Goal: Task Accomplishment & Management: Use online tool/utility

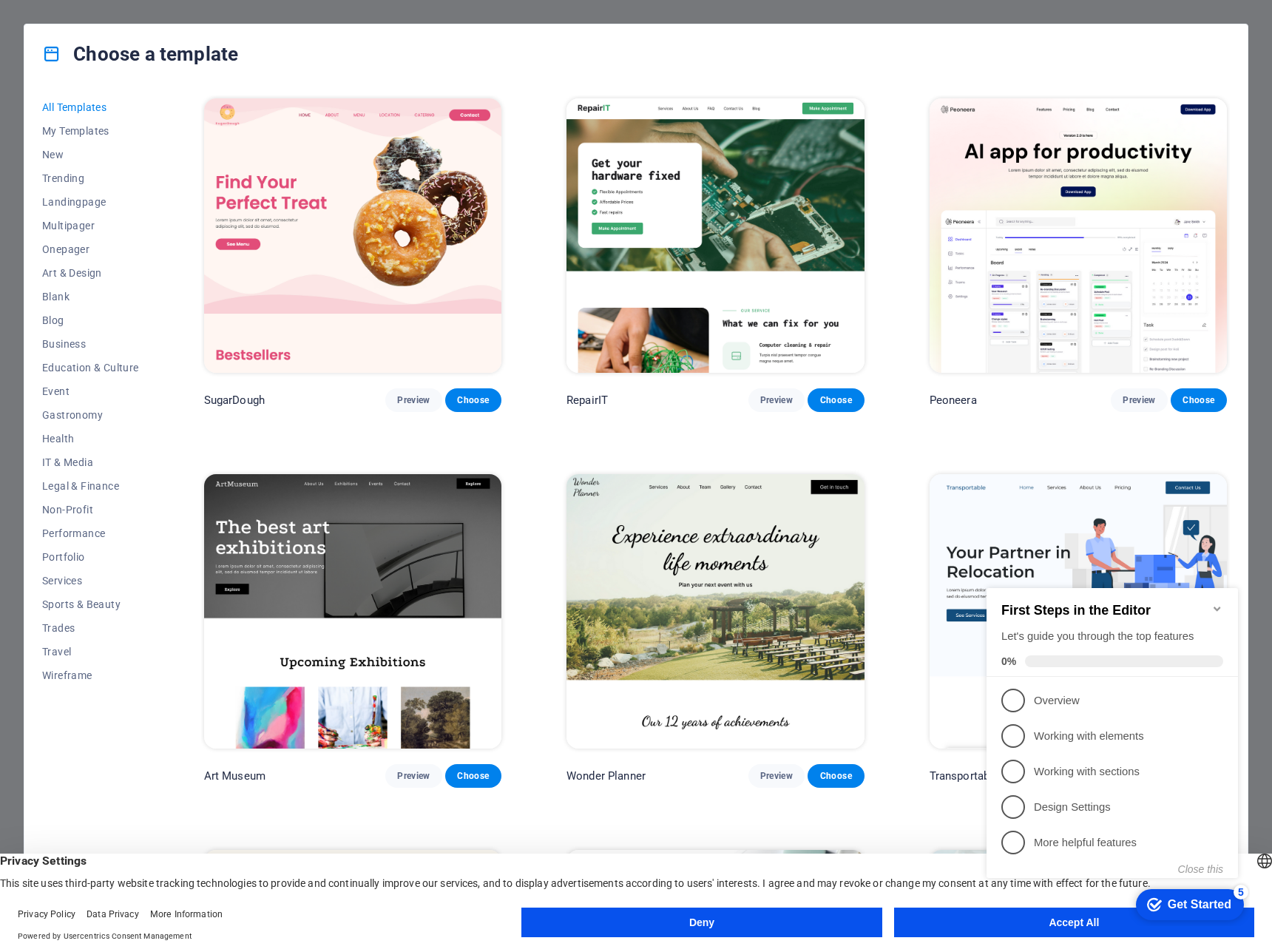
scroll to position [517, 0]
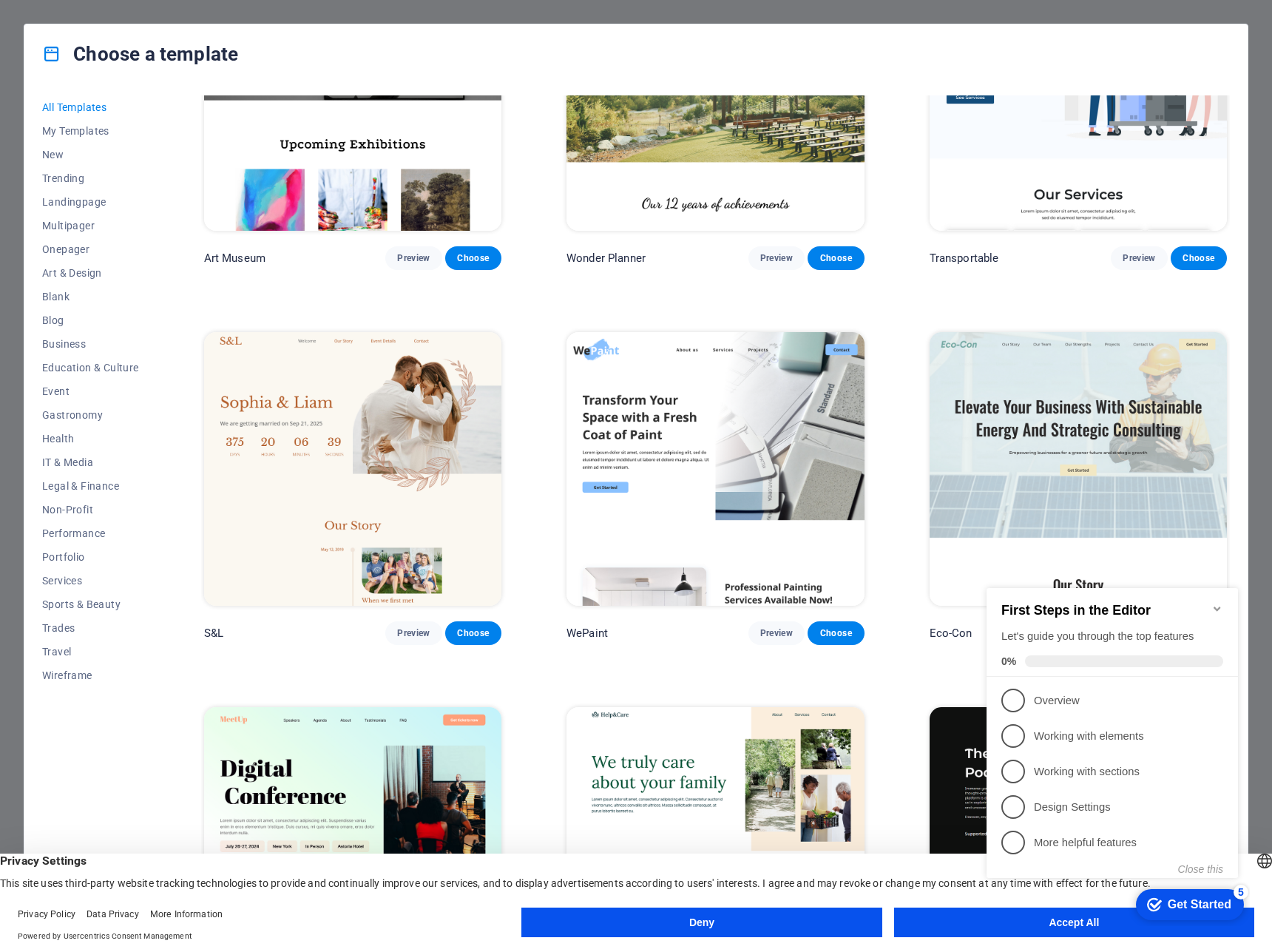
click at [1218, 607] on icon "Minimize checklist" at bounding box center [1218, 608] width 12 height 12
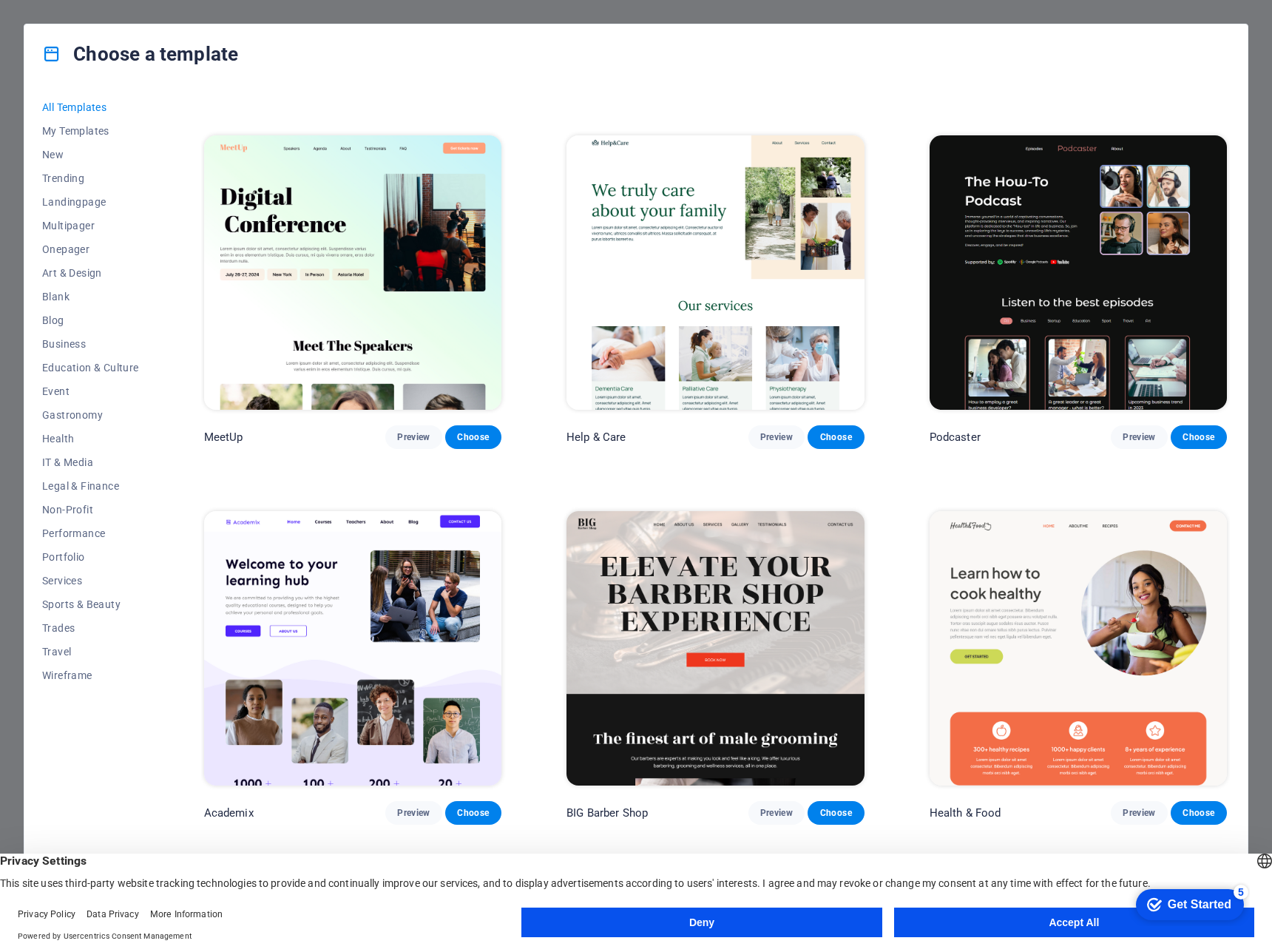
scroll to position [1035, 0]
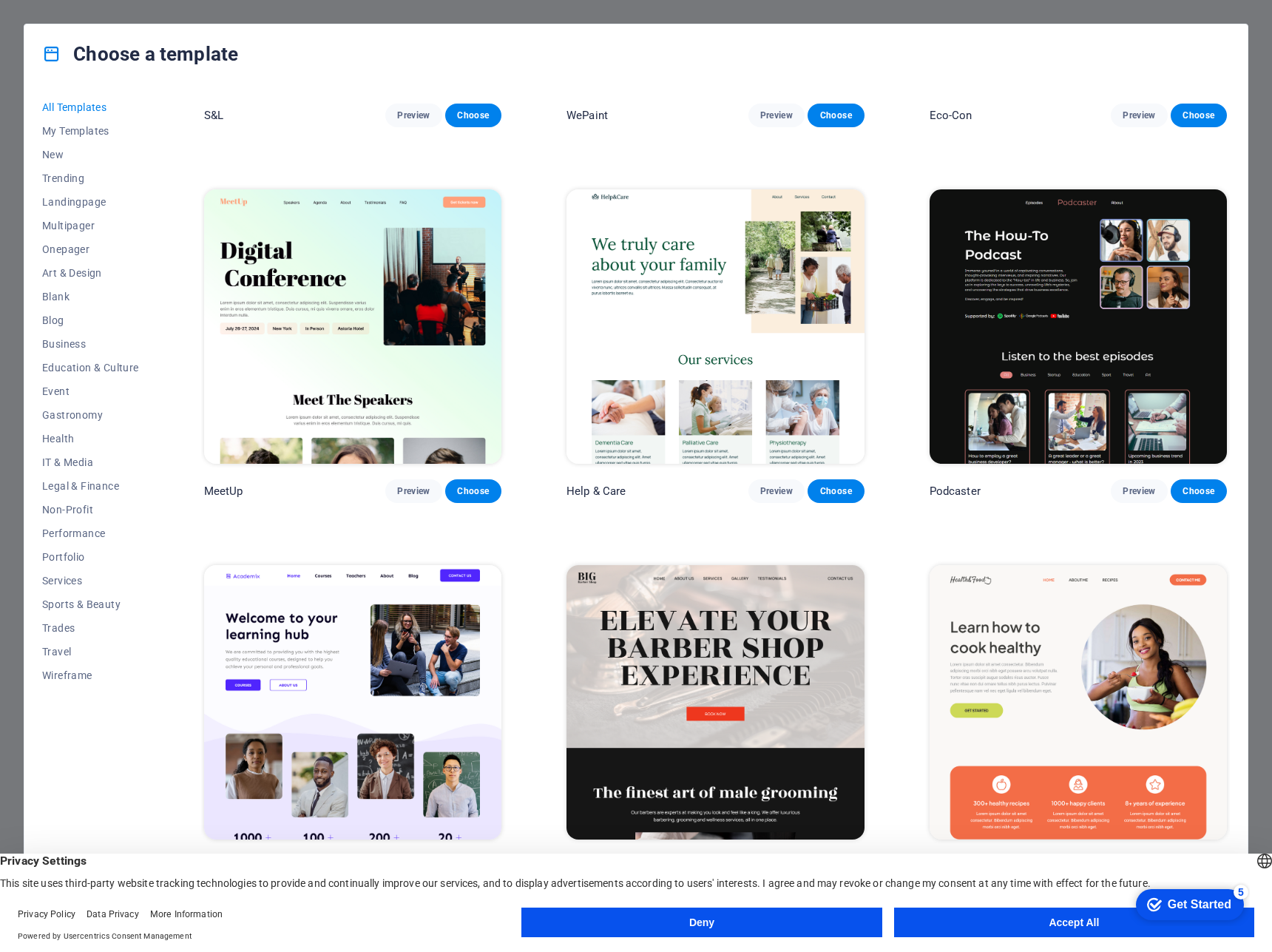
click at [1068, 922] on button "Accept All" at bounding box center [1073, 922] width 360 height 30
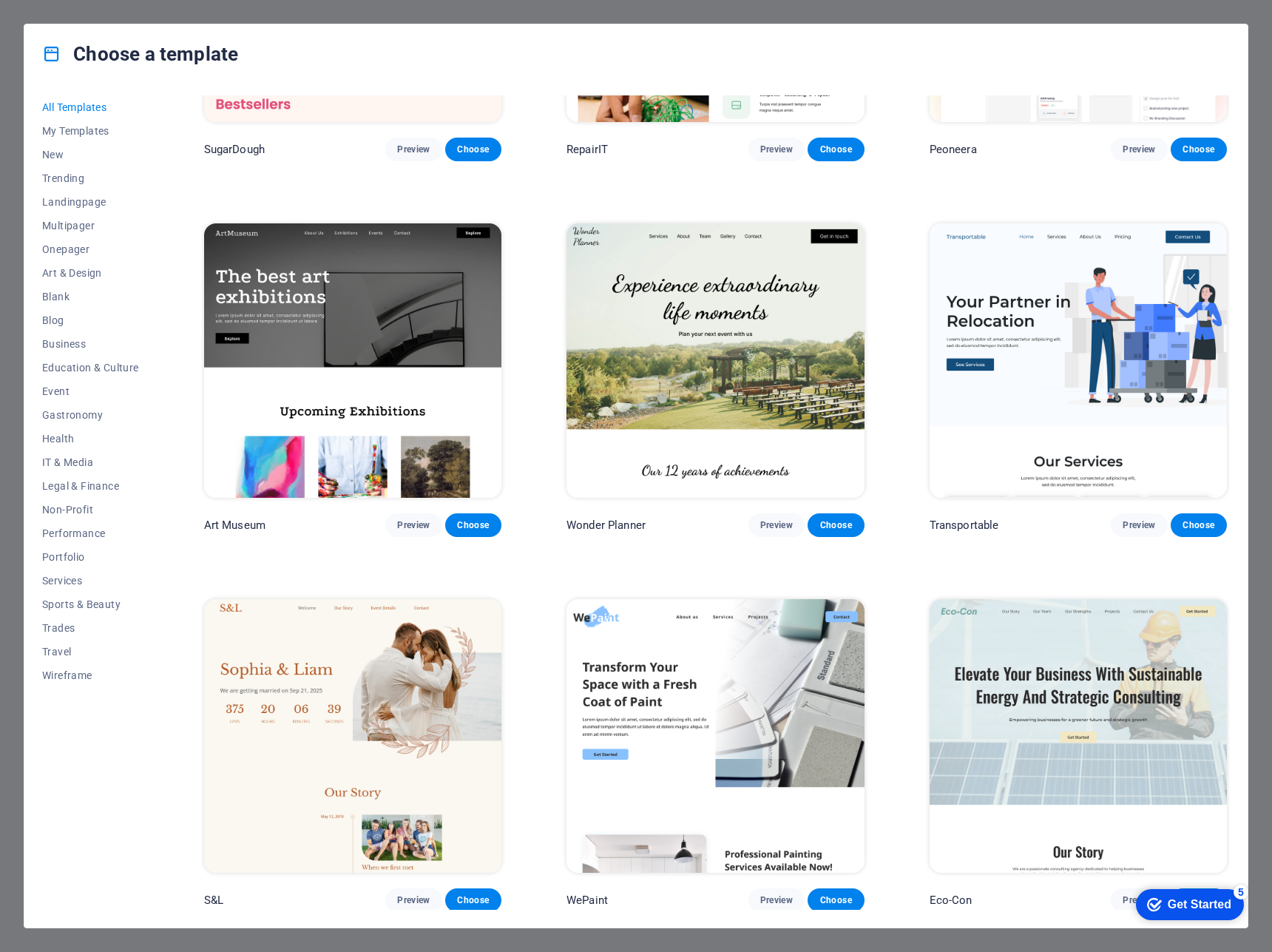
scroll to position [74, 0]
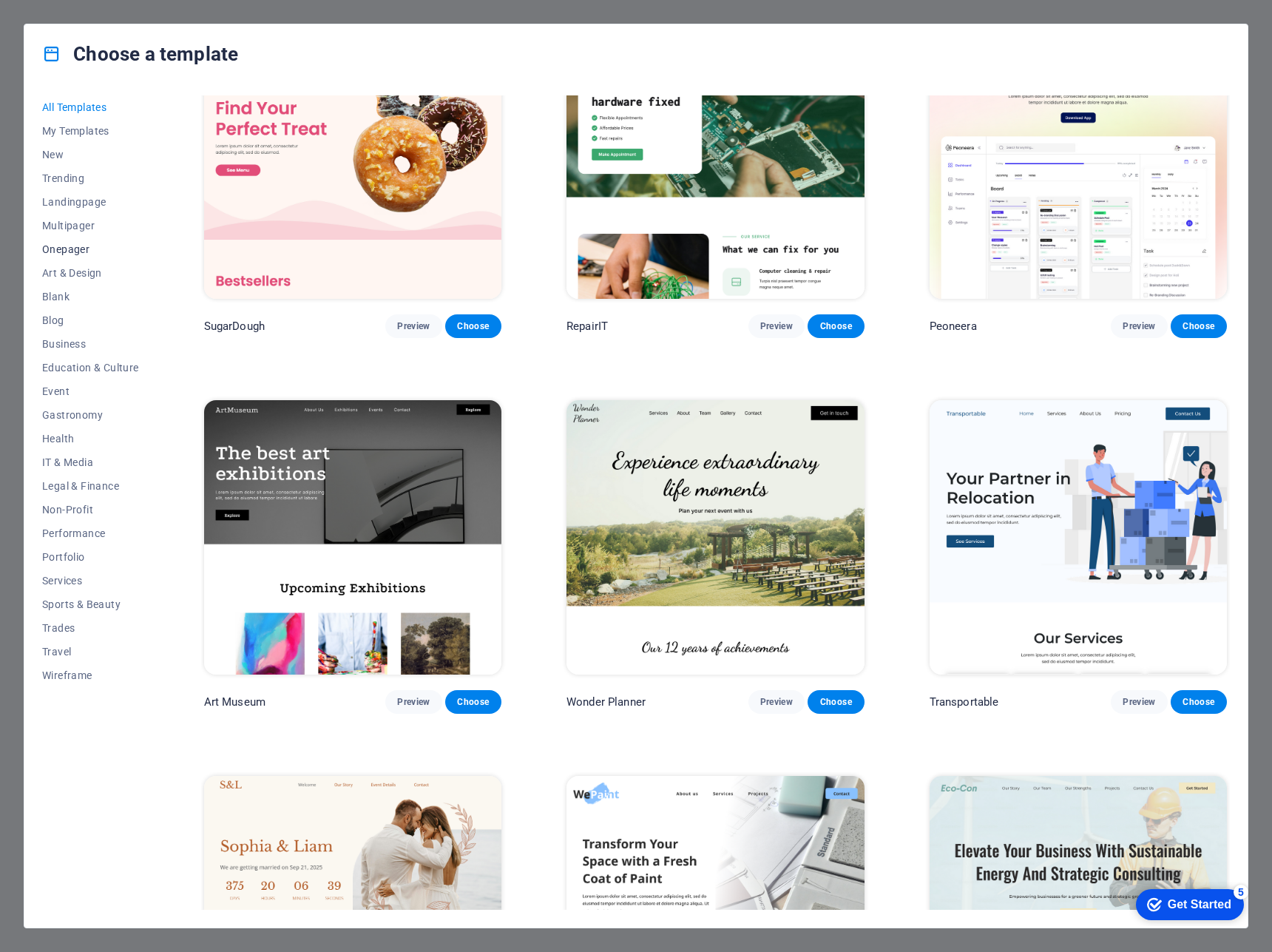
click at [76, 251] on span "Onepager" at bounding box center [91, 249] width 97 height 12
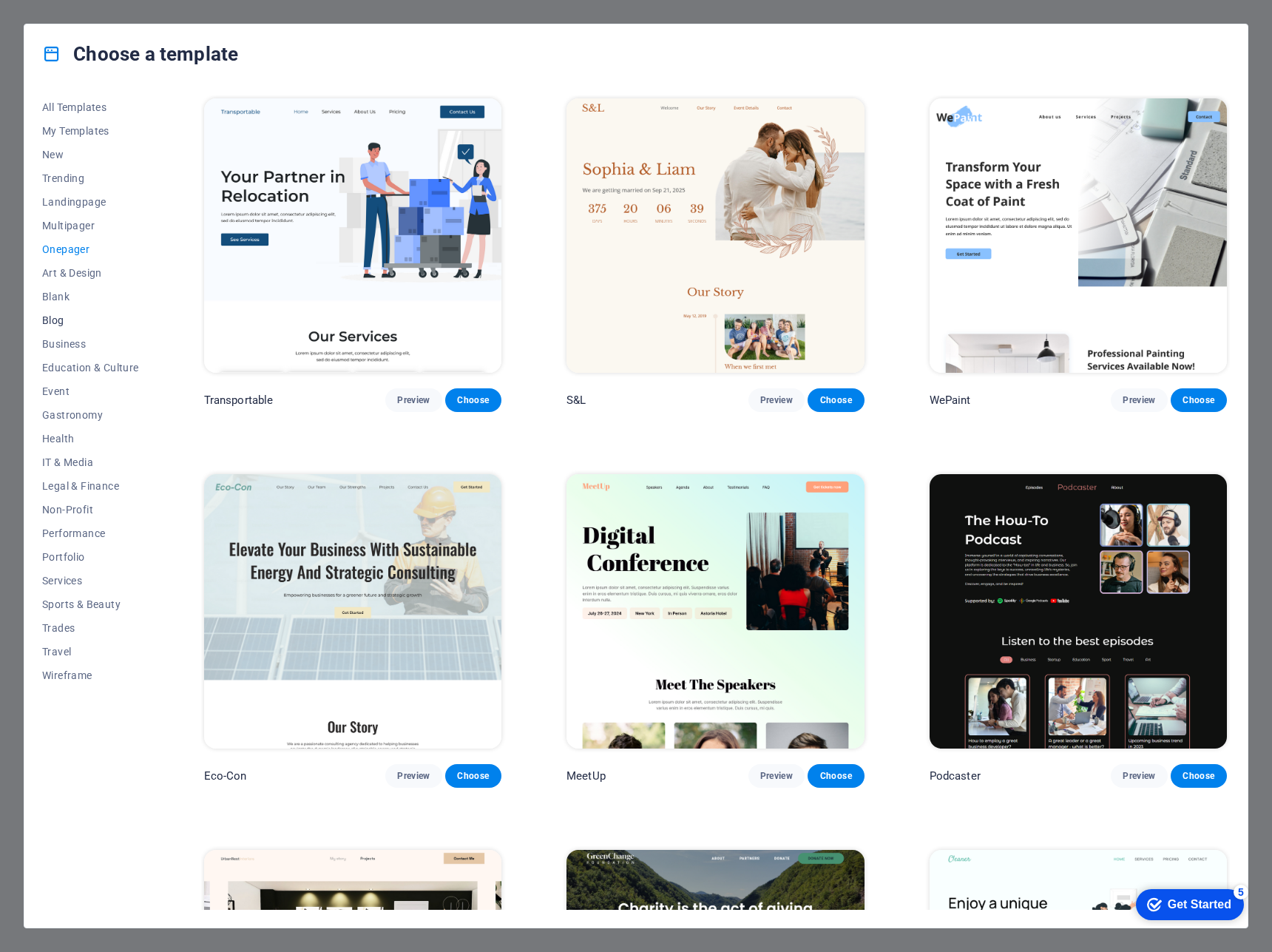
click at [64, 328] on button "Blog" at bounding box center [91, 320] width 97 height 24
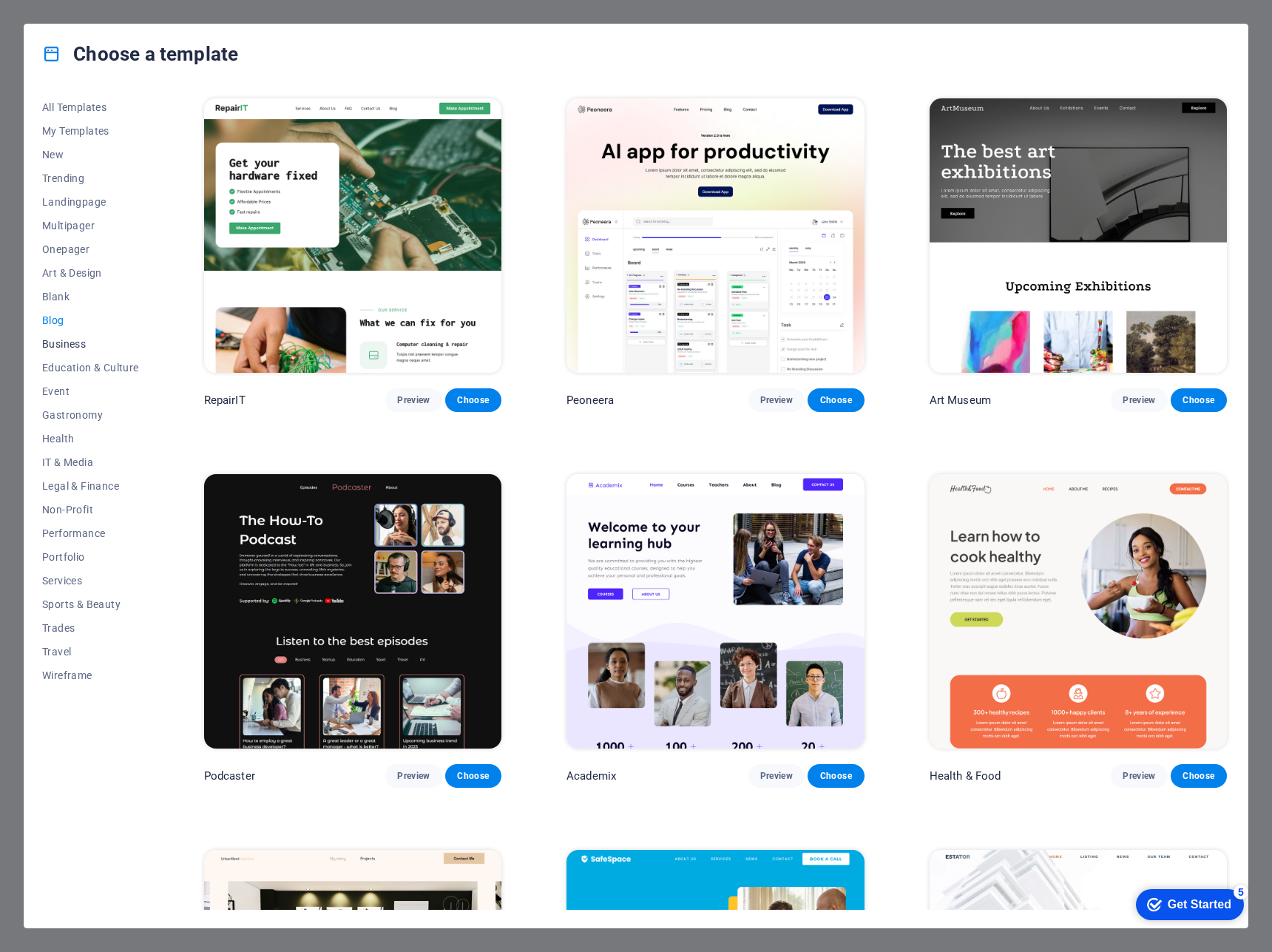
click at [61, 342] on span "Business" at bounding box center [91, 344] width 97 height 12
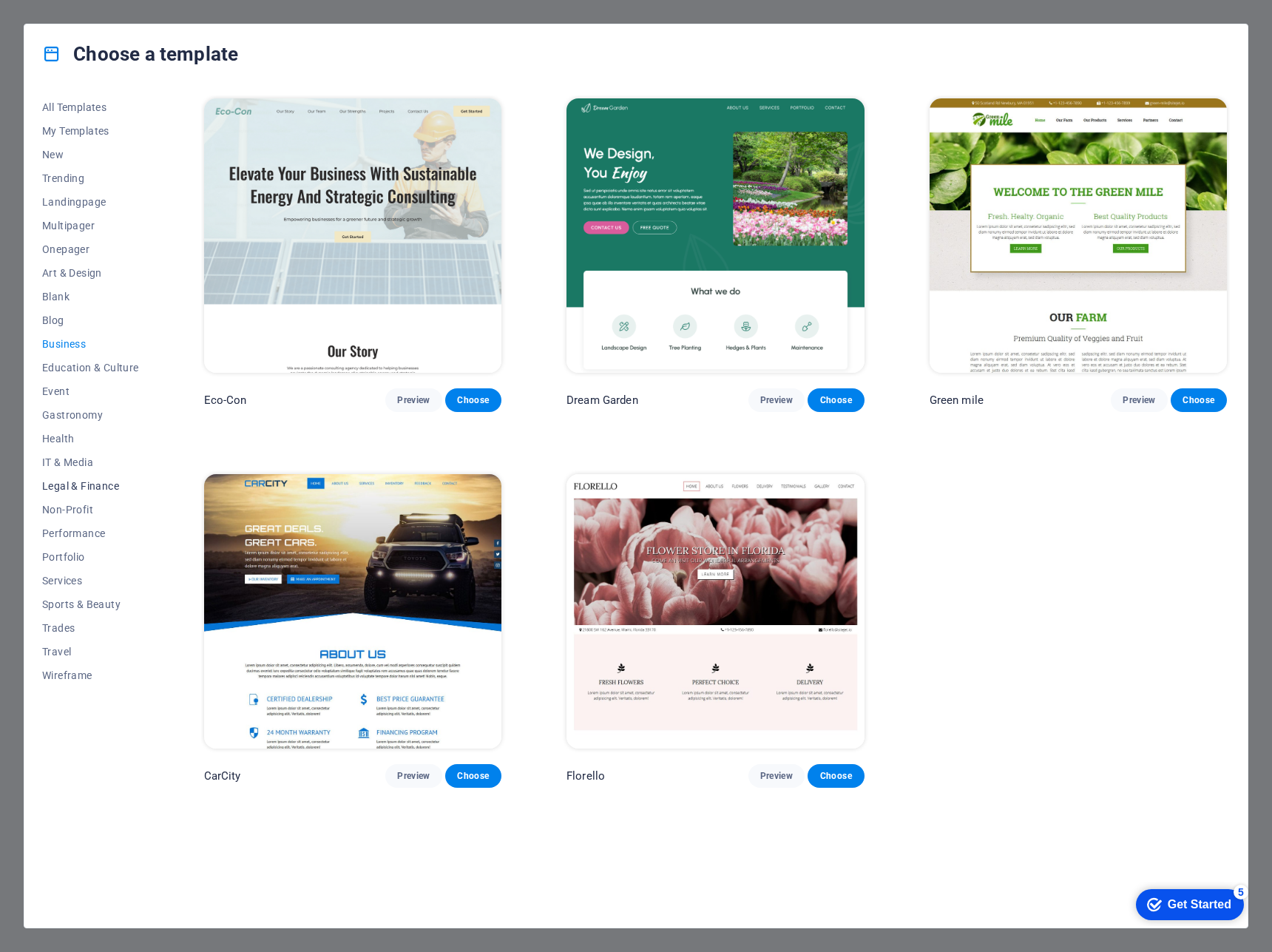
click at [87, 485] on span "Legal & Finance" at bounding box center [91, 486] width 97 height 12
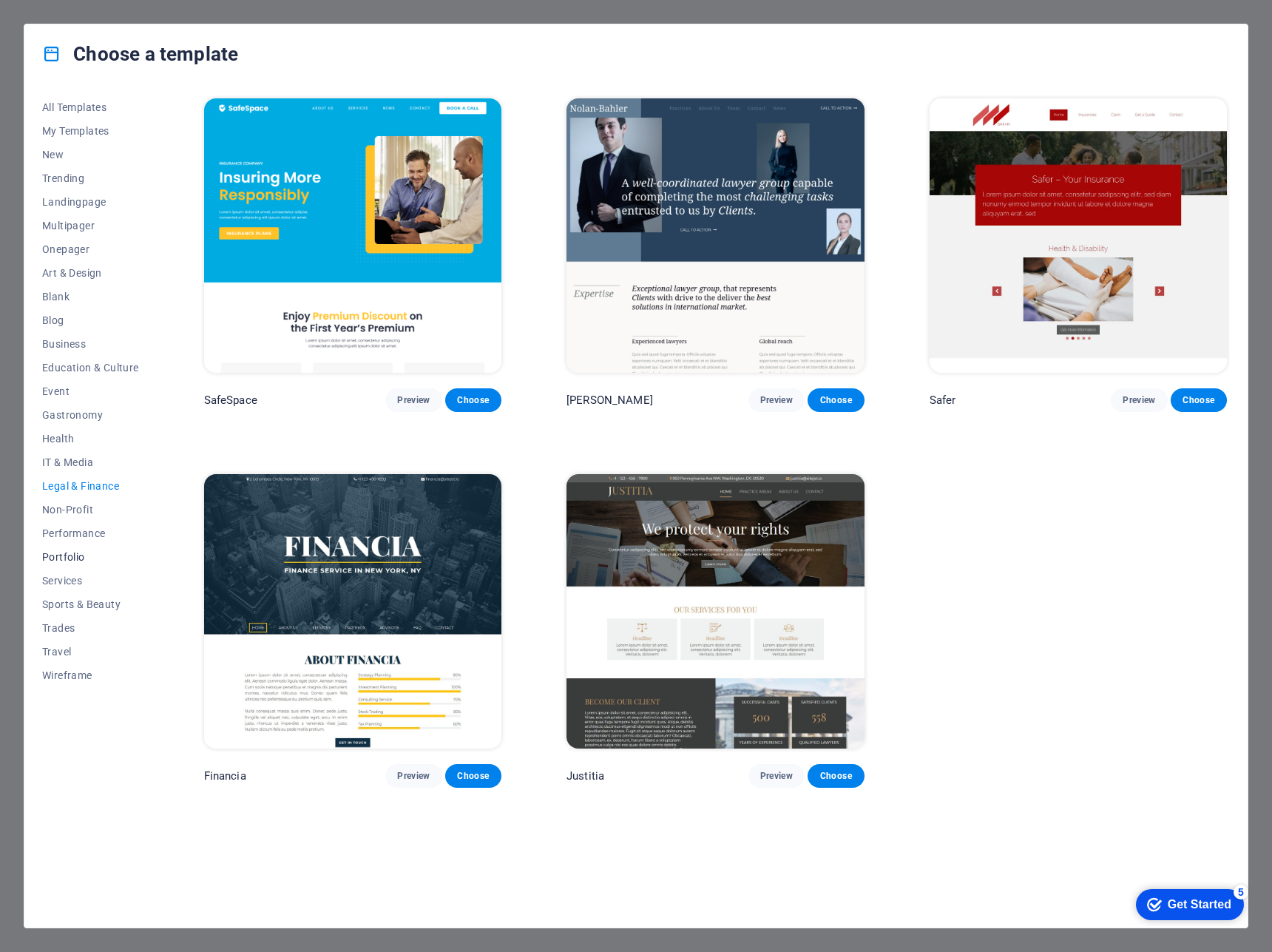
click at [92, 564] on button "Portfolio" at bounding box center [91, 557] width 97 height 24
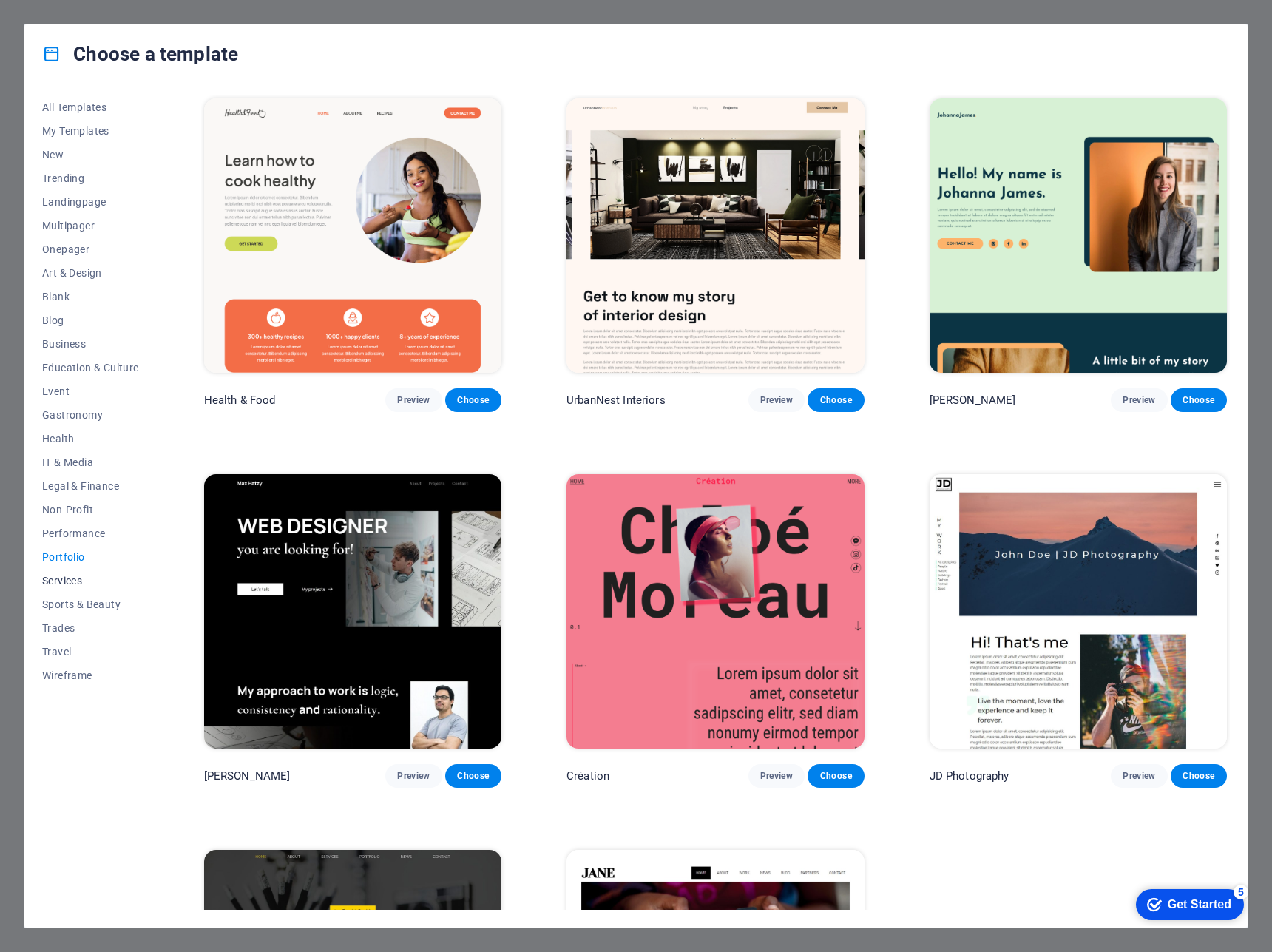
click at [65, 579] on span "Services" at bounding box center [91, 581] width 97 height 12
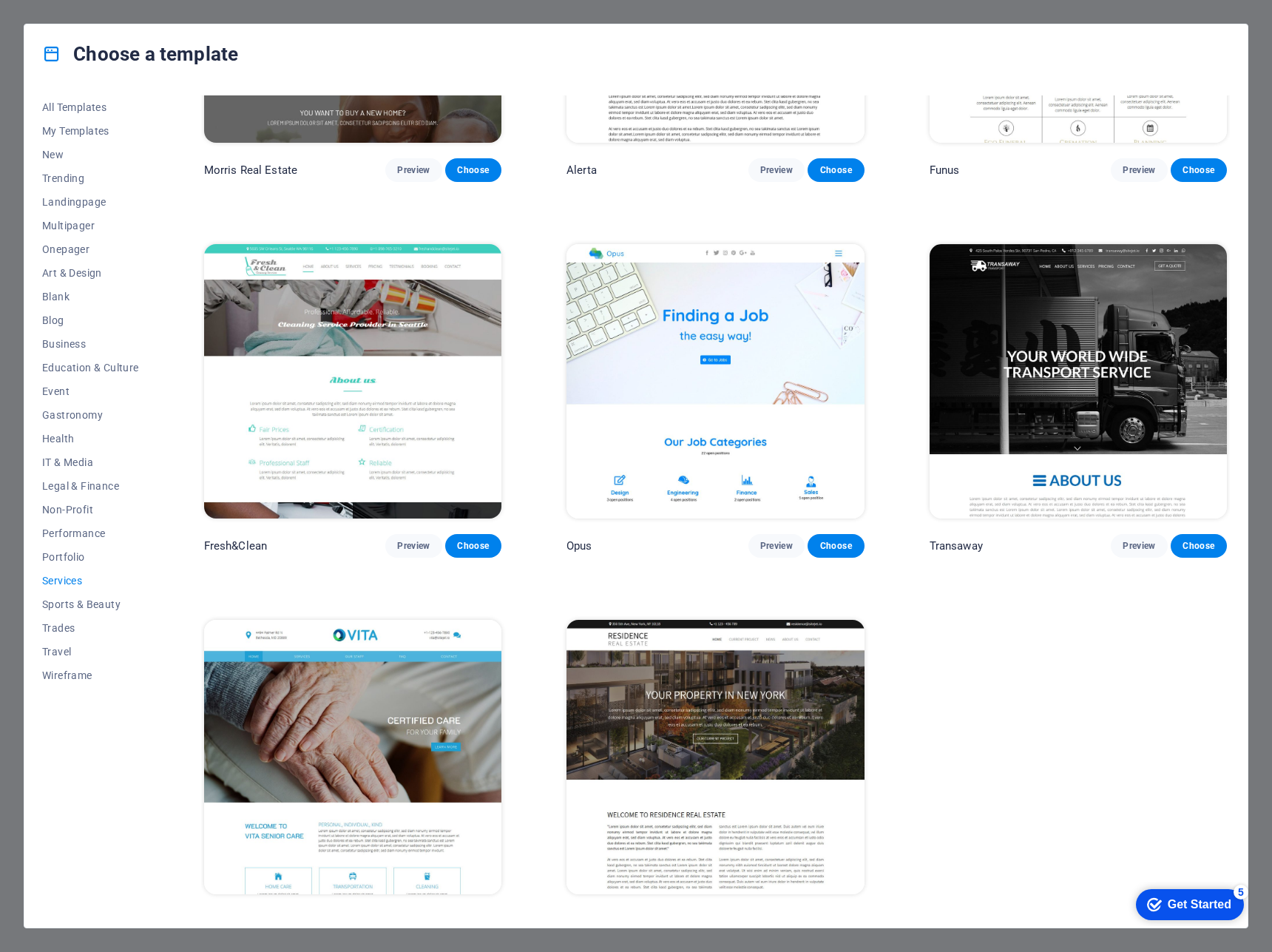
scroll to position [1744, 0]
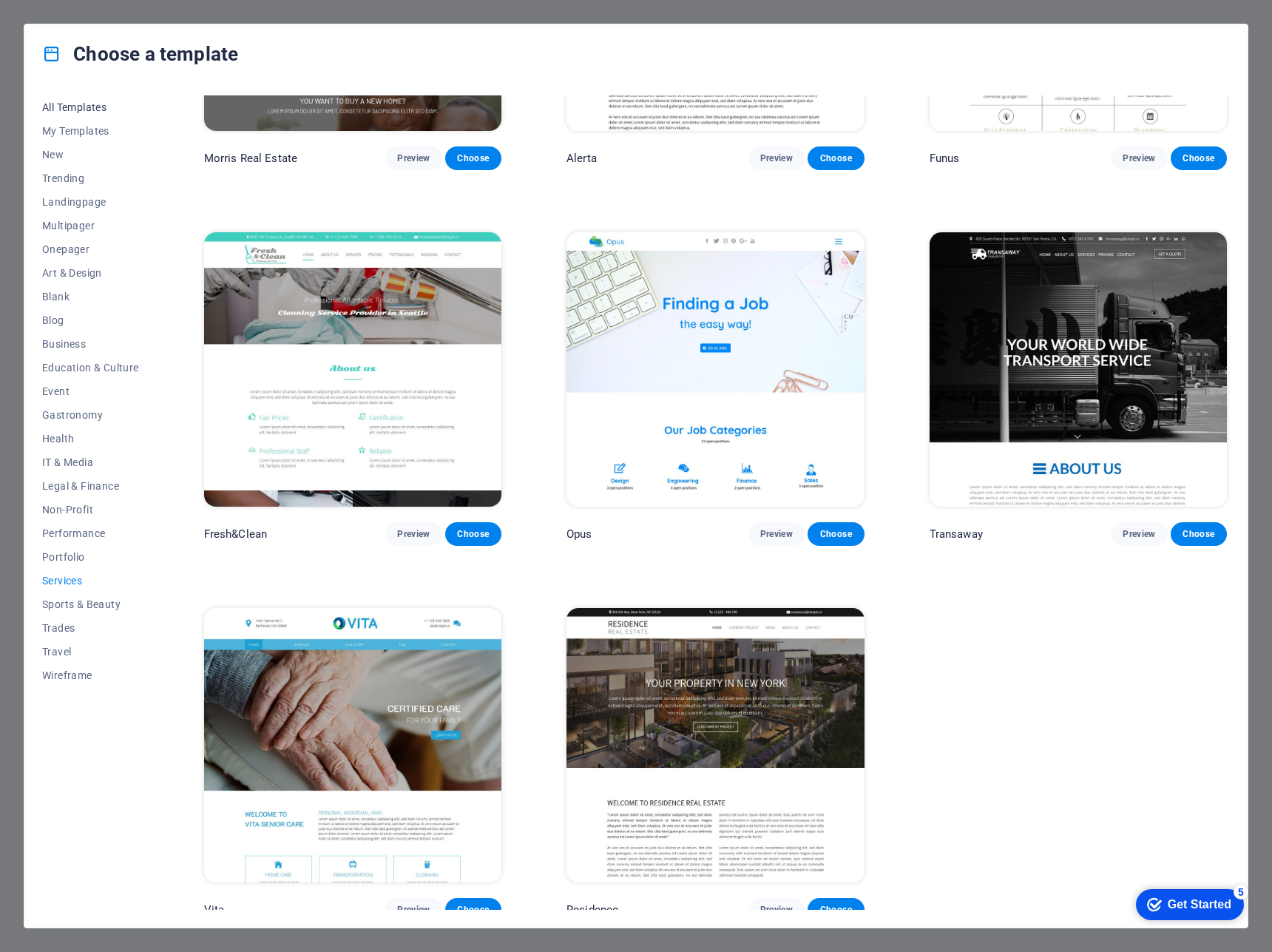
click at [66, 111] on span "All Templates" at bounding box center [91, 108] width 97 height 12
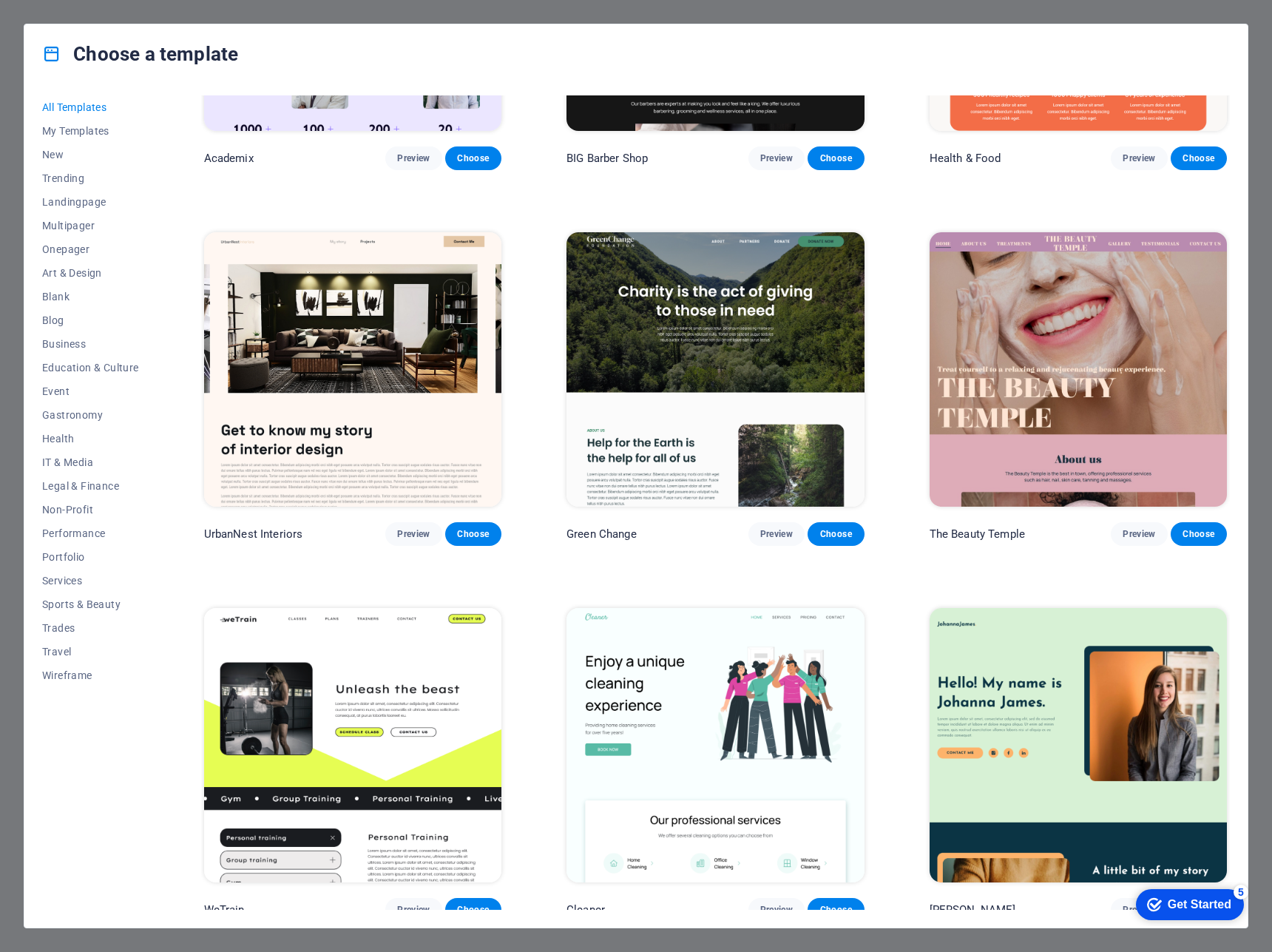
scroll to position [8099, 0]
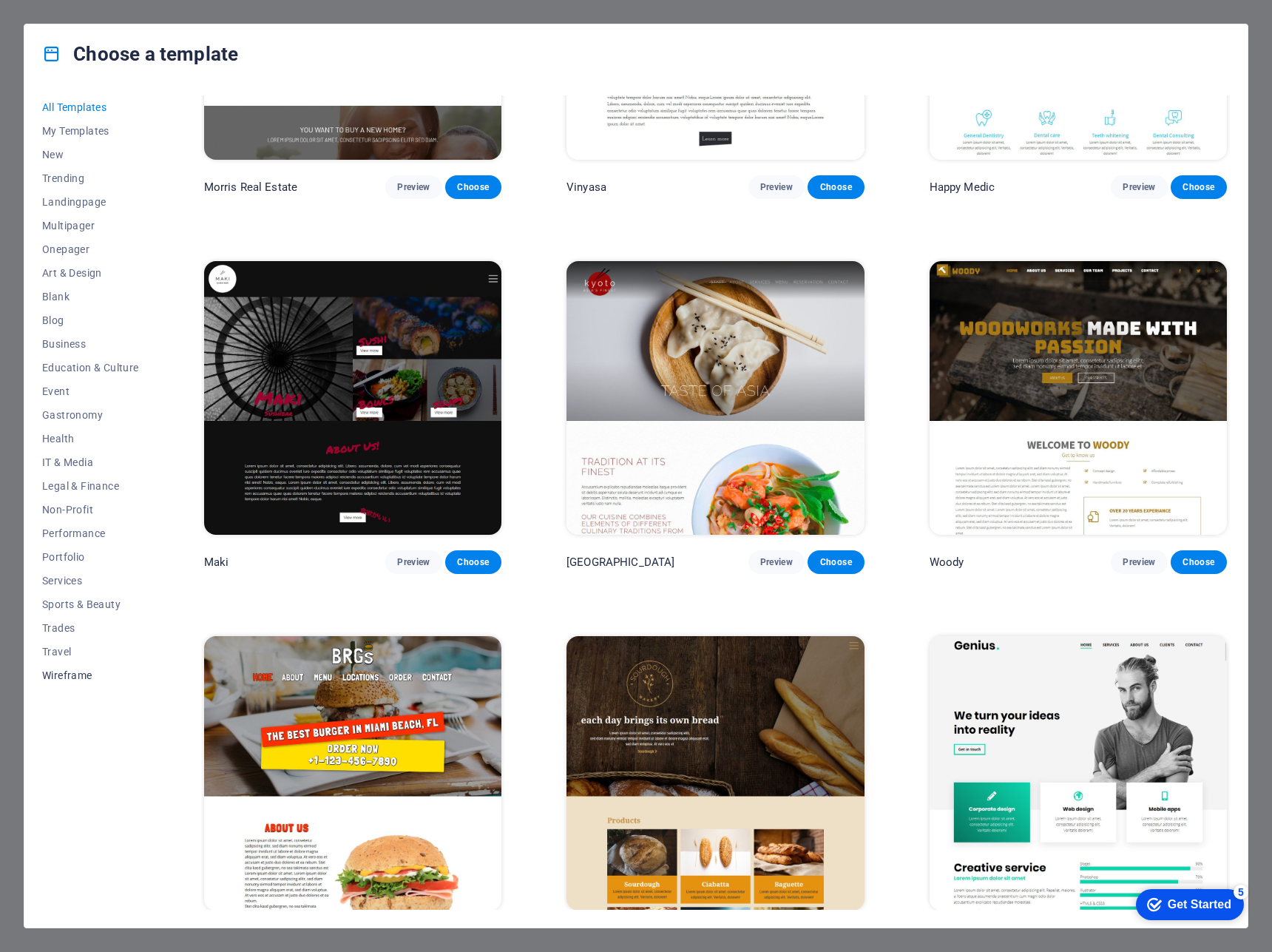
click at [55, 670] on span "Wireframe" at bounding box center [91, 675] width 97 height 12
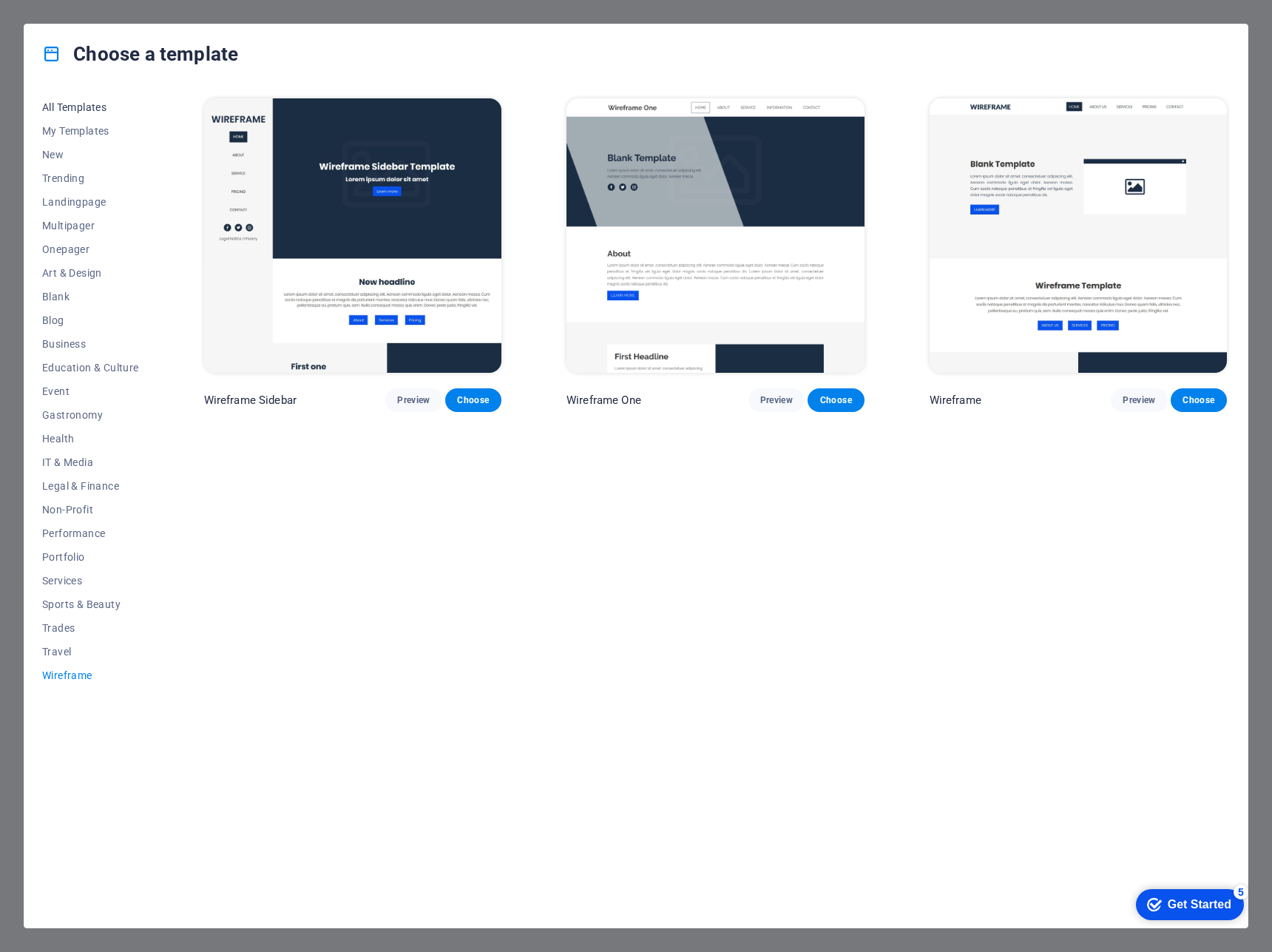
click at [112, 102] on span "All Templates" at bounding box center [91, 108] width 97 height 12
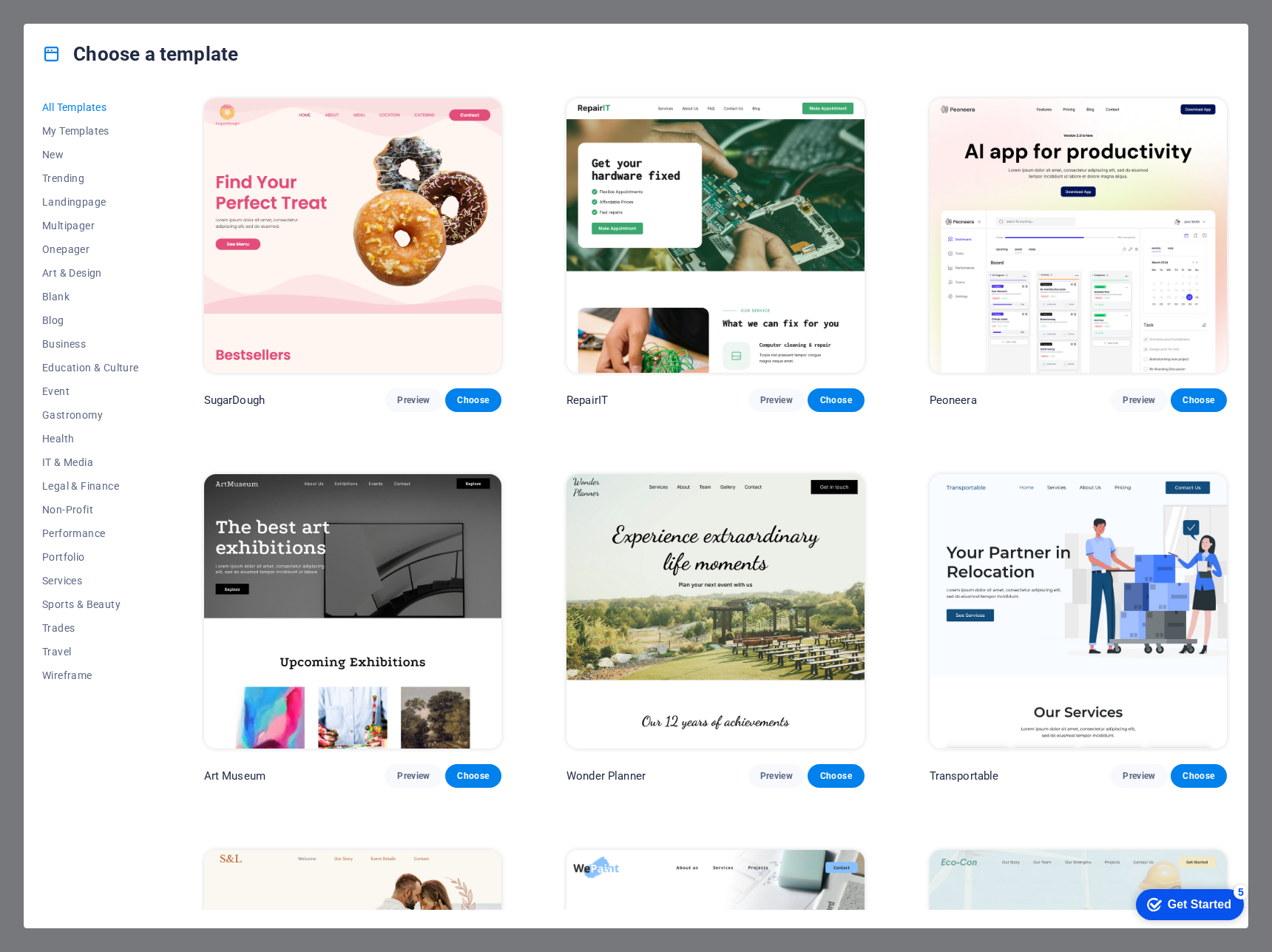
drag, startPoint x: 1231, startPoint y: 119, endPoint x: 1232, endPoint y: 146, distance: 27.0
click at [1232, 187] on div "All Templates My Templates New Trending Landingpage Multipager Onepager Art & D…" at bounding box center [636, 506] width 1224 height 843
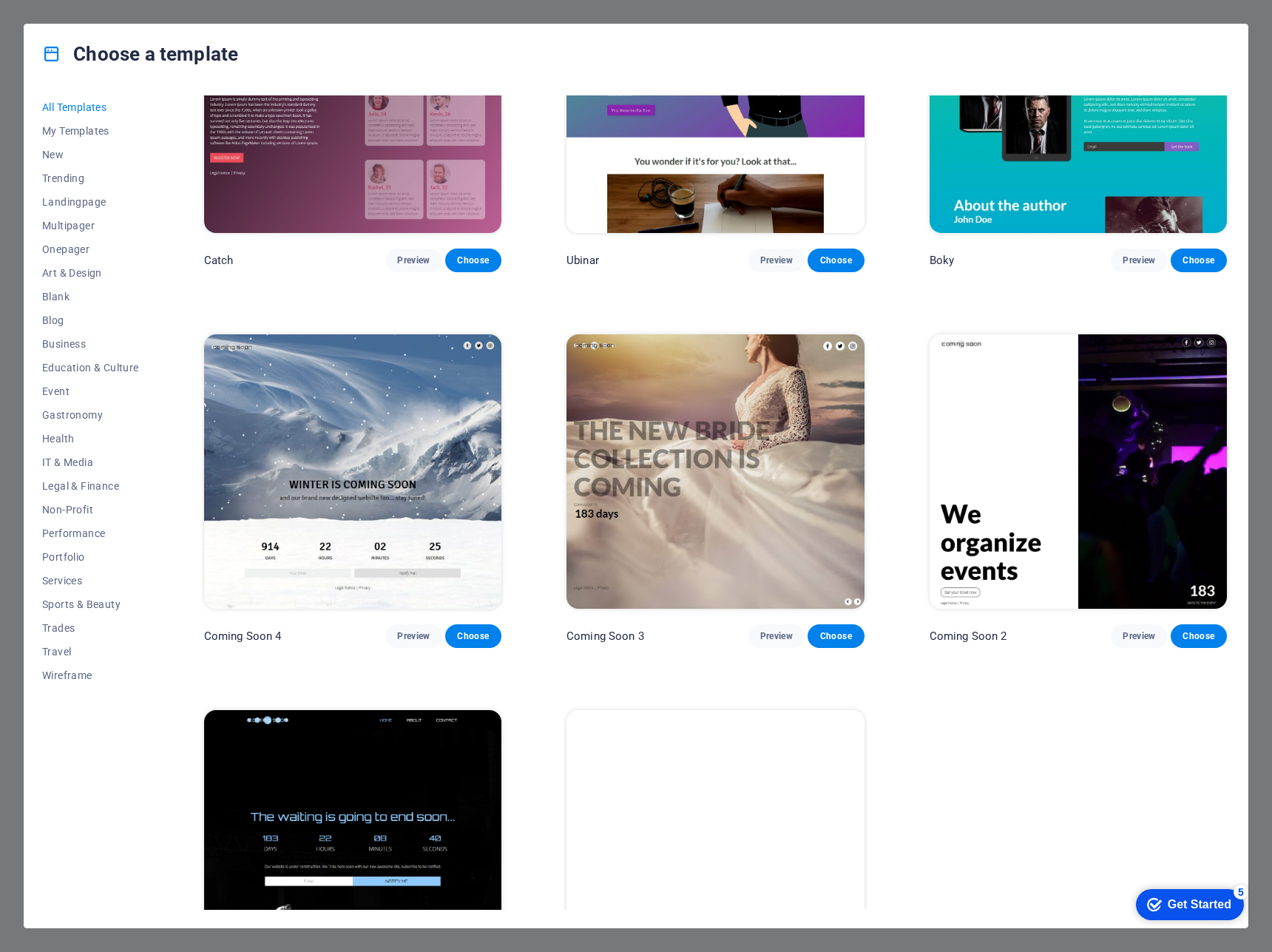
scroll to position [19689, 0]
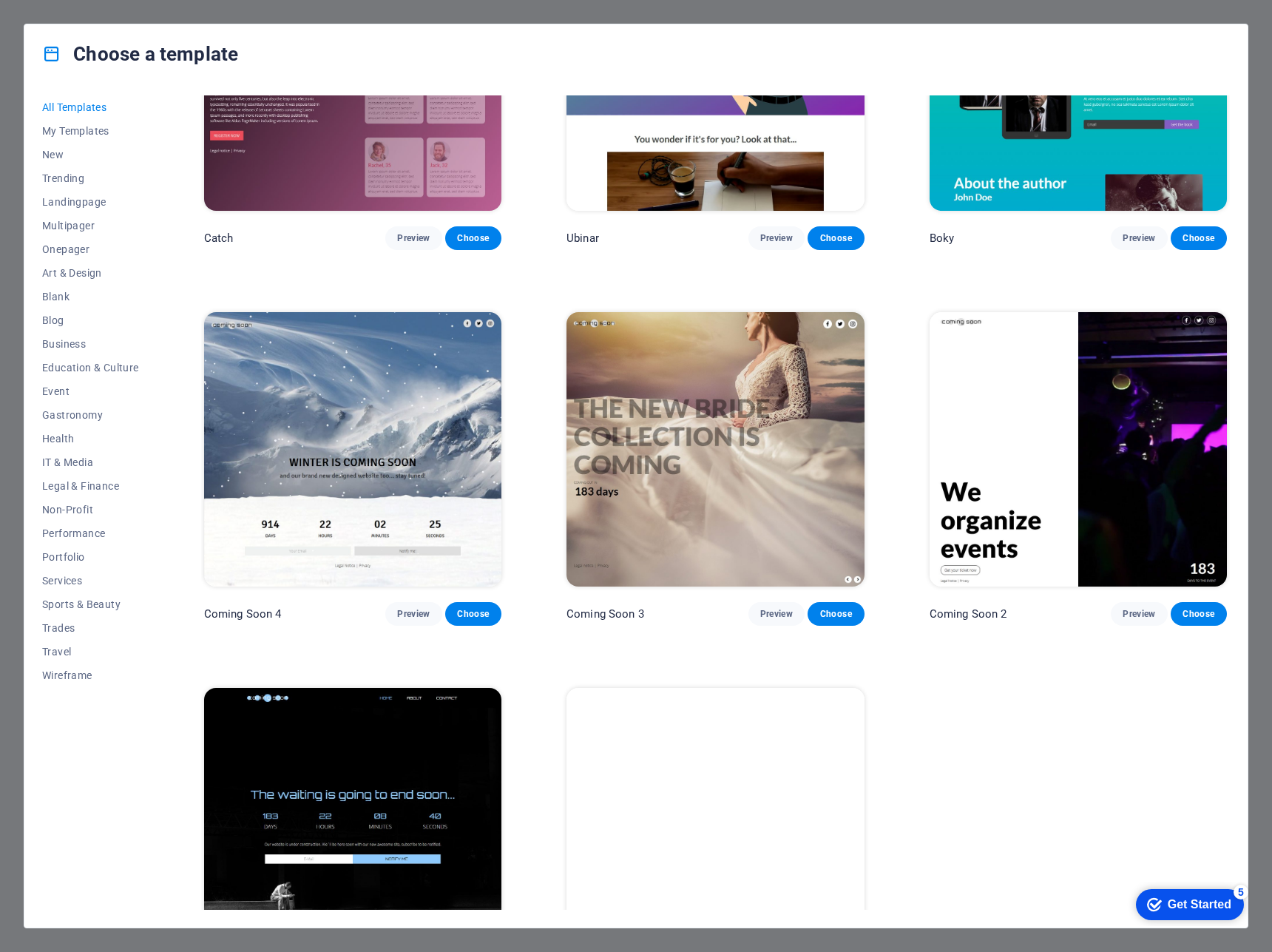
click at [658, 687] on img at bounding box center [715, 825] width 297 height 275
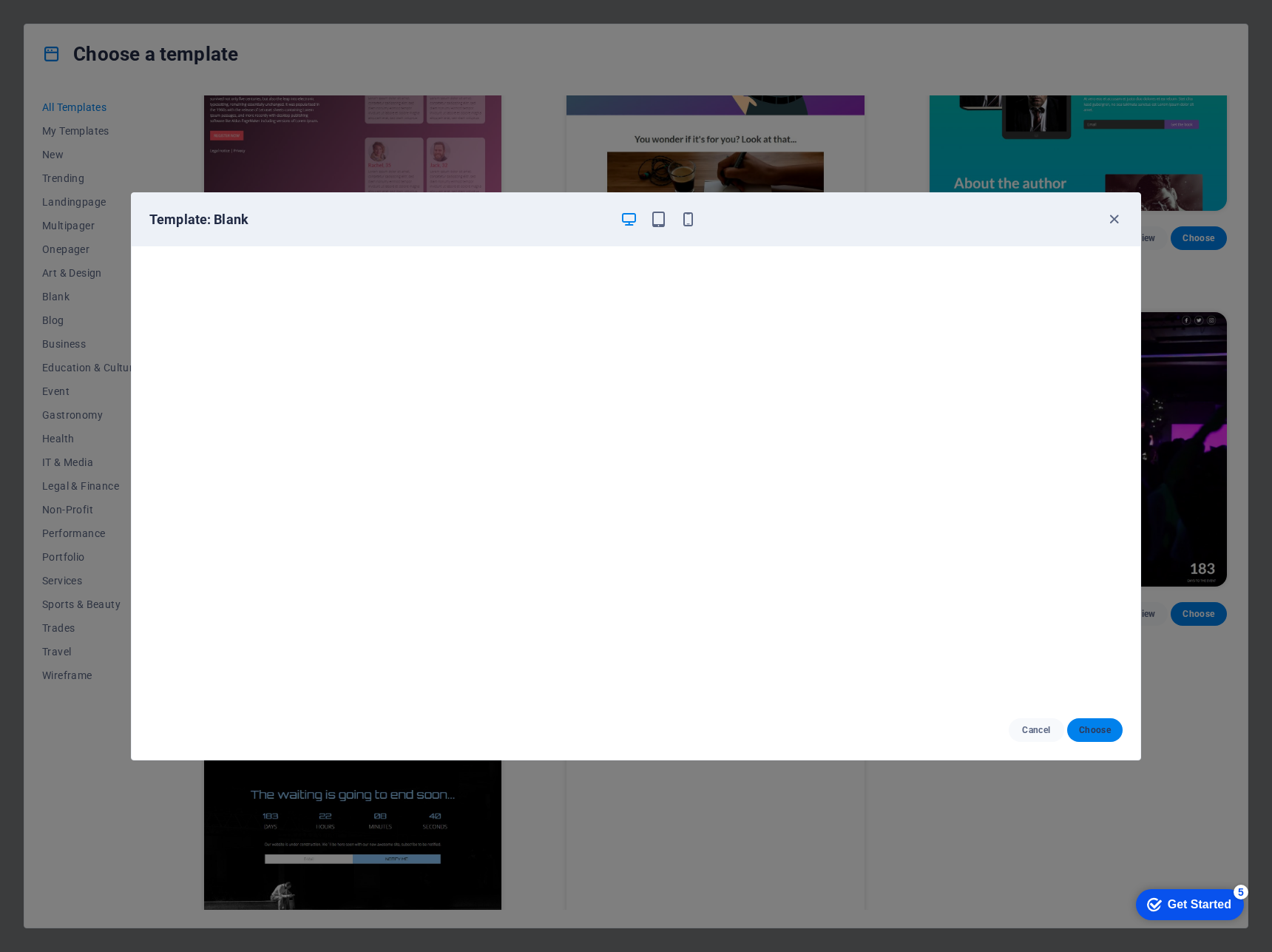
click at [1096, 741] on button "Choose" at bounding box center [1095, 730] width 55 height 24
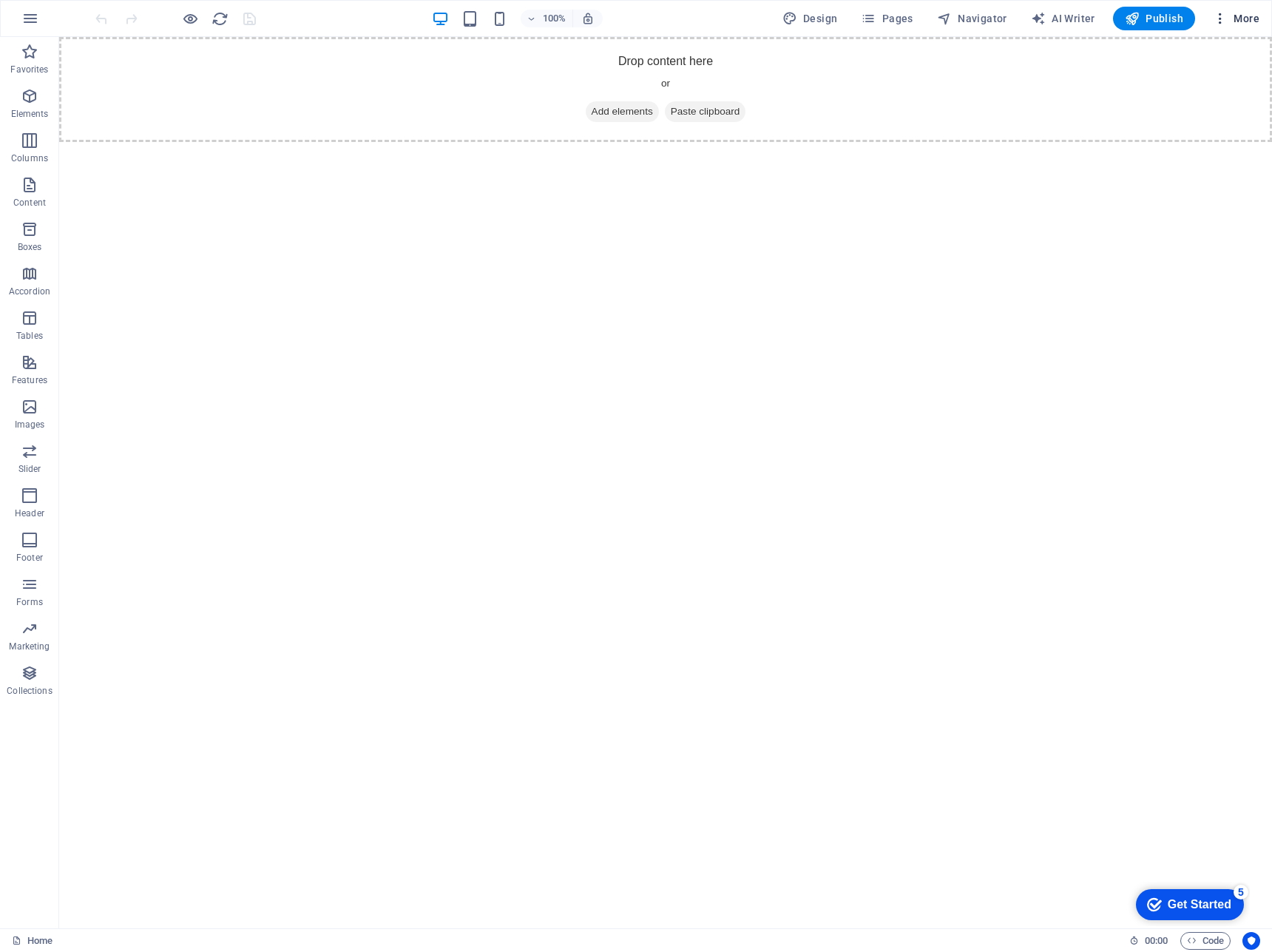
click at [1226, 16] on icon "button" at bounding box center [1220, 18] width 15 height 15
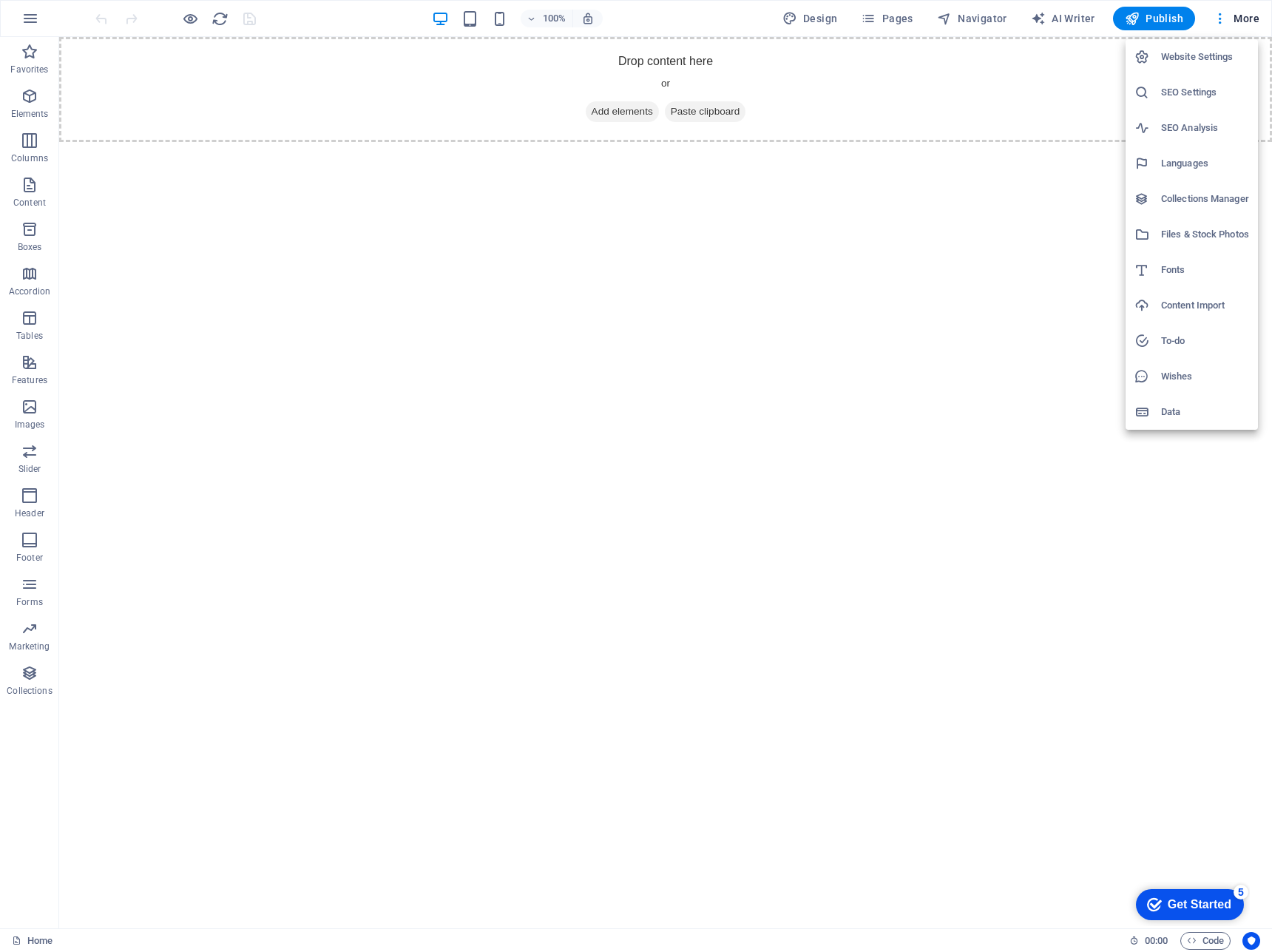
click at [1212, 52] on h6 "Website Settings" at bounding box center [1205, 57] width 88 height 18
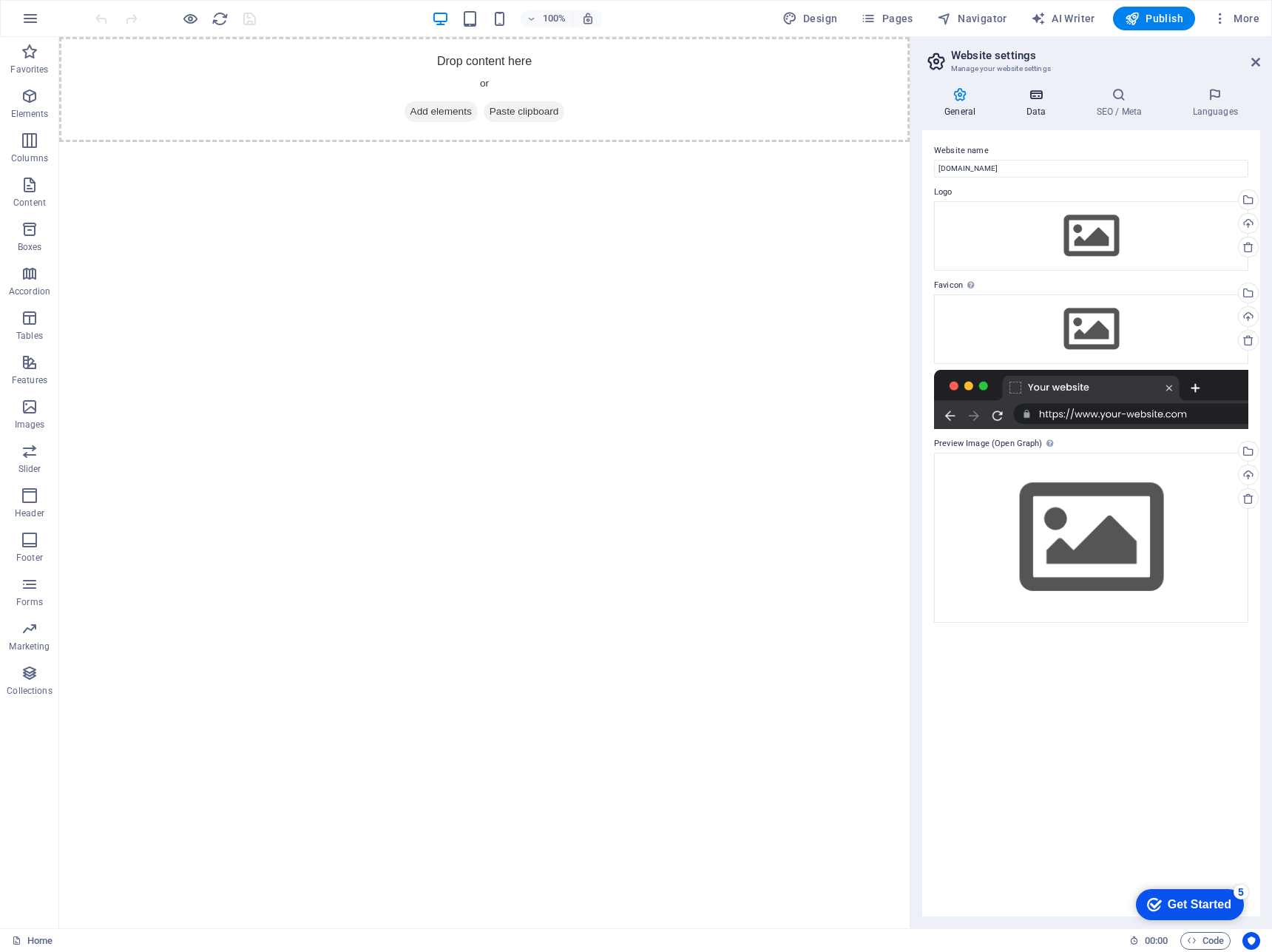
click at [1043, 104] on h4 "Data" at bounding box center [1038, 102] width 70 height 31
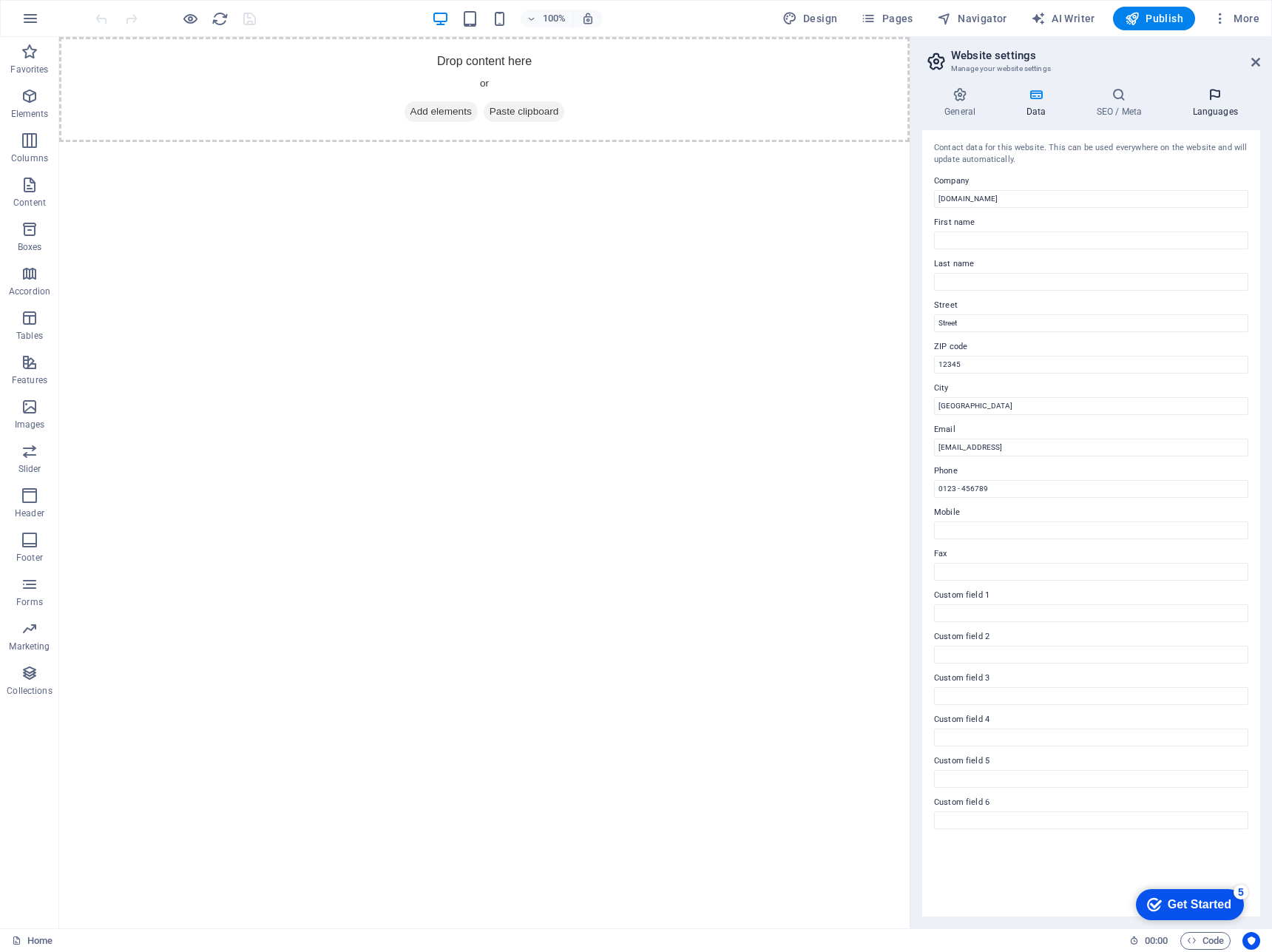
click at [1191, 95] on icon at bounding box center [1215, 94] width 90 height 15
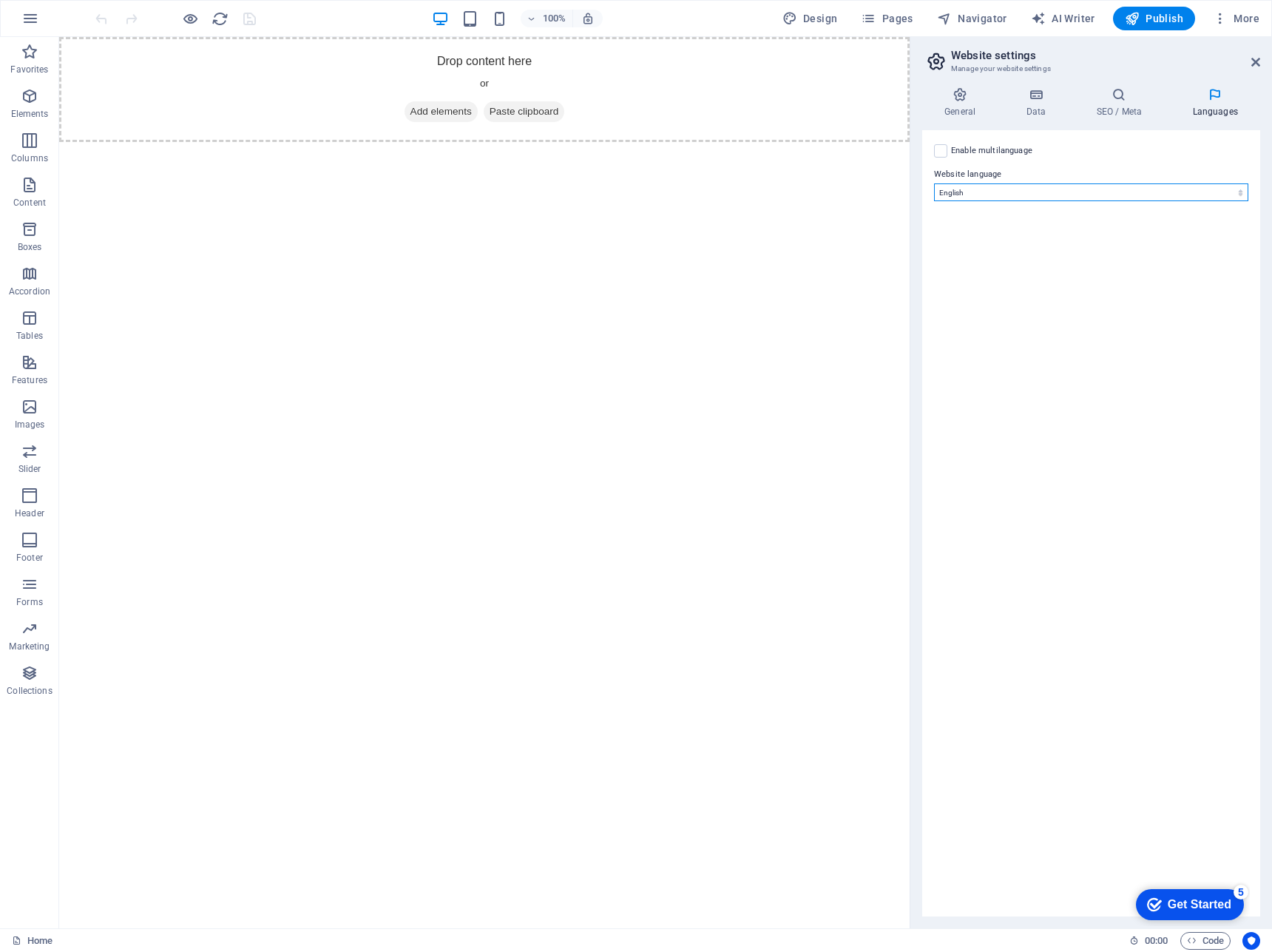
click at [1026, 196] on select "Abkhazian Afar Afrikaans Akan Albanian Amharic Arabic Aragonese Armenian Assame…" at bounding box center [1091, 193] width 314 height 18
select select "55"
click at [934, 184] on select "Abkhazian Afar Afrikaans Akan Albanian Amharic Arabic Aragonese Armenian Assame…" at bounding box center [1091, 193] width 314 height 18
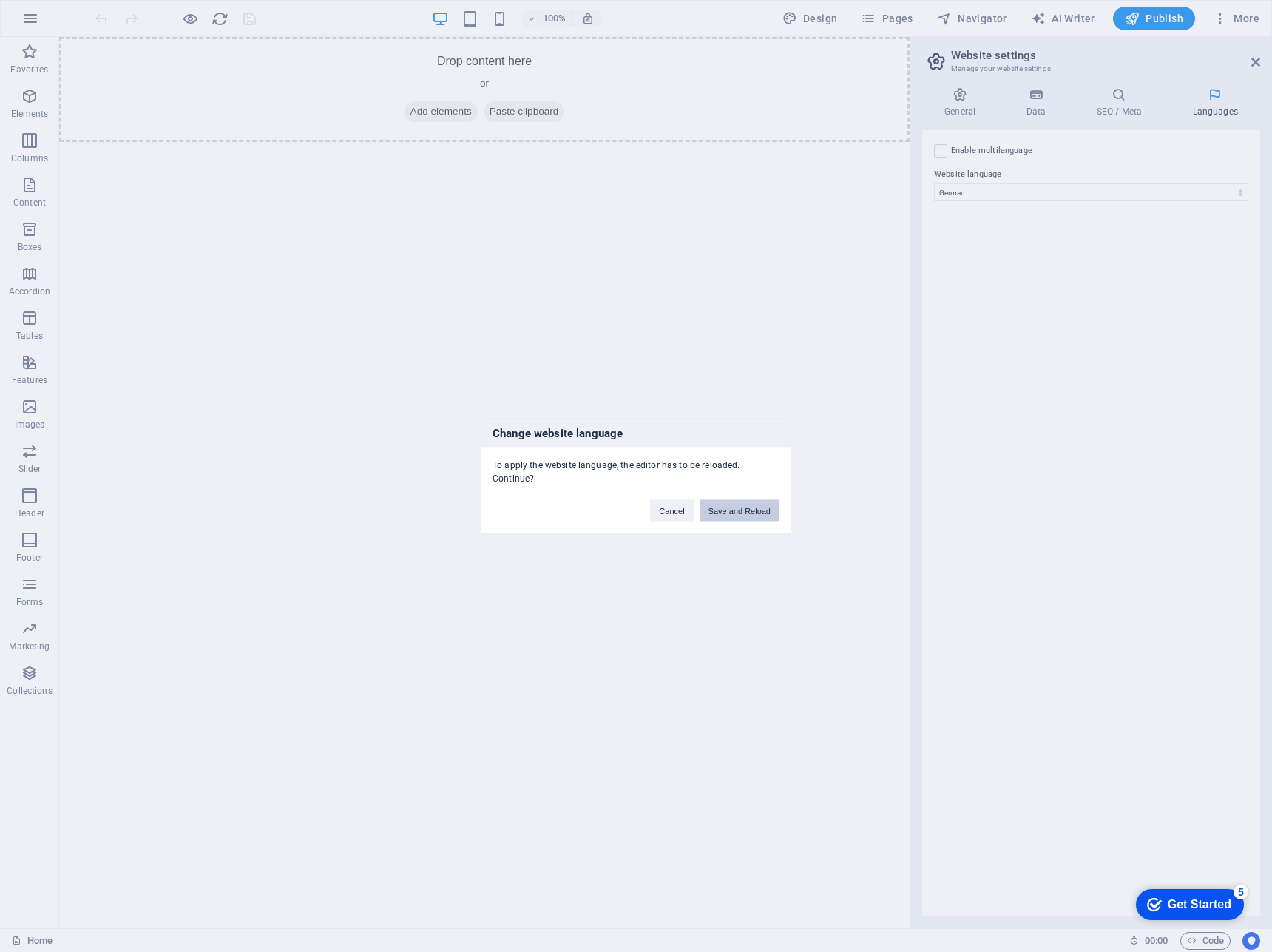
click at [750, 506] on button "Save and Reload" at bounding box center [739, 510] width 80 height 22
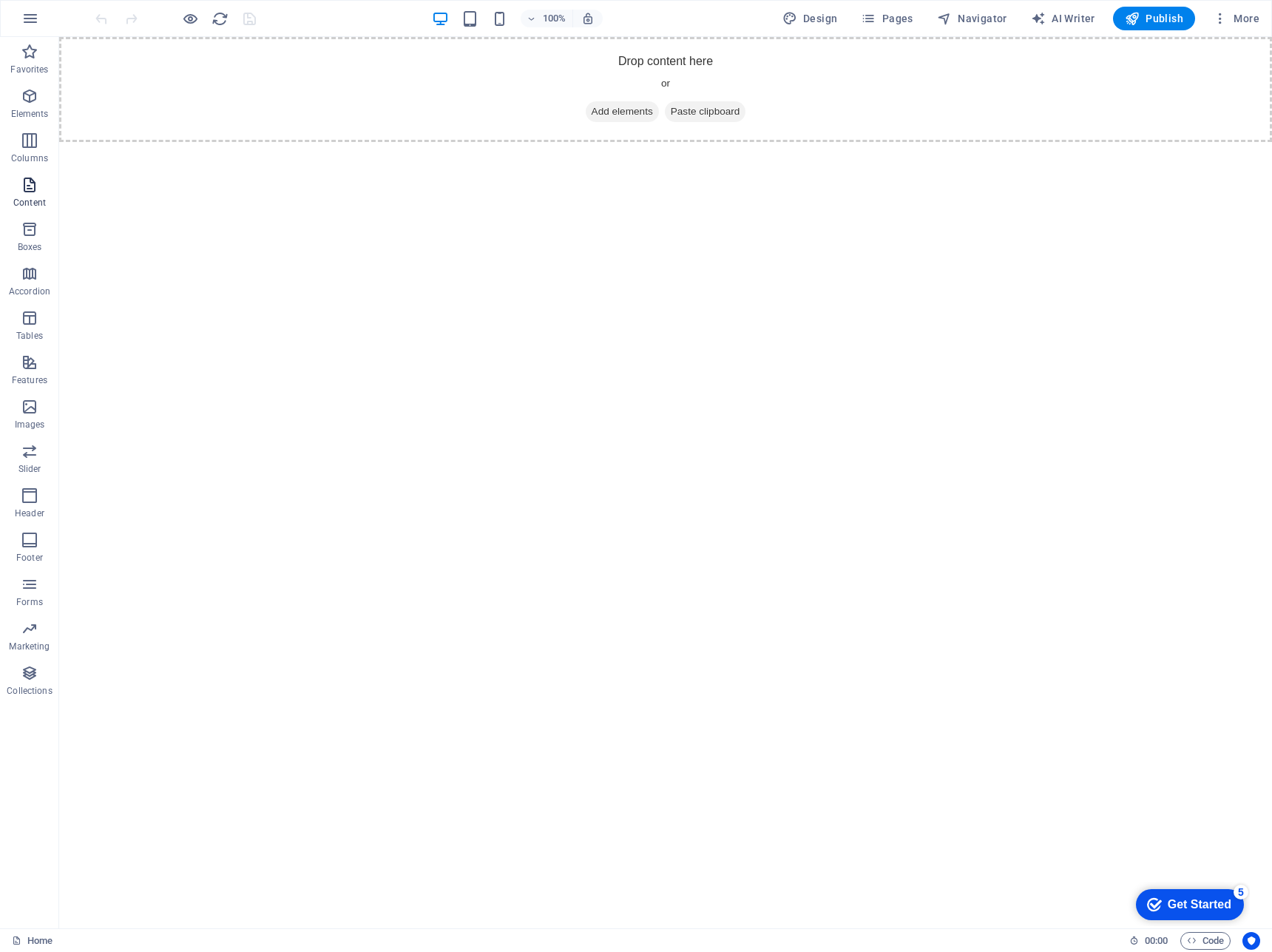
click at [40, 190] on span "Content" at bounding box center [30, 194] width 59 height 36
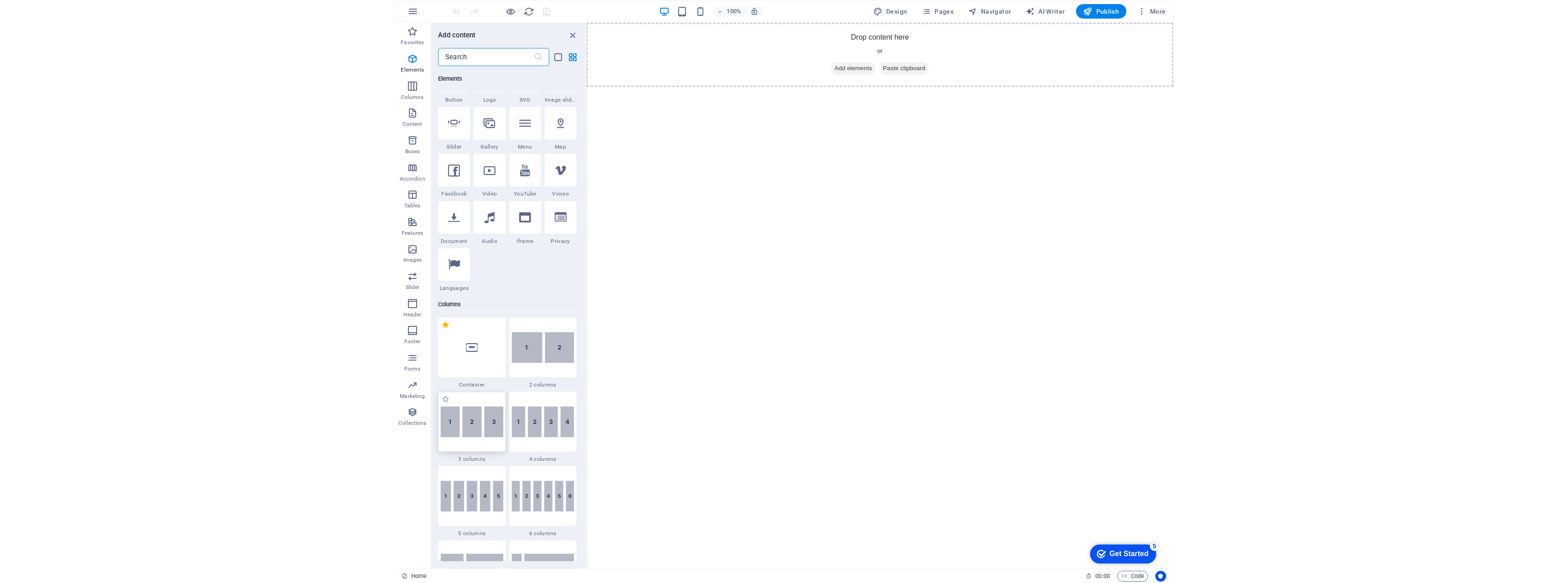
scroll to position [318, 0]
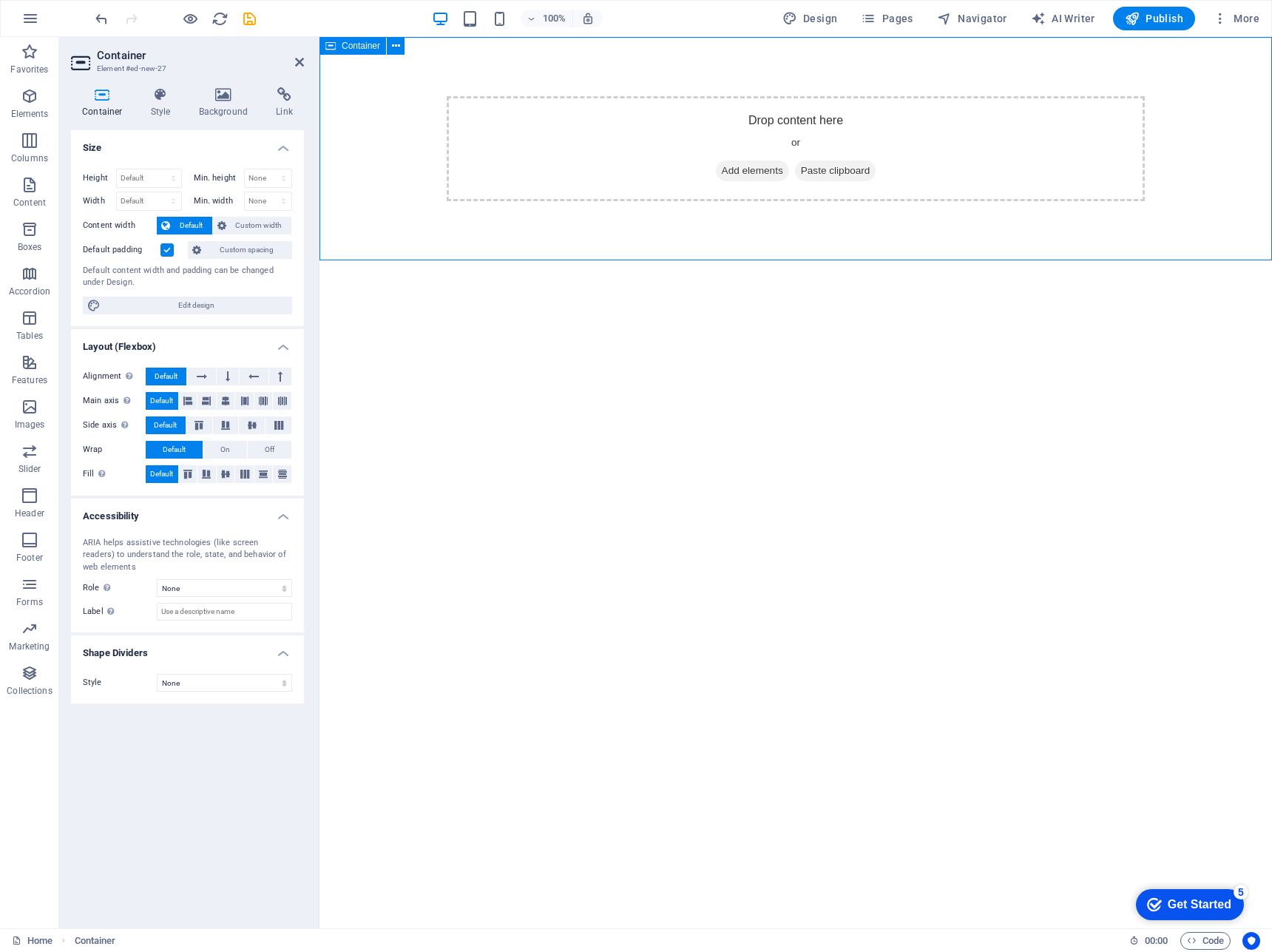
click at [369, 44] on span "Container" at bounding box center [360, 45] width 39 height 9
click at [213, 96] on icon at bounding box center [223, 94] width 72 height 15
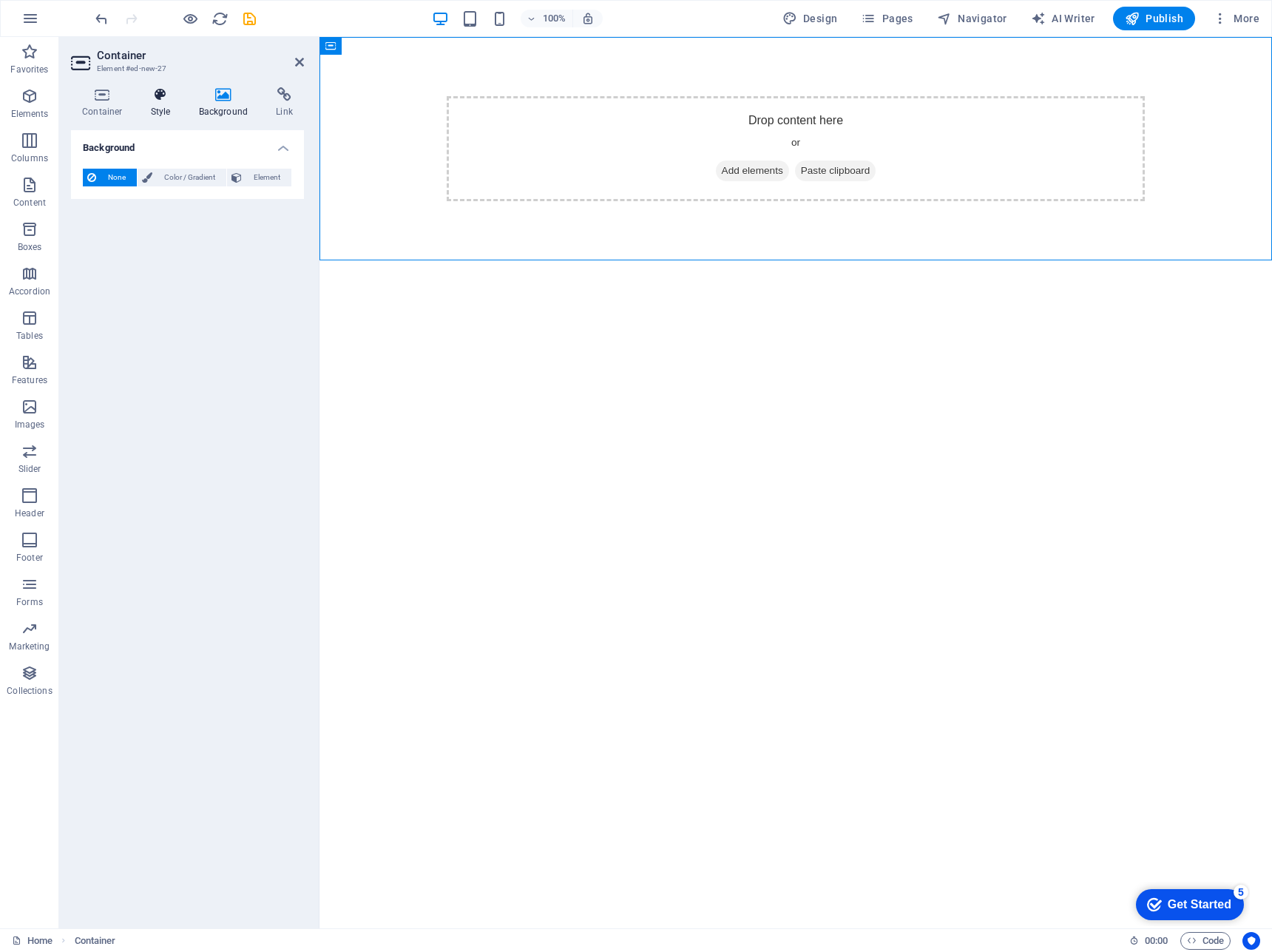
click at [156, 99] on icon at bounding box center [161, 94] width 42 height 15
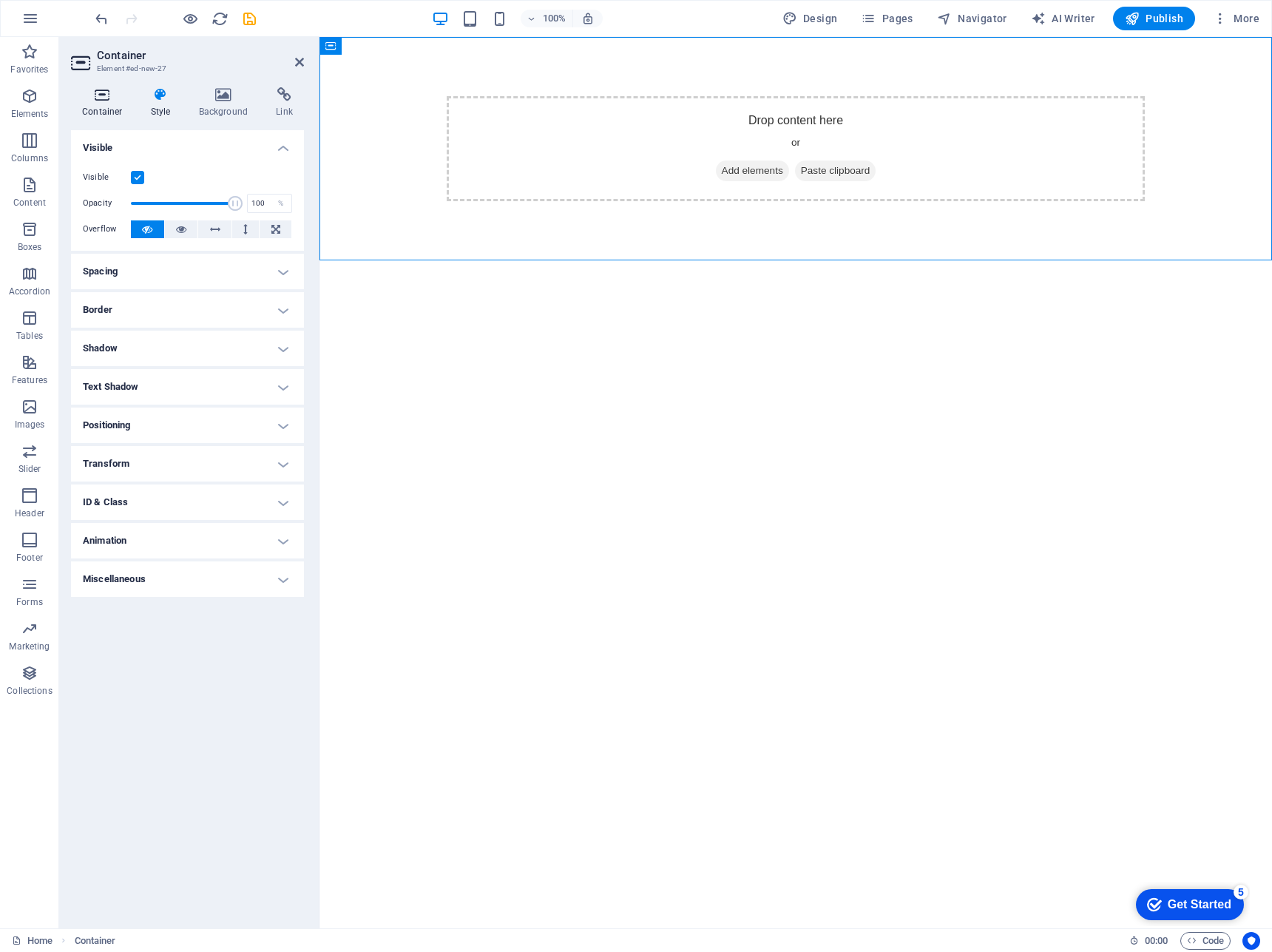
click at [114, 105] on h4 "Container" at bounding box center [106, 102] width 69 height 31
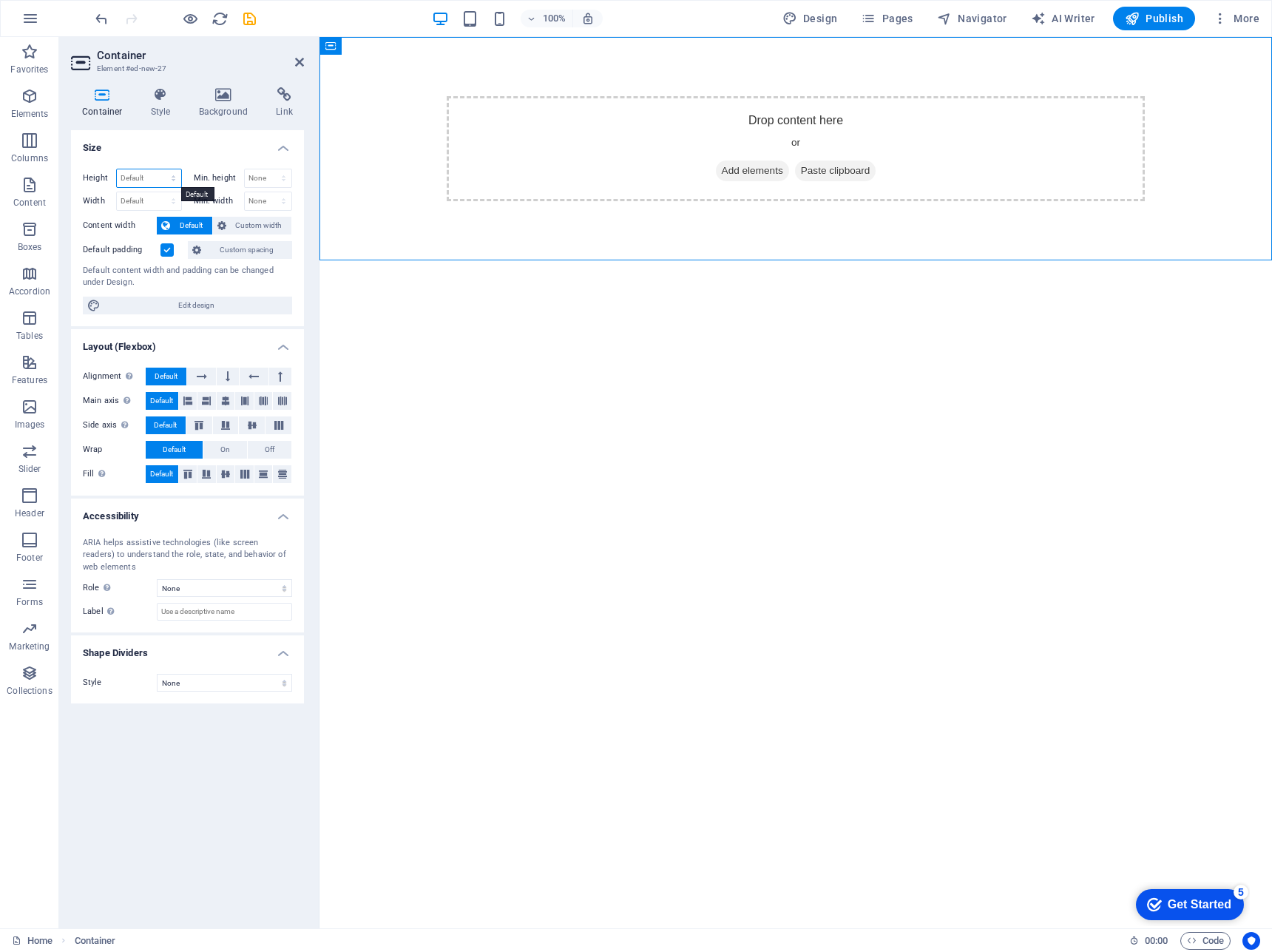
click at [135, 178] on select "Default px rem % vh vw" at bounding box center [148, 178] width 64 height 18
select select "vh"
click at [160, 169] on select "Default px rem % vh vw" at bounding box center [148, 178] width 64 height 18
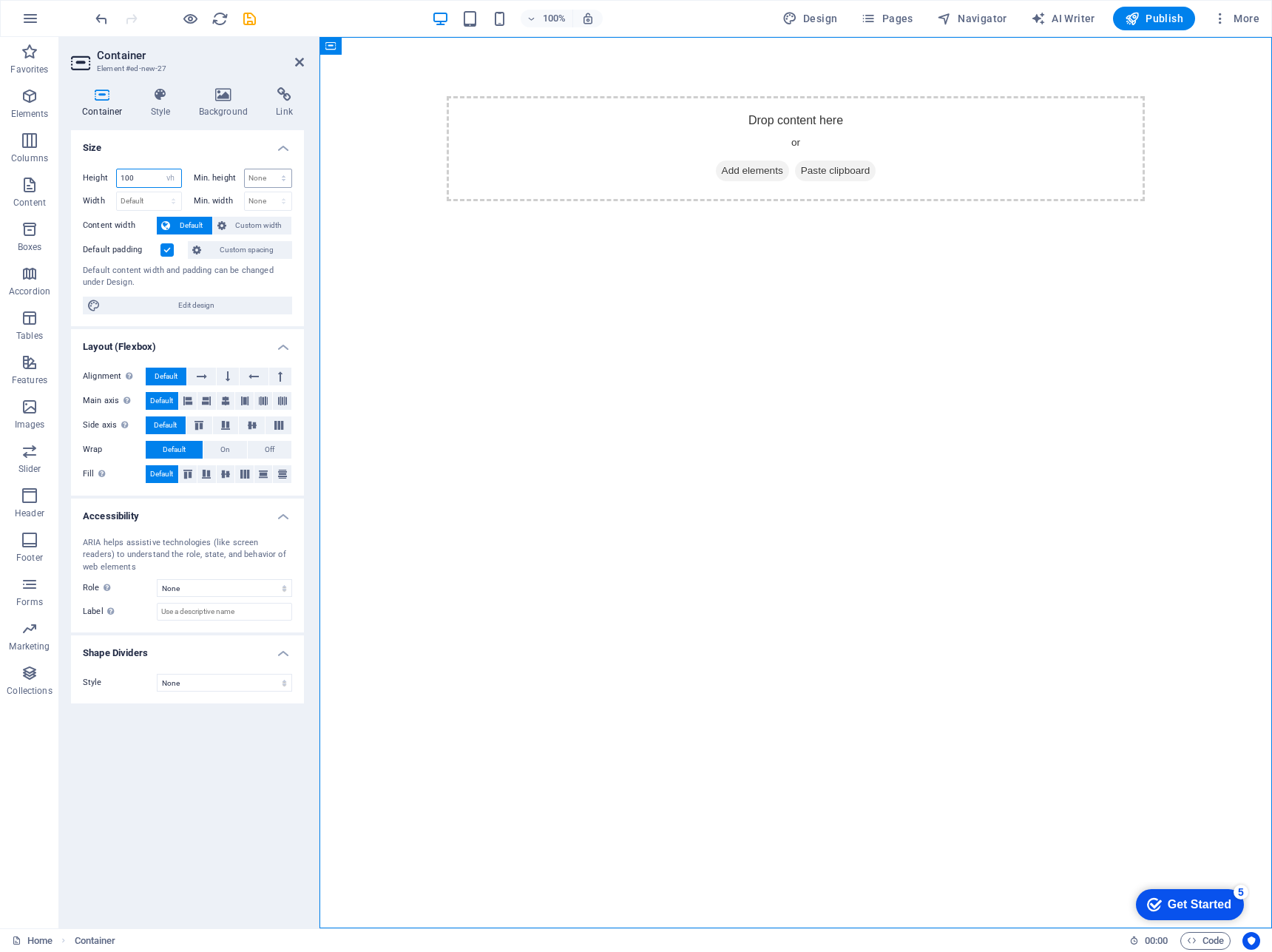
type input "100"
click at [255, 177] on select "None px rem % vh vw" at bounding box center [269, 178] width 47 height 18
select select "vh"
click at [271, 169] on select "None px rem % vh vw" at bounding box center [269, 178] width 47 height 18
type input "90"
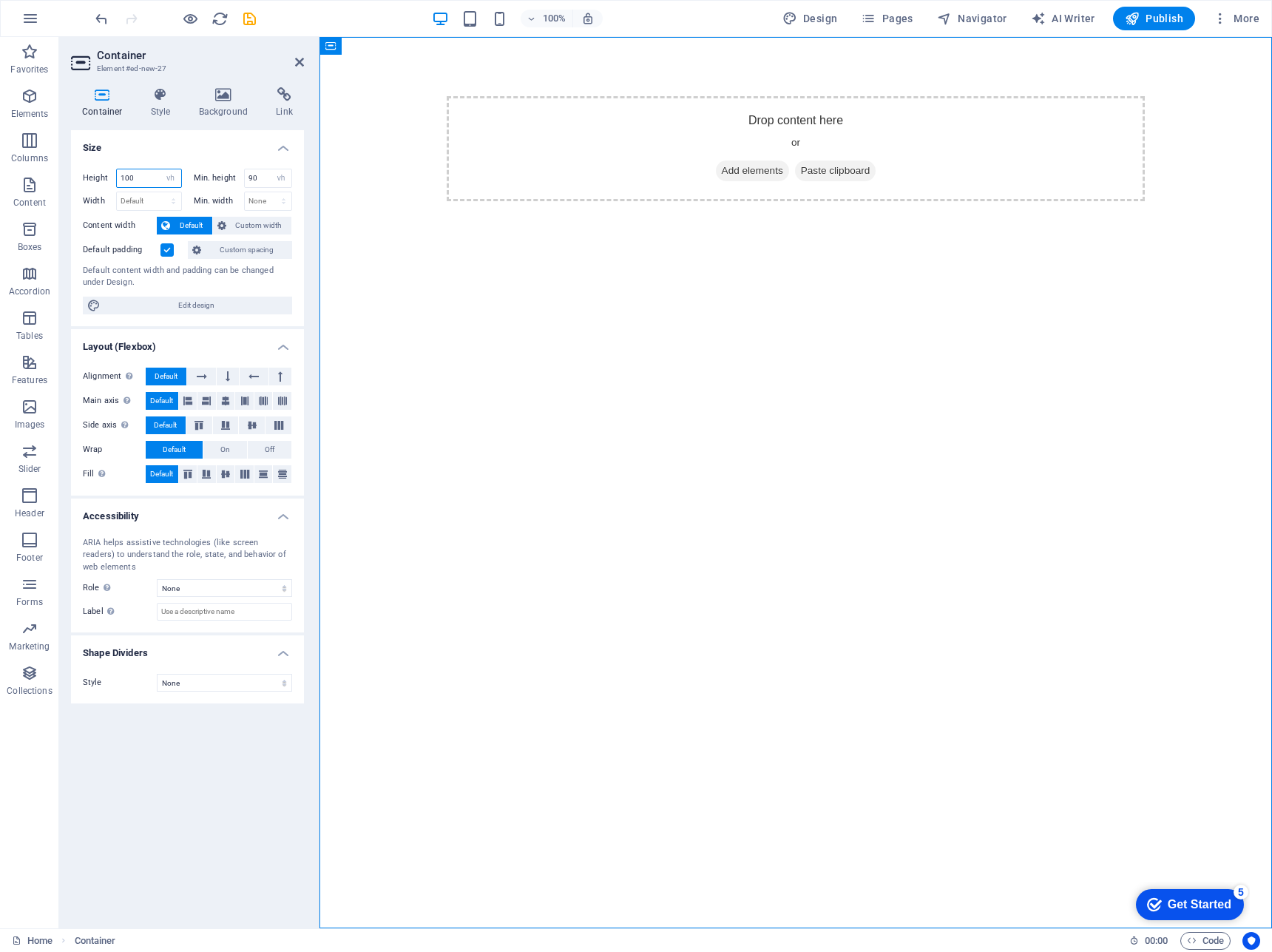
click at [143, 177] on input "100" at bounding box center [148, 178] width 64 height 18
click at [204, 95] on icon at bounding box center [223, 94] width 72 height 15
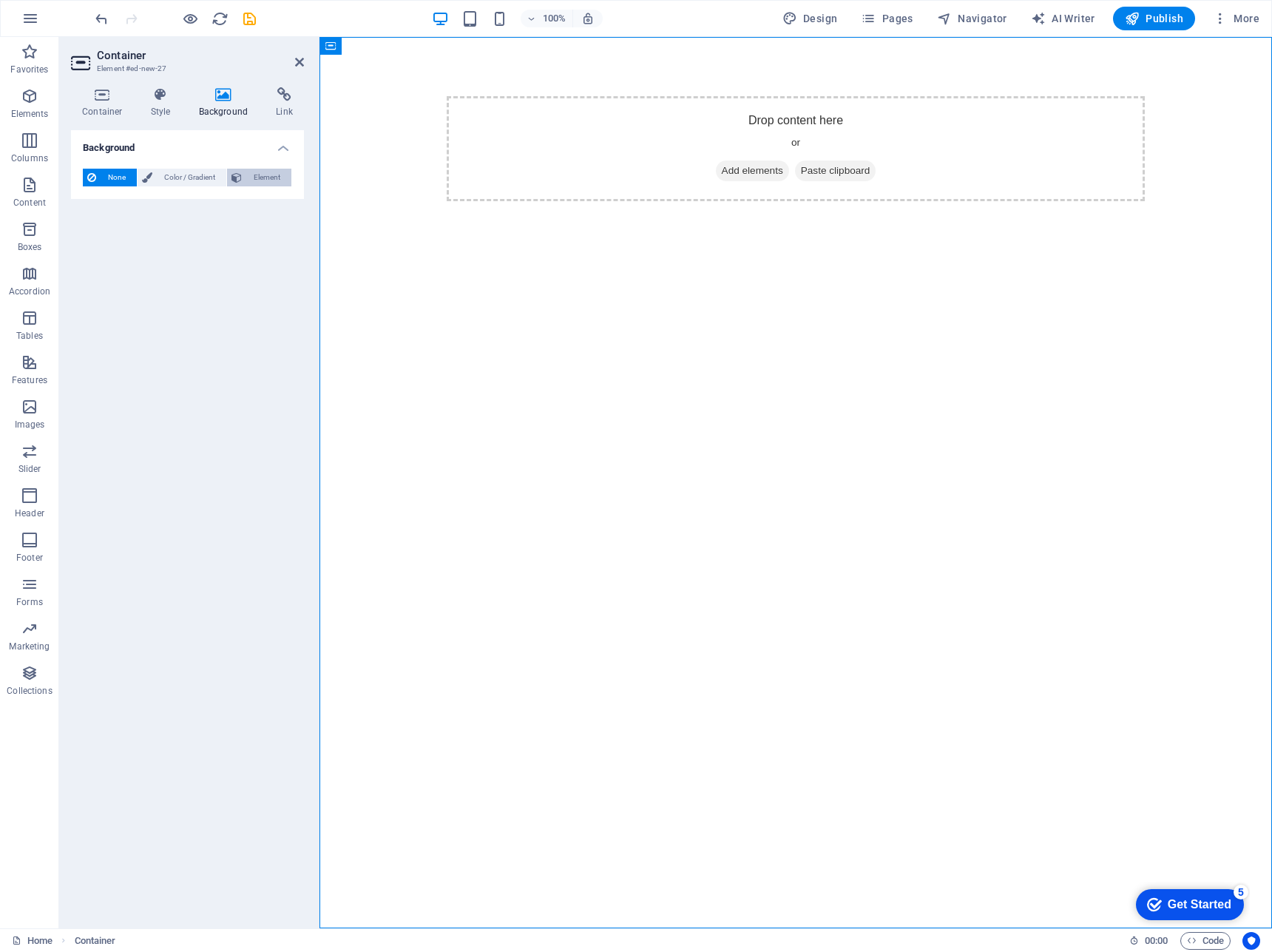
click at [256, 178] on span "Element" at bounding box center [266, 178] width 40 height 18
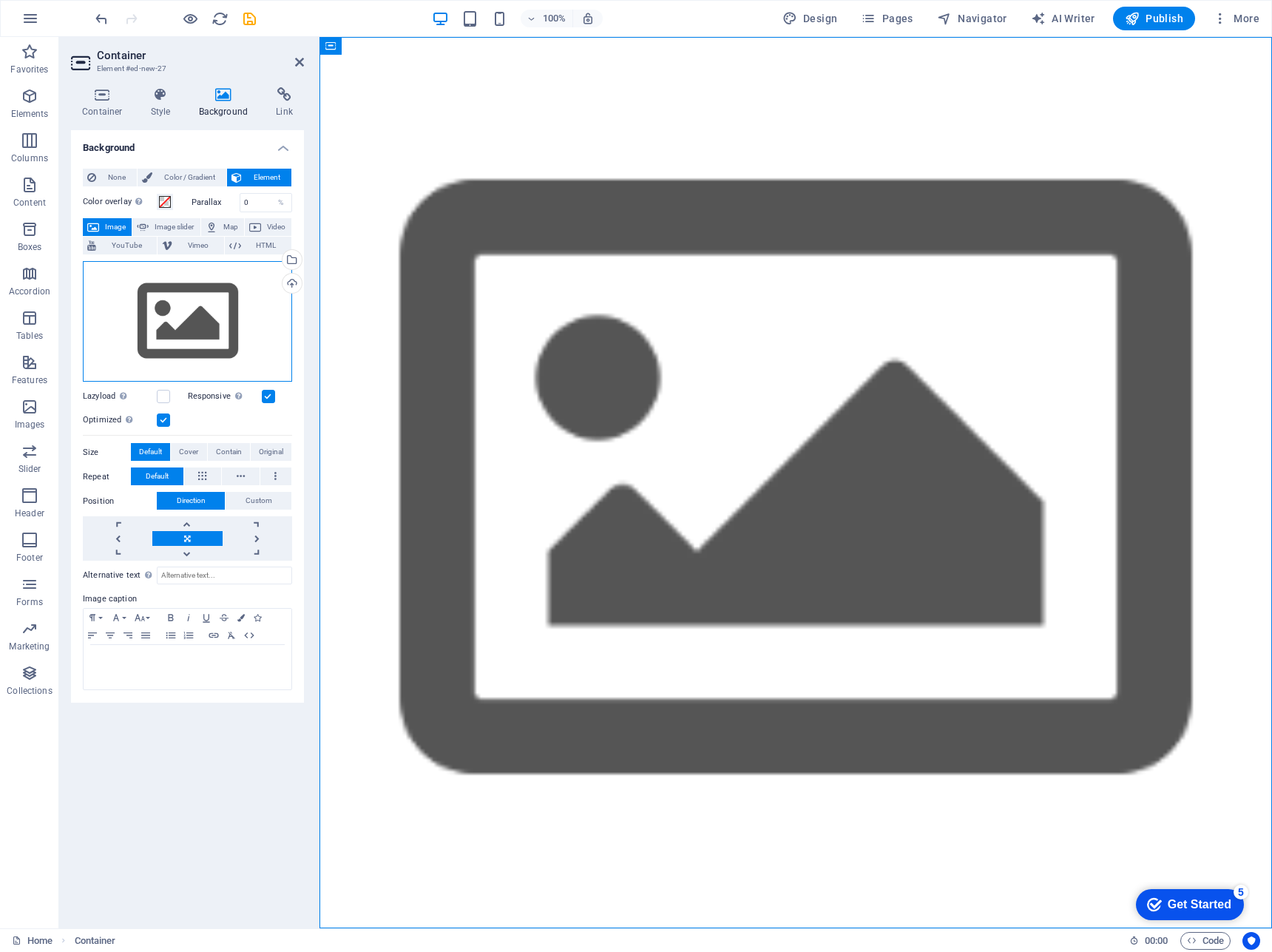
click at [180, 340] on div "Drag files here, click to choose files or select files from Files or our free s…" at bounding box center [188, 321] width 209 height 121
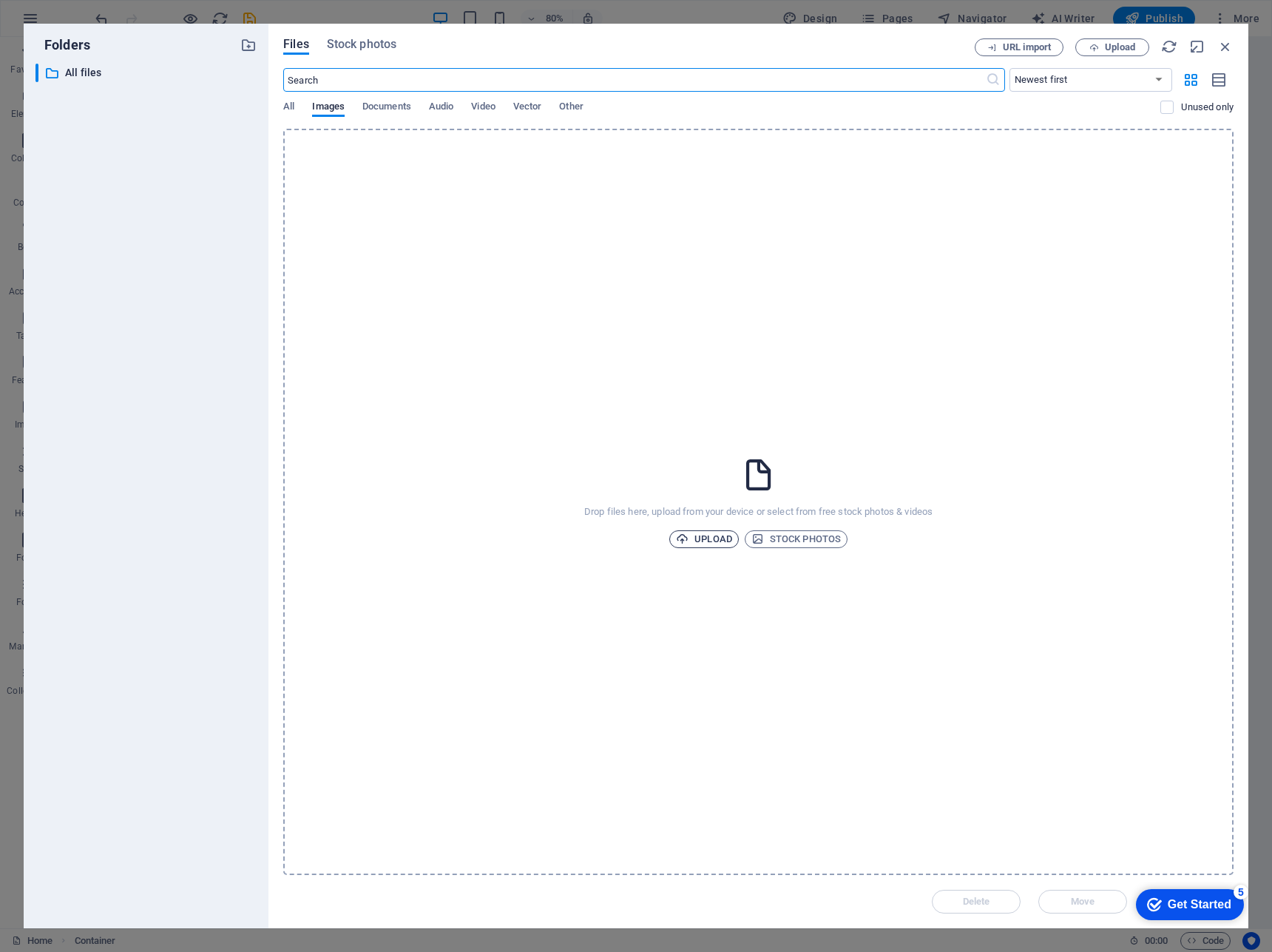
click at [729, 534] on span "Upload" at bounding box center [703, 539] width 56 height 18
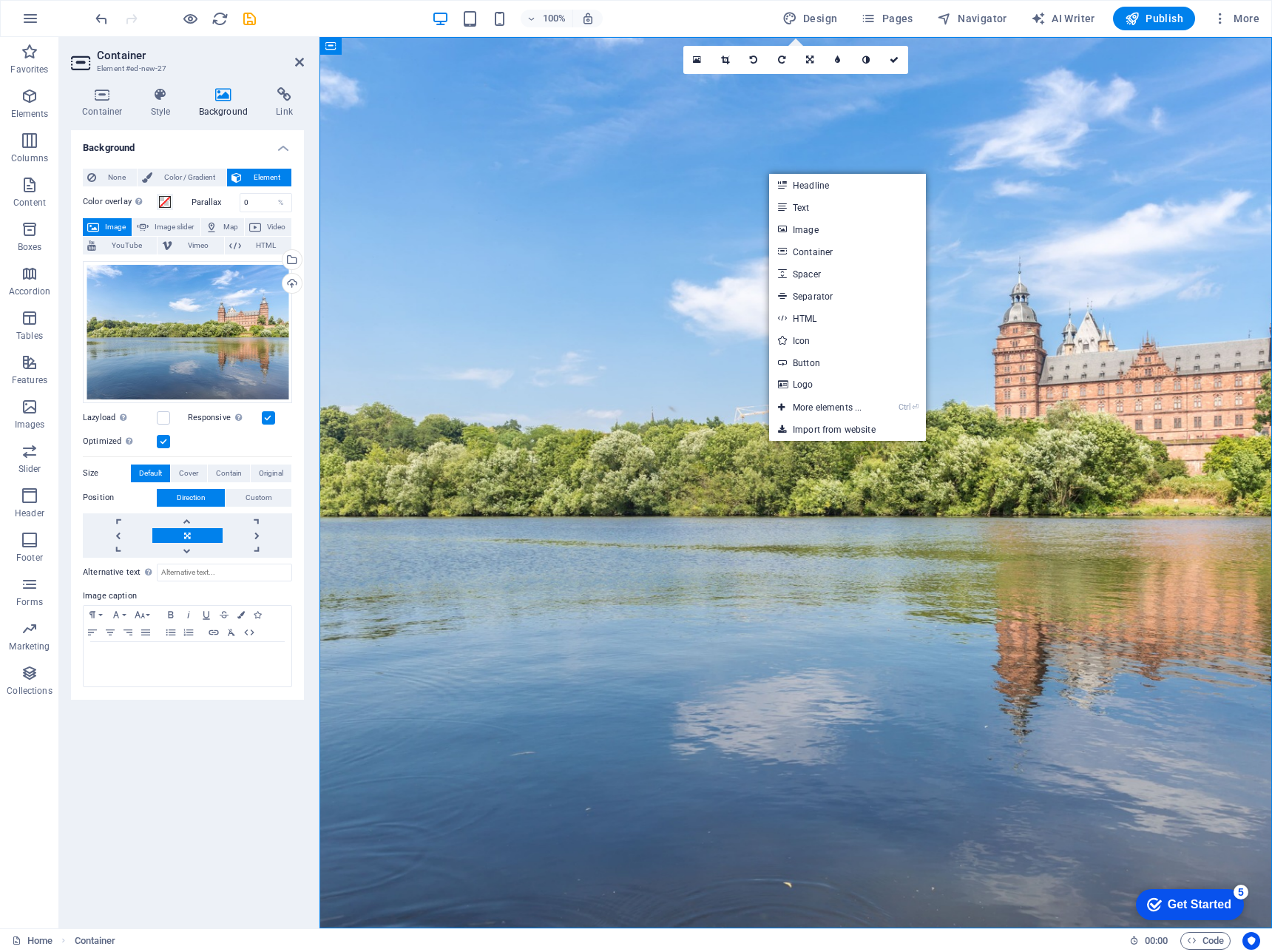
drag, startPoint x: 483, startPoint y: 288, endPoint x: 417, endPoint y: 278, distance: 66.8
click at [482, 289] on figure at bounding box center [795, 482] width 953 height 891
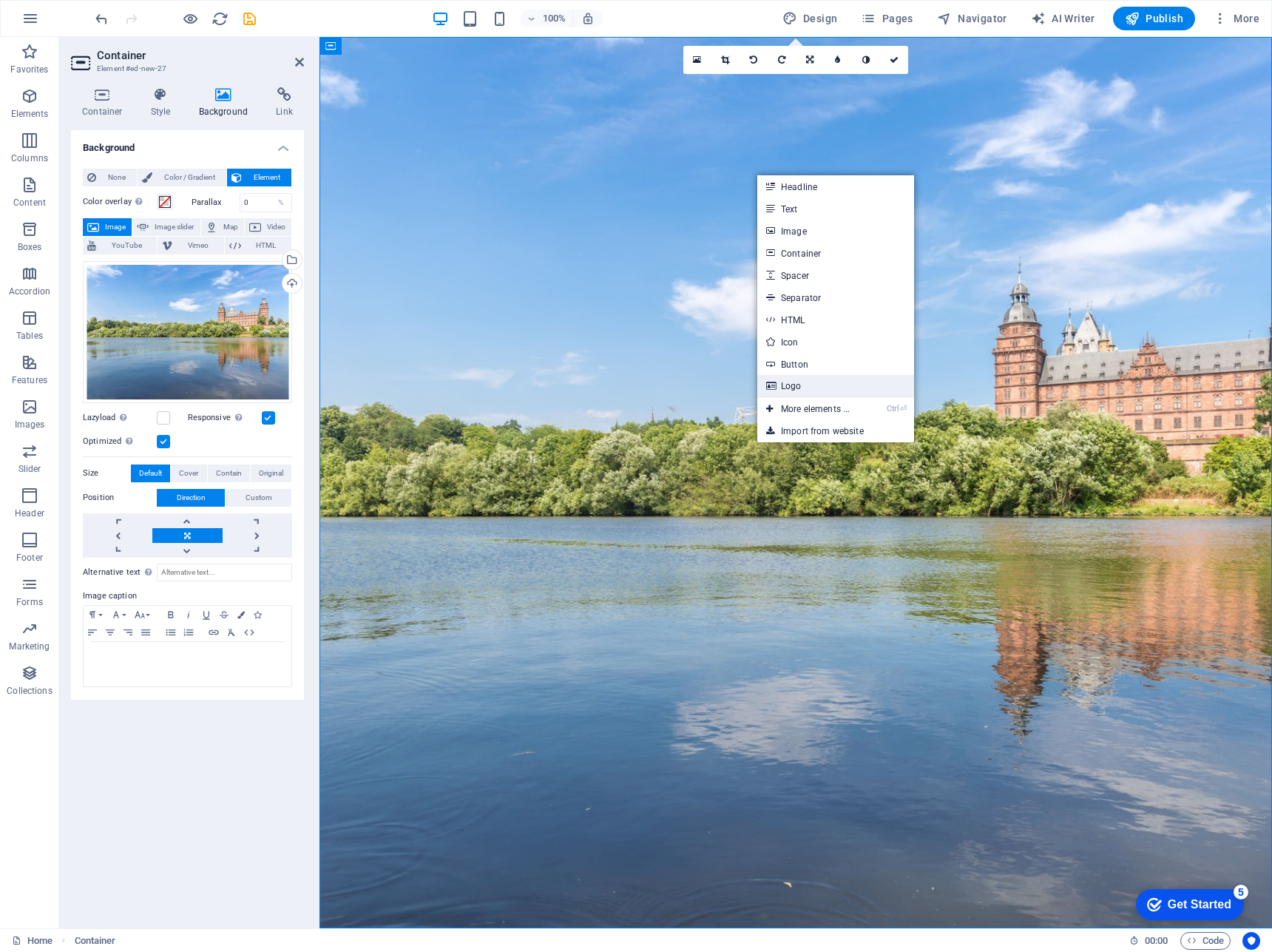
click at [799, 387] on link "Logo" at bounding box center [835, 386] width 157 height 22
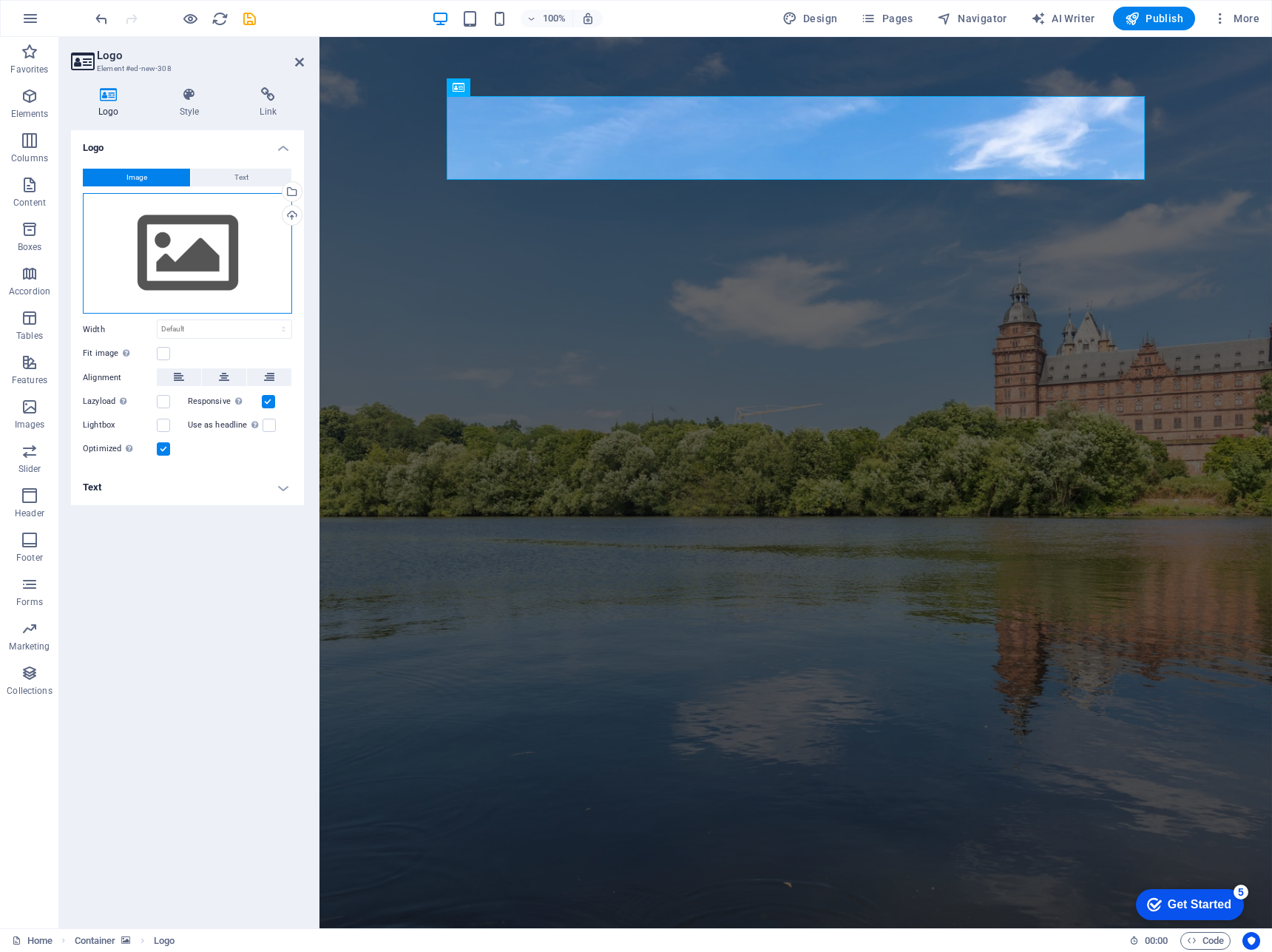
click at [222, 270] on div "Drag files here, click to choose files or select files from Files or our free s…" at bounding box center [188, 253] width 209 height 121
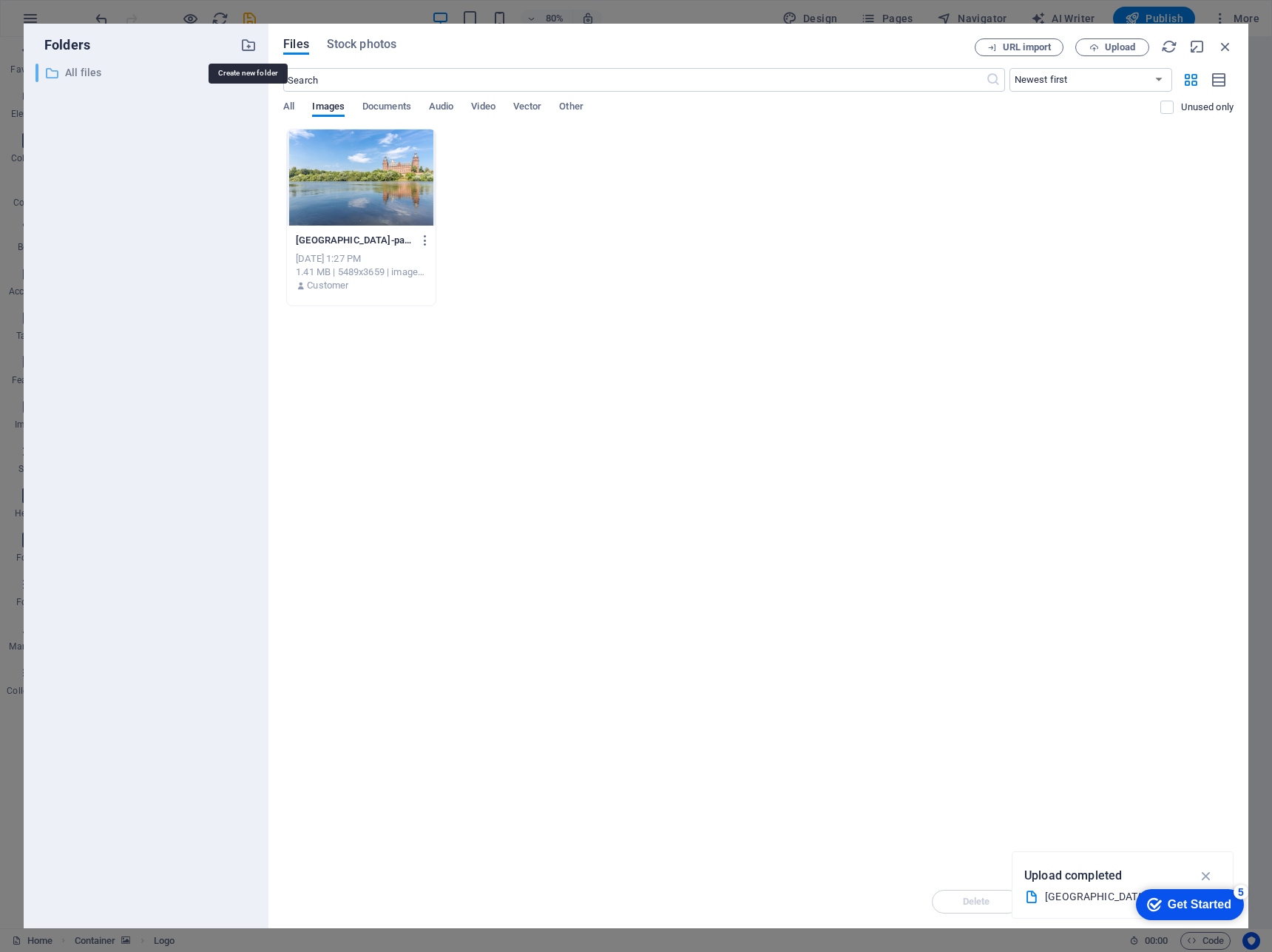
drag, startPoint x: 248, startPoint y: 50, endPoint x: 240, endPoint y: 72, distance: 23.4
click at [249, 50] on icon "button" at bounding box center [248, 44] width 16 height 16
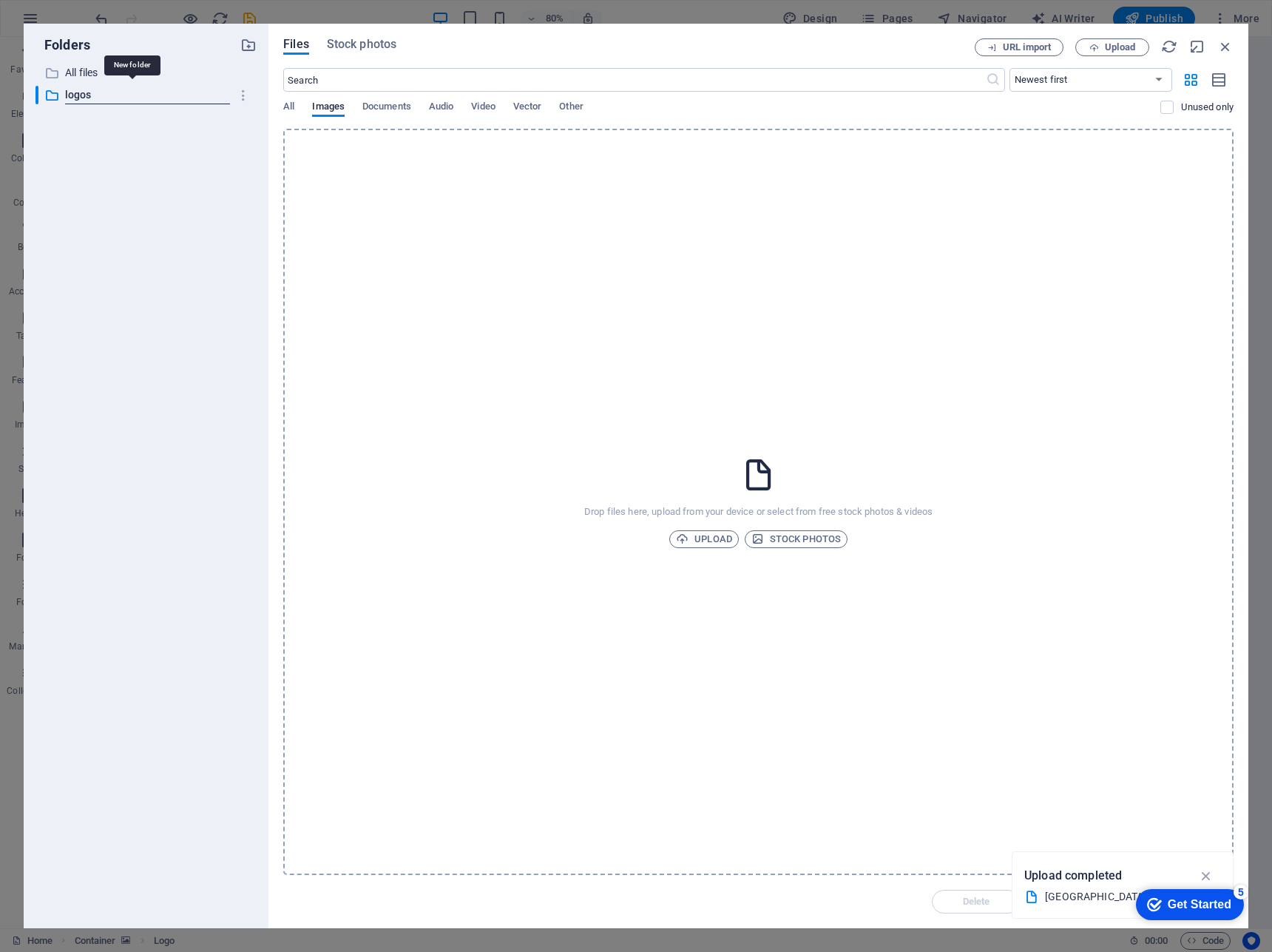
type input "logos"
click at [101, 176] on div "​ All files All files ​ logos New folder" at bounding box center [146, 489] width 221 height 852
click at [114, 92] on p "logos" at bounding box center [147, 95] width 164 height 17
click at [1108, 43] on span "Upload" at bounding box center [1120, 46] width 31 height 9
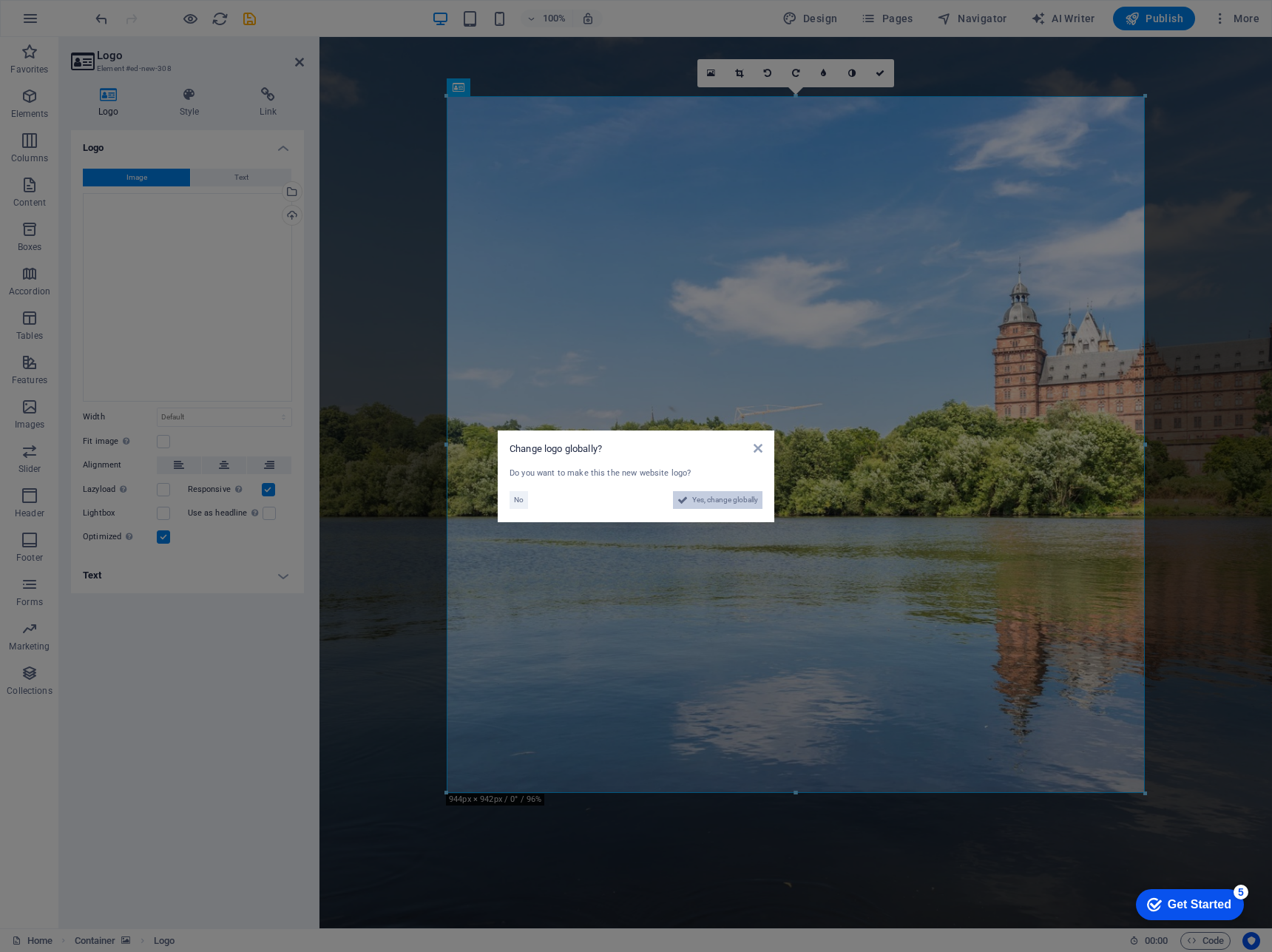
click at [711, 502] on span "Yes, change globally" at bounding box center [725, 500] width 66 height 18
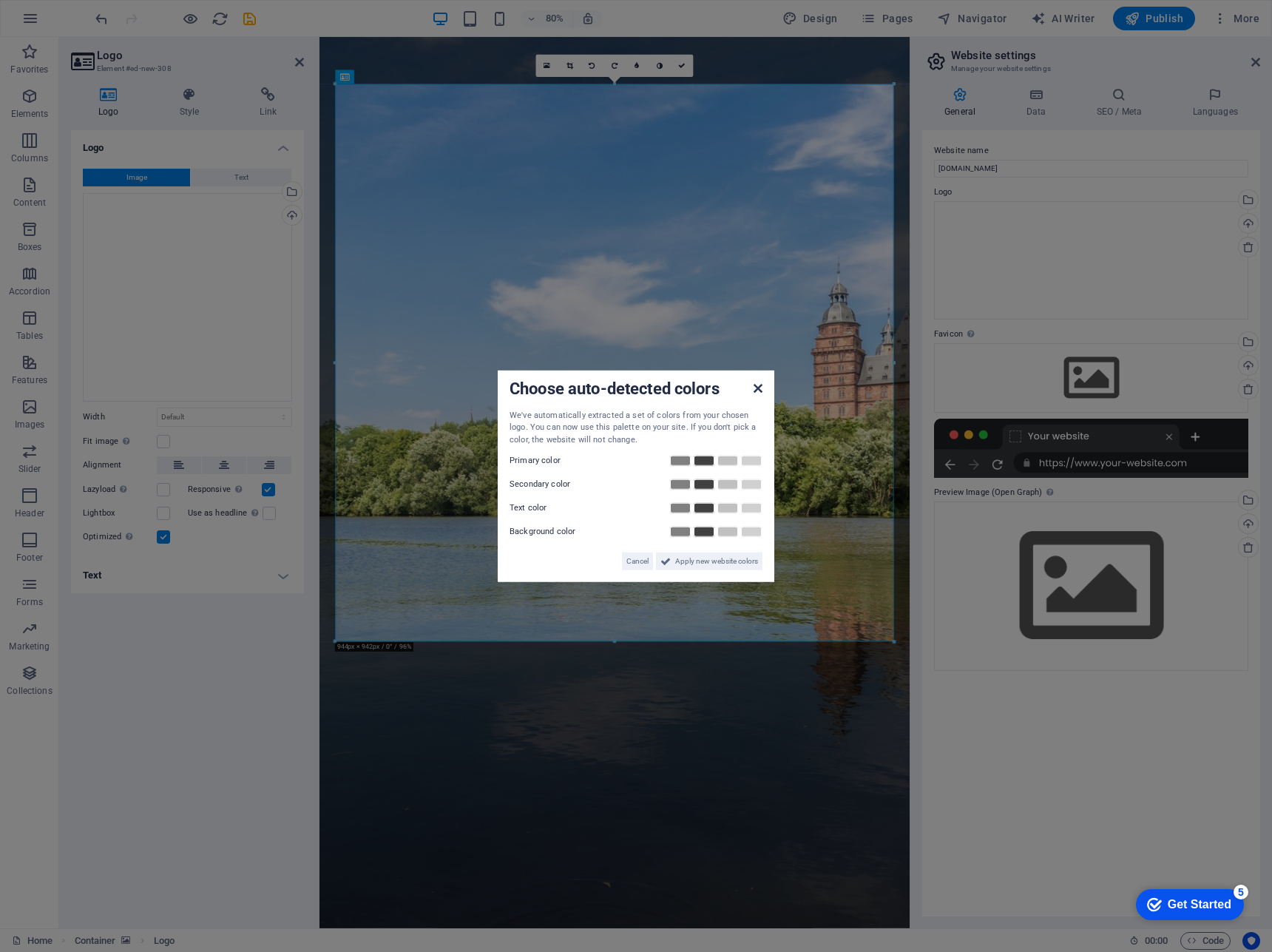
click at [757, 391] on icon at bounding box center [757, 387] width 9 height 12
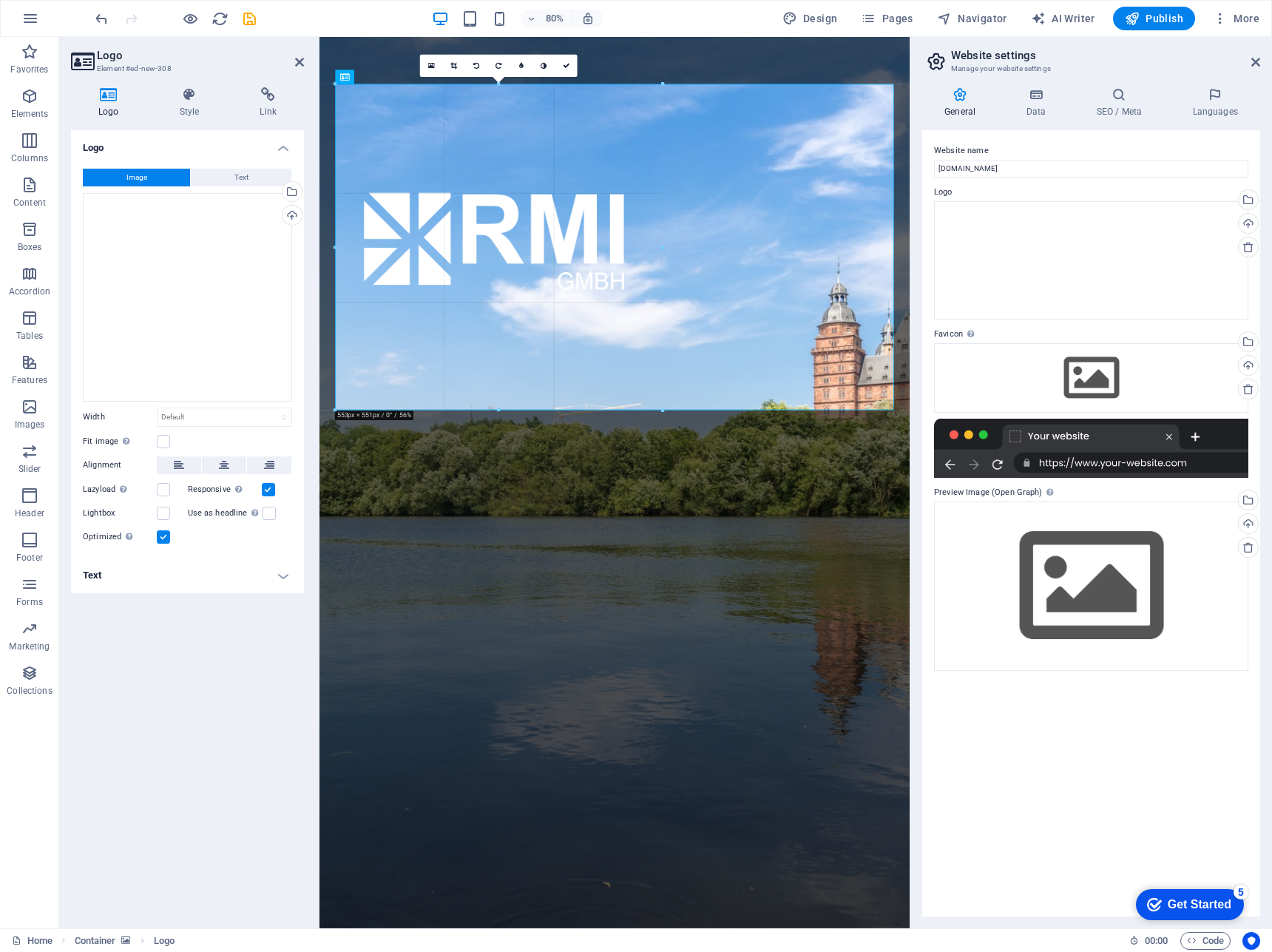
drag, startPoint x: 894, startPoint y: 640, endPoint x: 231, endPoint y: 389, distance: 708.9
type input "553"
select select "px"
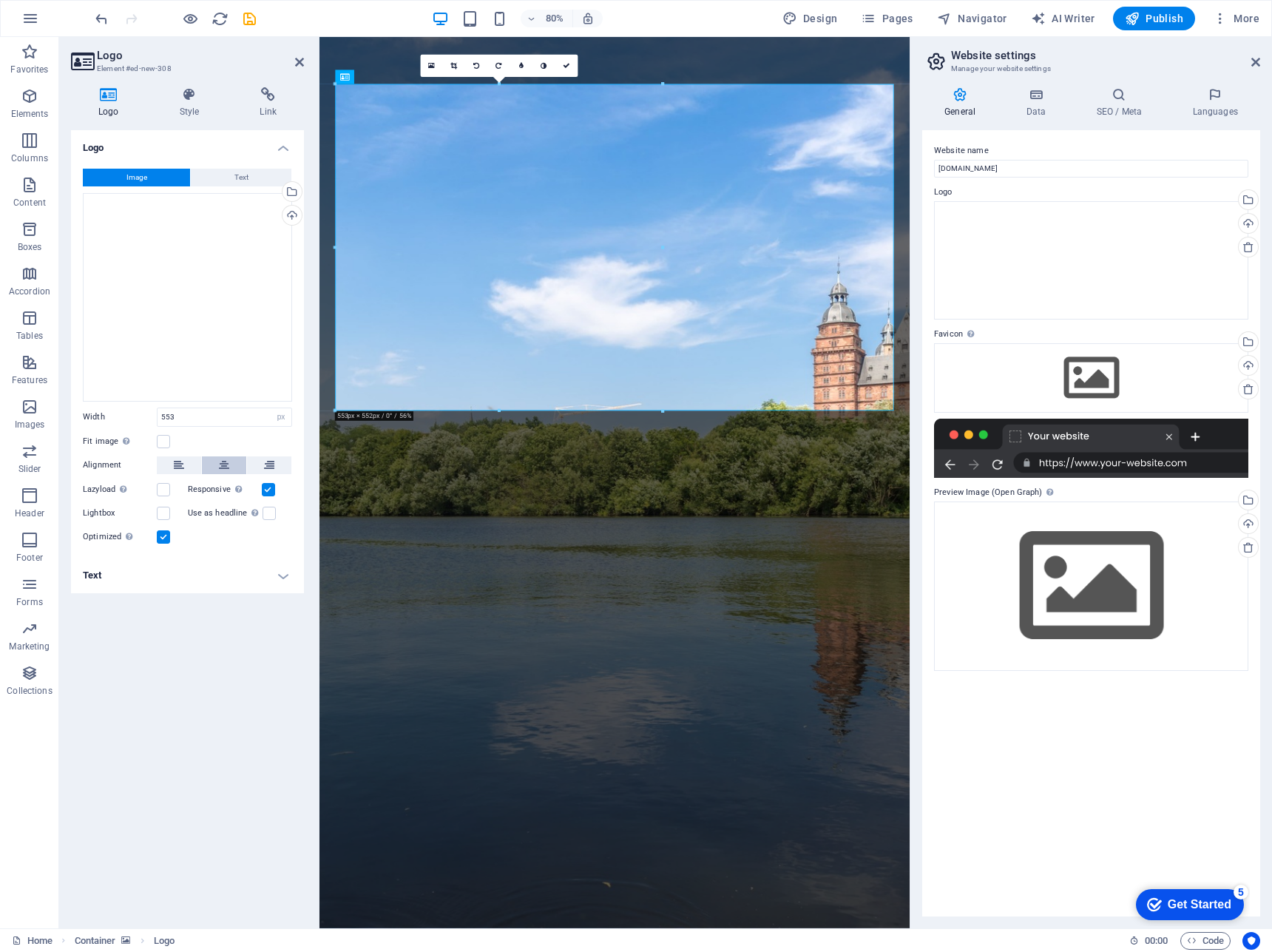
click at [217, 468] on button at bounding box center [223, 465] width 44 height 18
drag, startPoint x: 470, startPoint y: 42, endPoint x: 681, endPoint y: 54, distance: 211.3
click at [681, 54] on link at bounding box center [681, 65] width 22 height 22
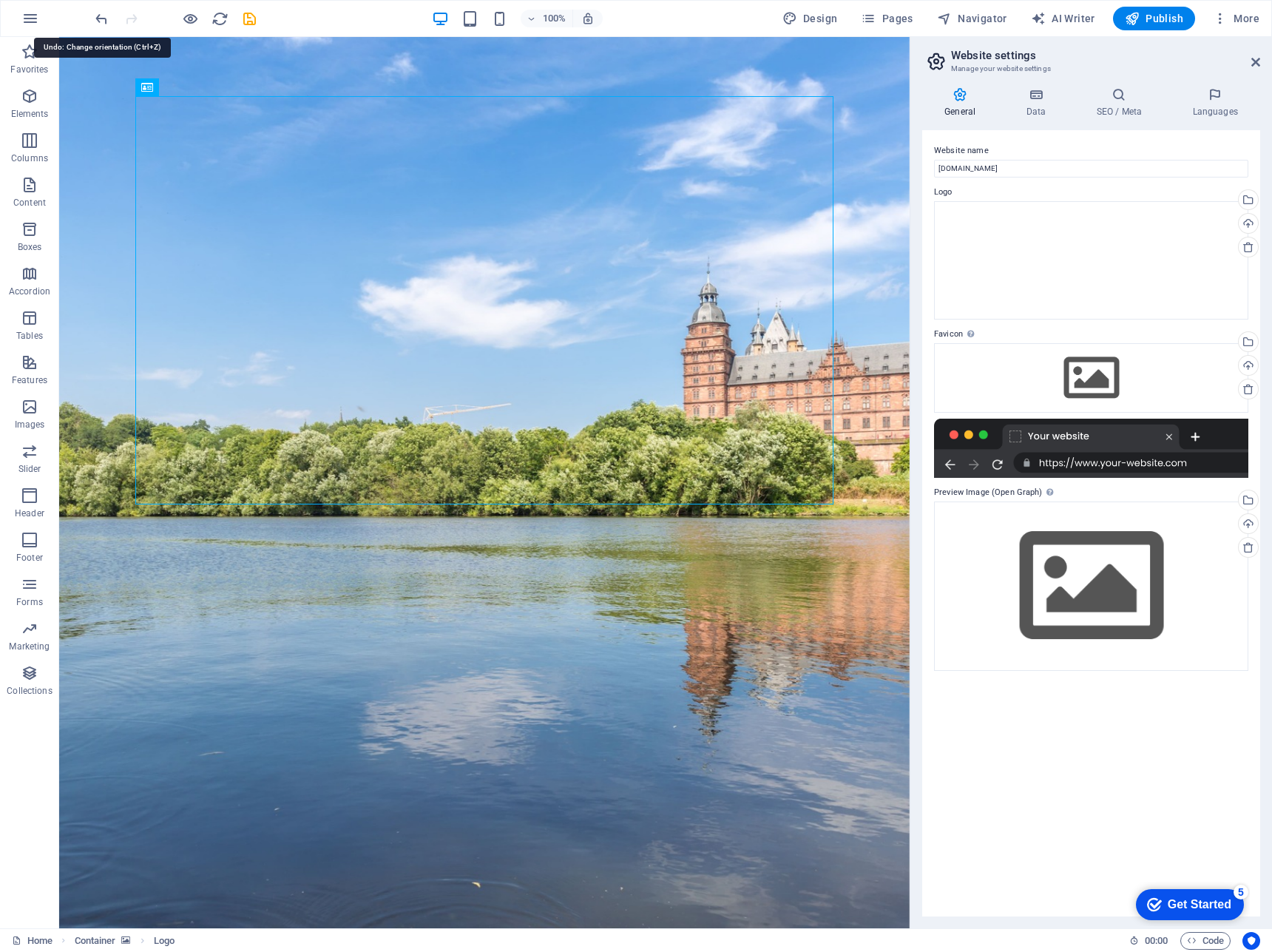
click at [105, 28] on div at bounding box center [176, 19] width 166 height 24
click at [105, 66] on figure at bounding box center [484, 482] width 850 height 891
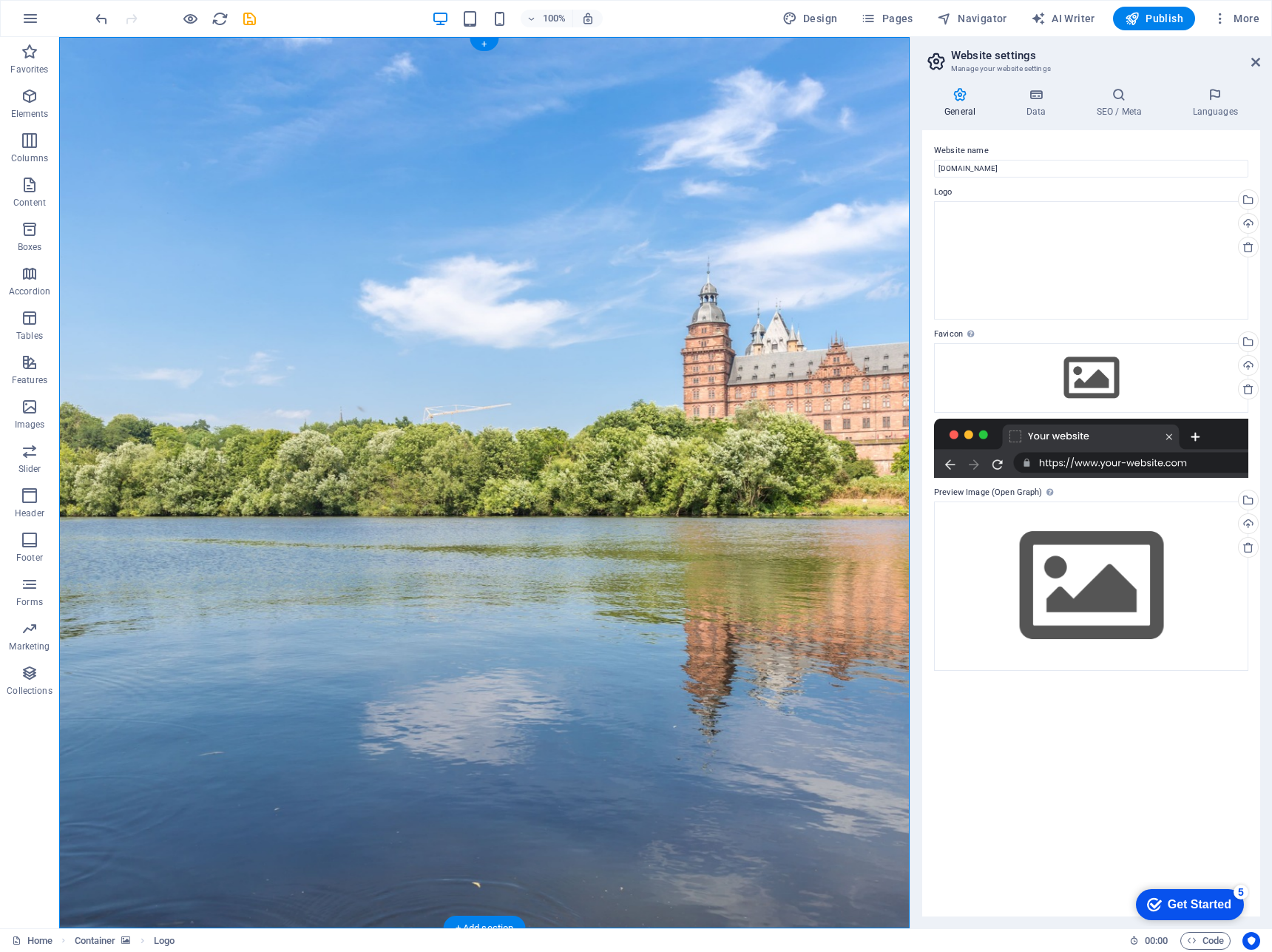
click at [105, 66] on figure at bounding box center [484, 482] width 850 height 891
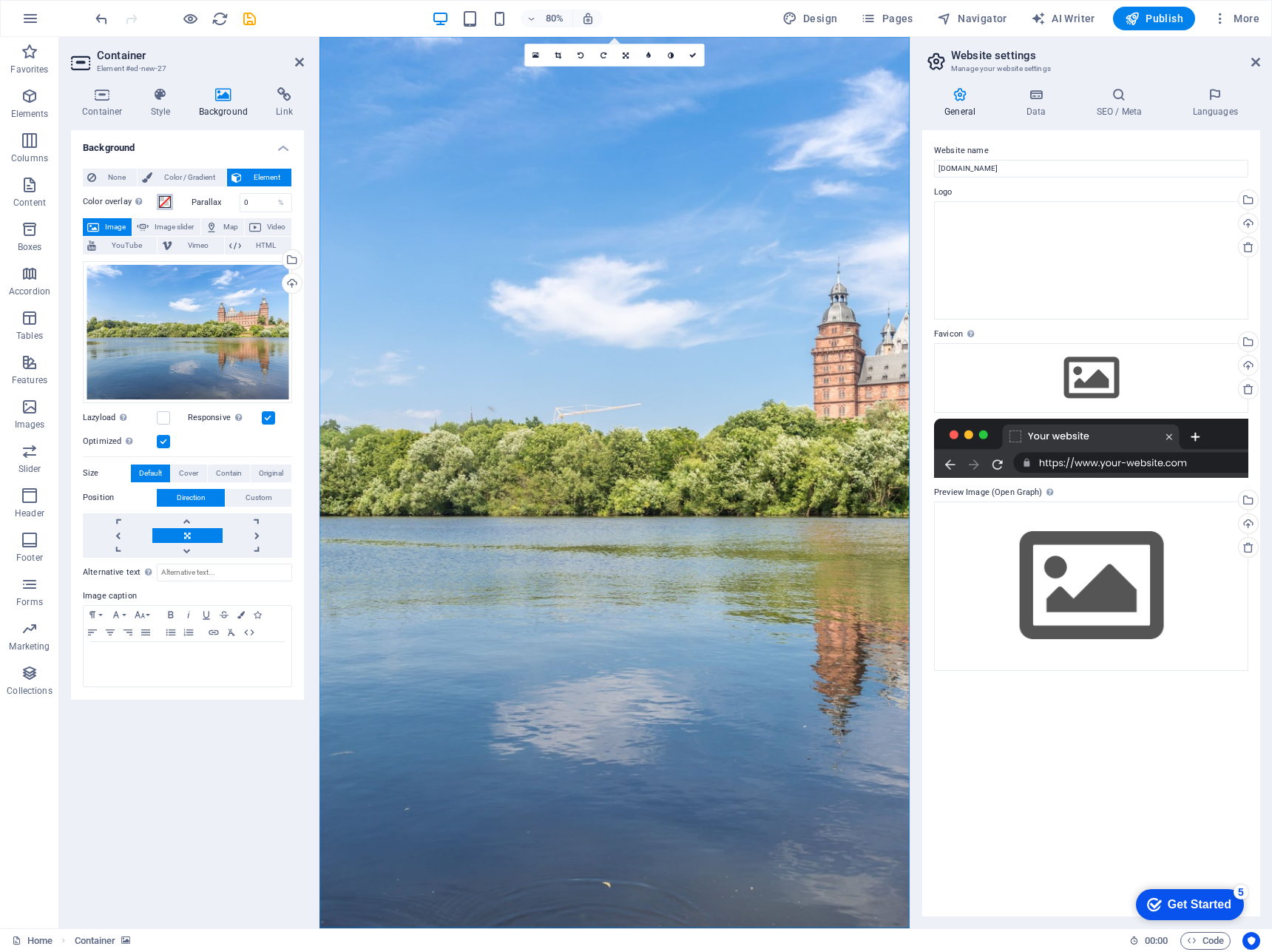
click at [169, 201] on span at bounding box center [165, 201] width 12 height 12
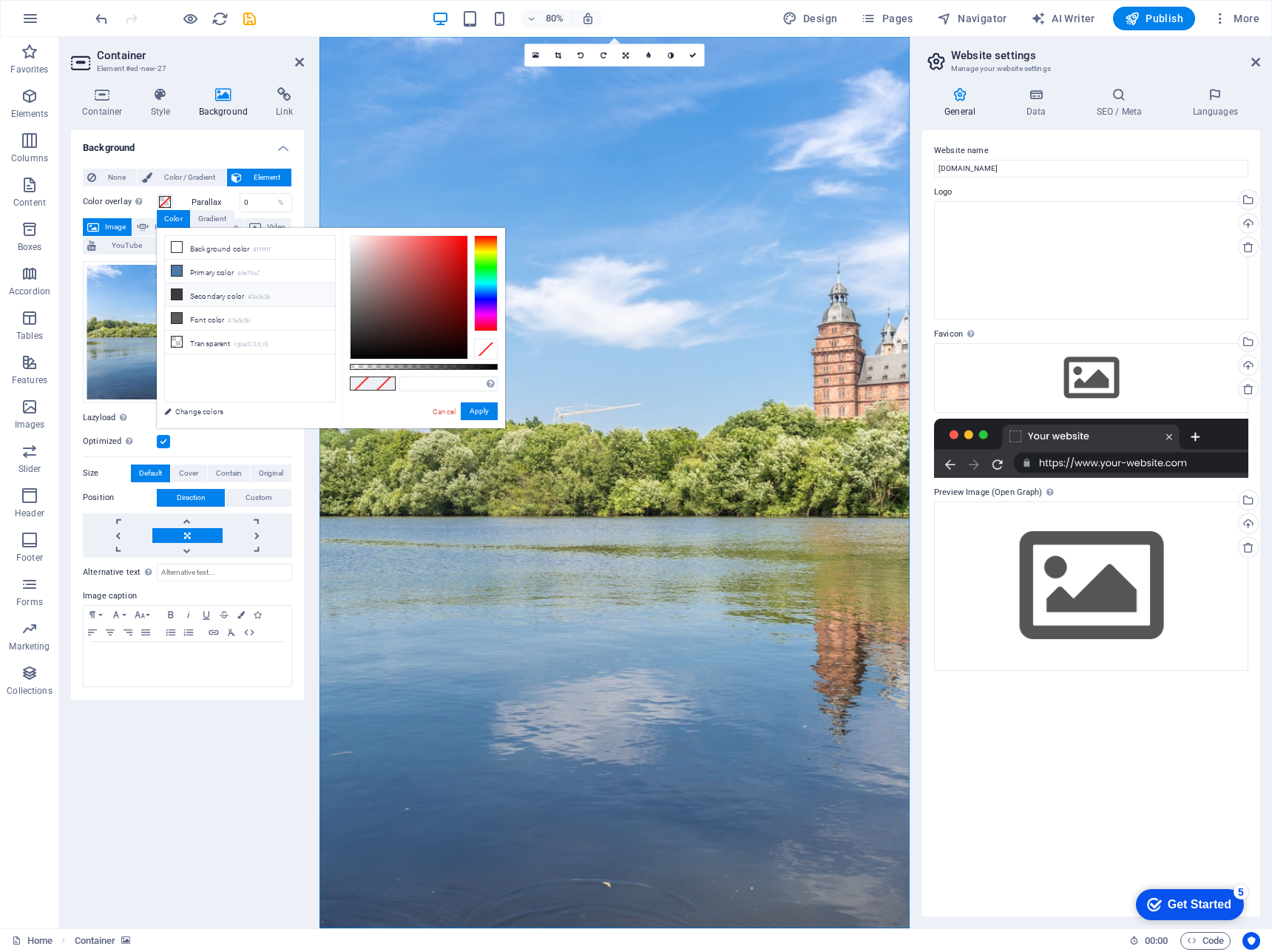
click at [209, 298] on li "Secondary color #3a3c3b" at bounding box center [250, 295] width 170 height 24
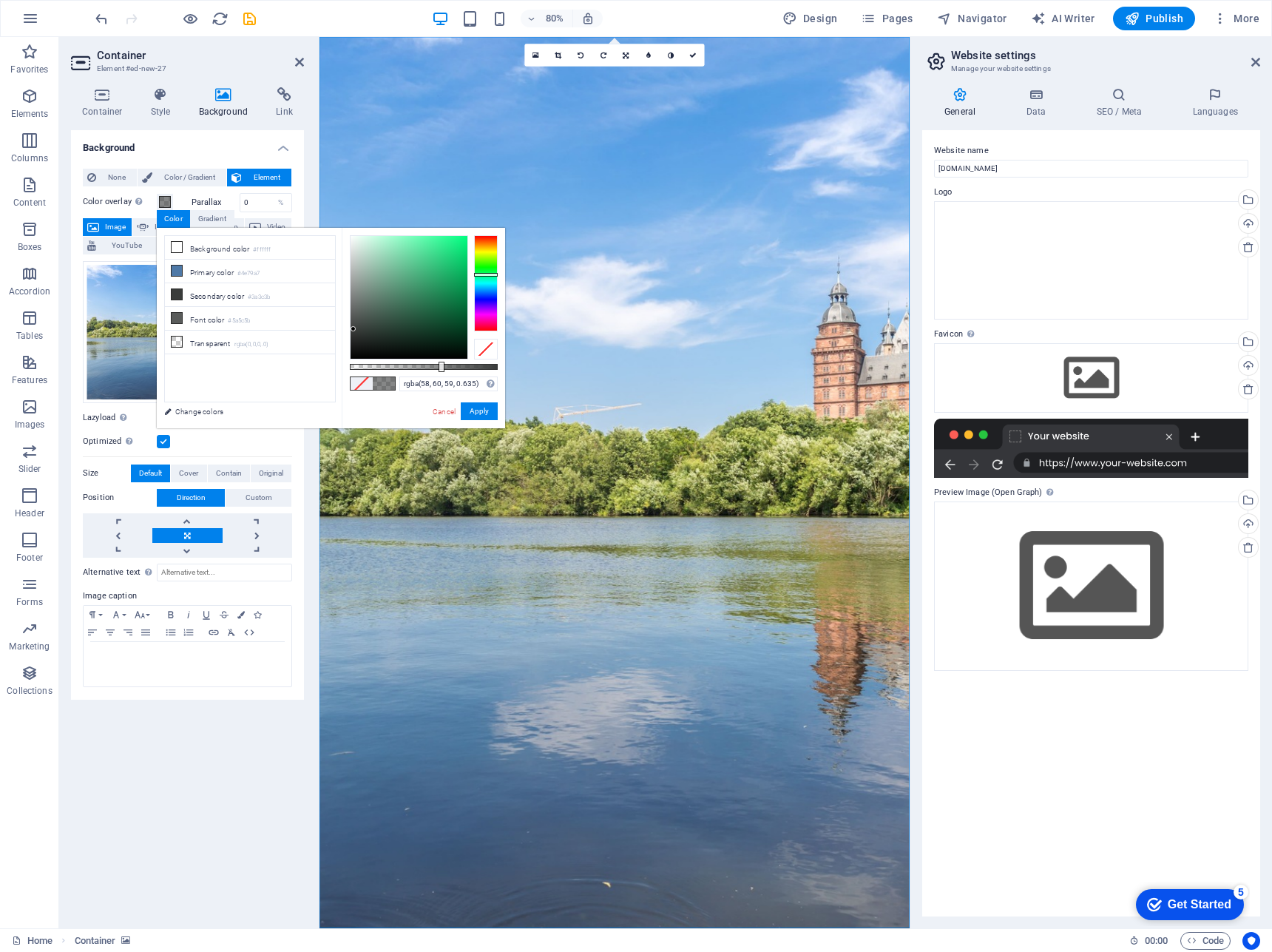
type input "rgba(58, 60, 59, 0.645)"
drag, startPoint x: 500, startPoint y: 367, endPoint x: 445, endPoint y: 361, distance: 55.3
click at [445, 361] on div at bounding box center [446, 366] width 6 height 10
click at [484, 416] on button "Apply" at bounding box center [479, 411] width 37 height 18
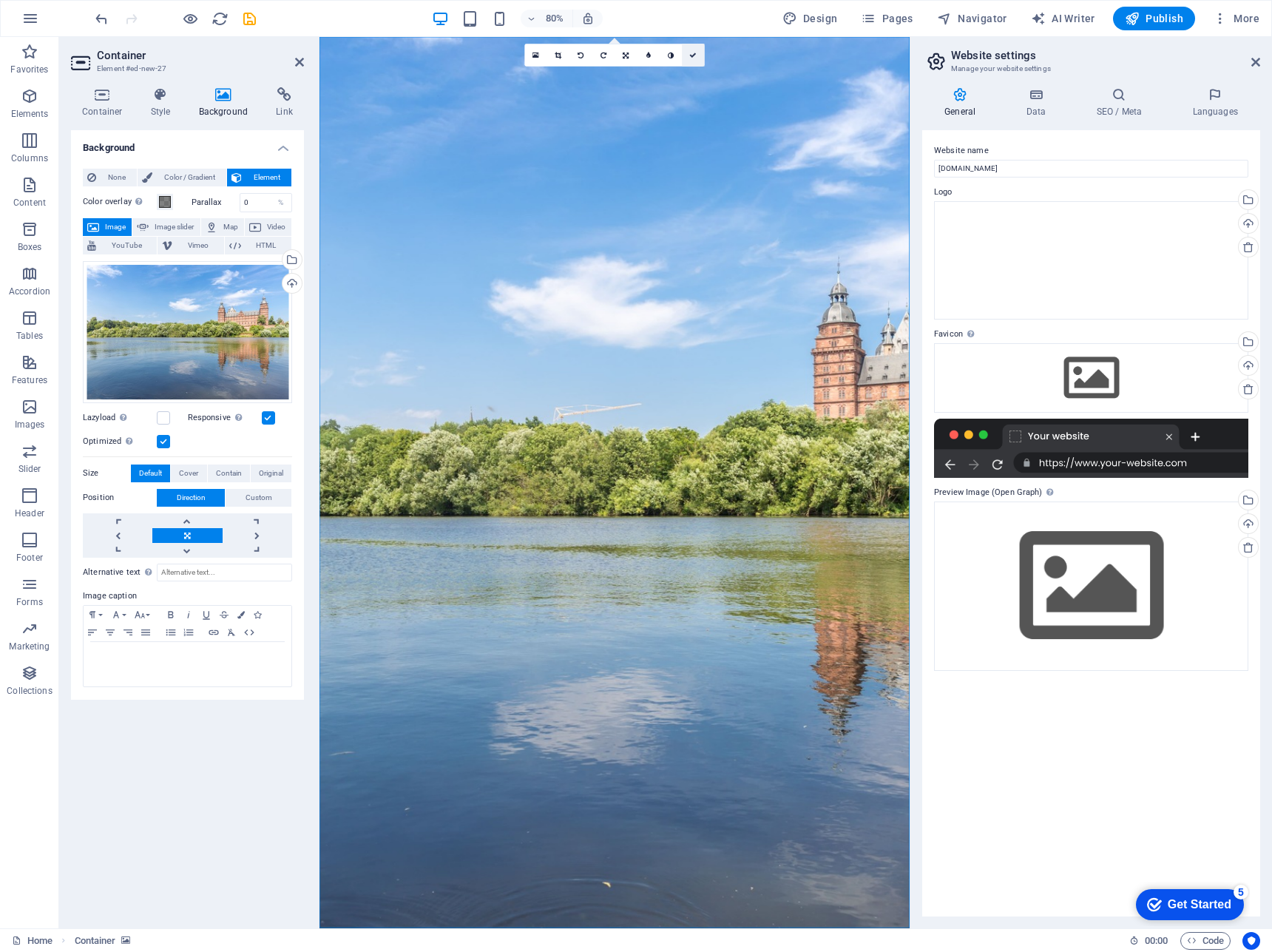
drag, startPoint x: 693, startPoint y: 52, endPoint x: 634, endPoint y: 75, distance: 63.3
click at [693, 52] on icon at bounding box center [693, 54] width 7 height 7
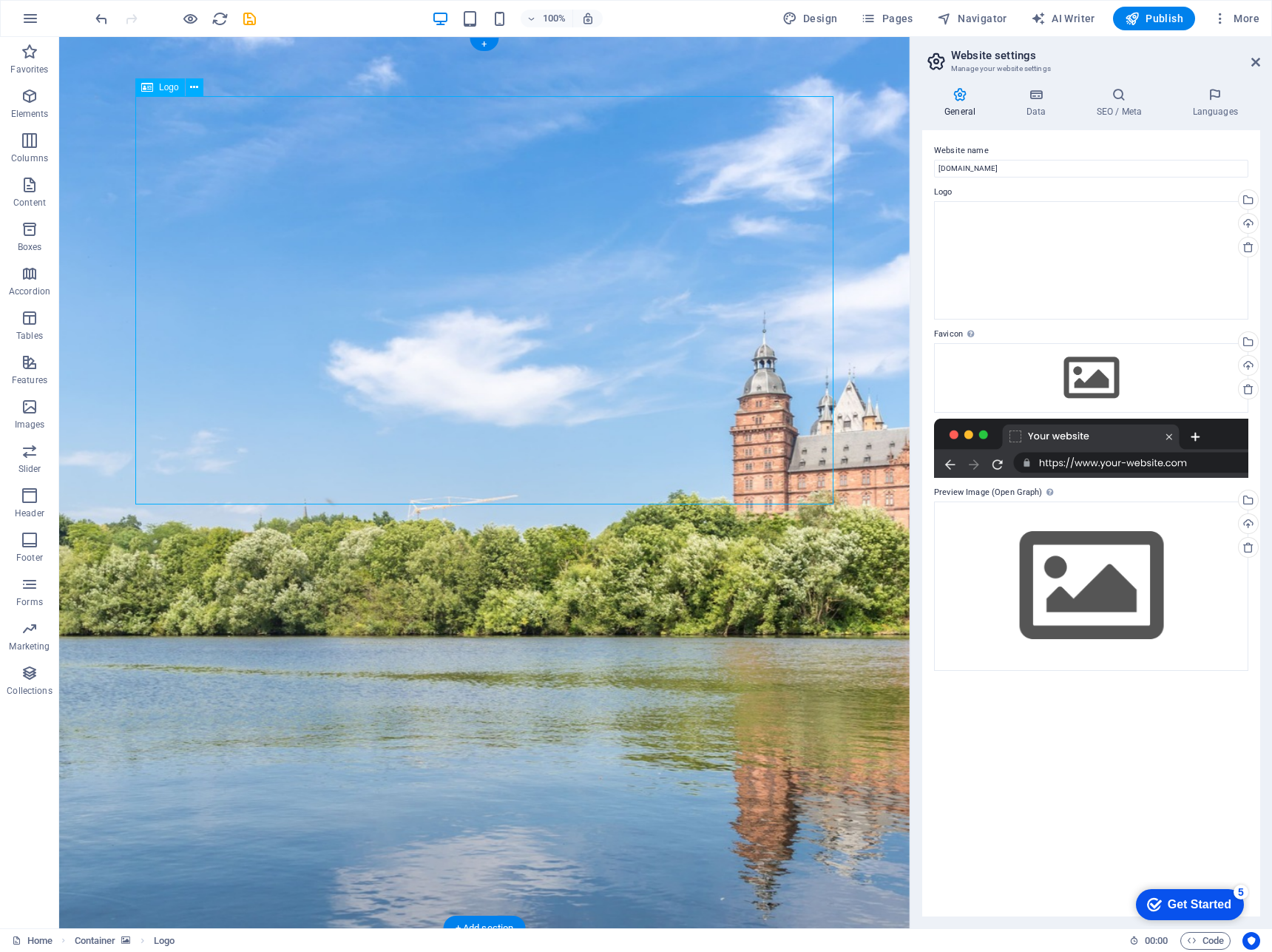
select select "px"
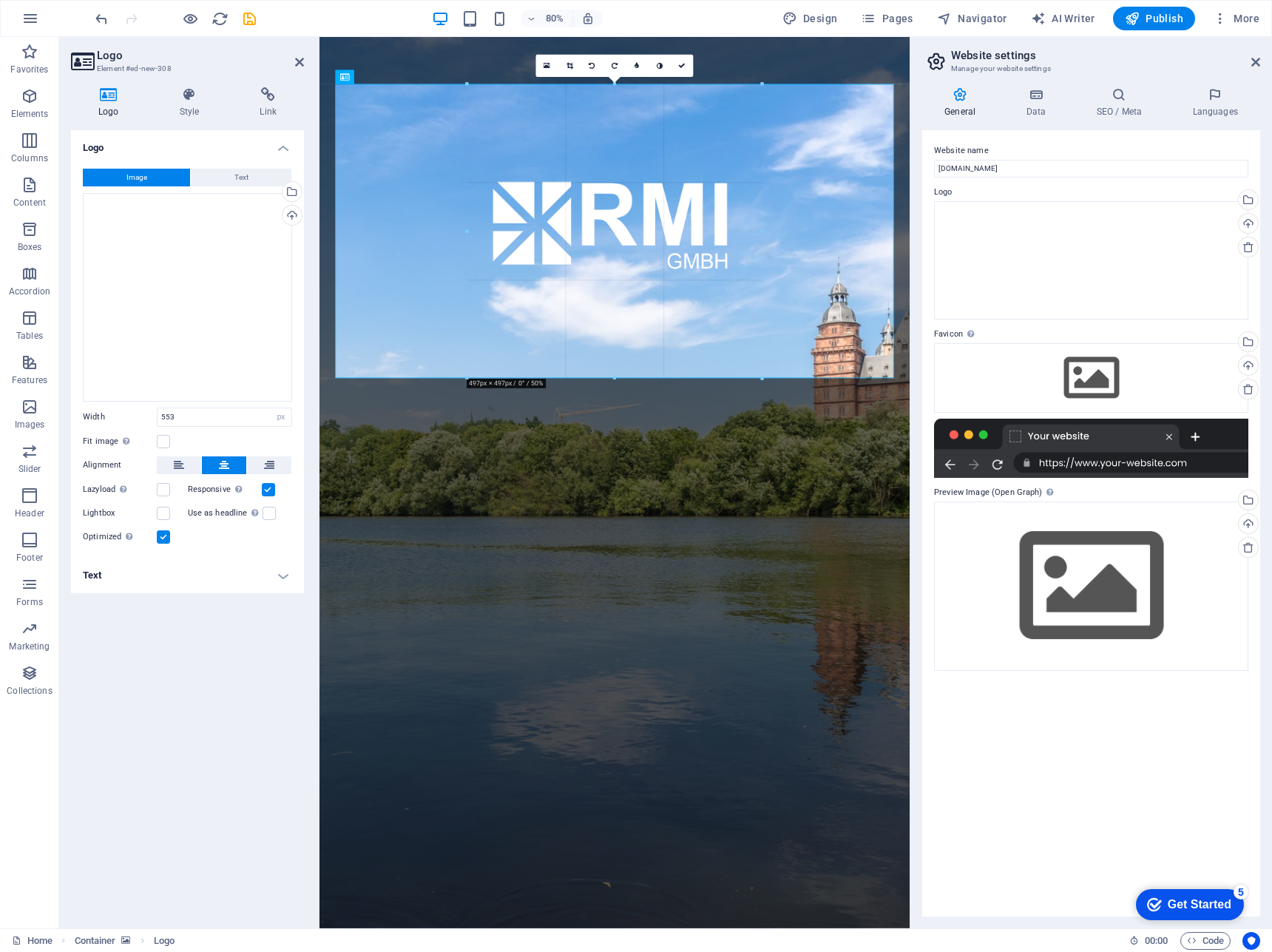
drag, startPoint x: 778, startPoint y: 411, endPoint x: 493, endPoint y: 464, distance: 289.9
type input "497"
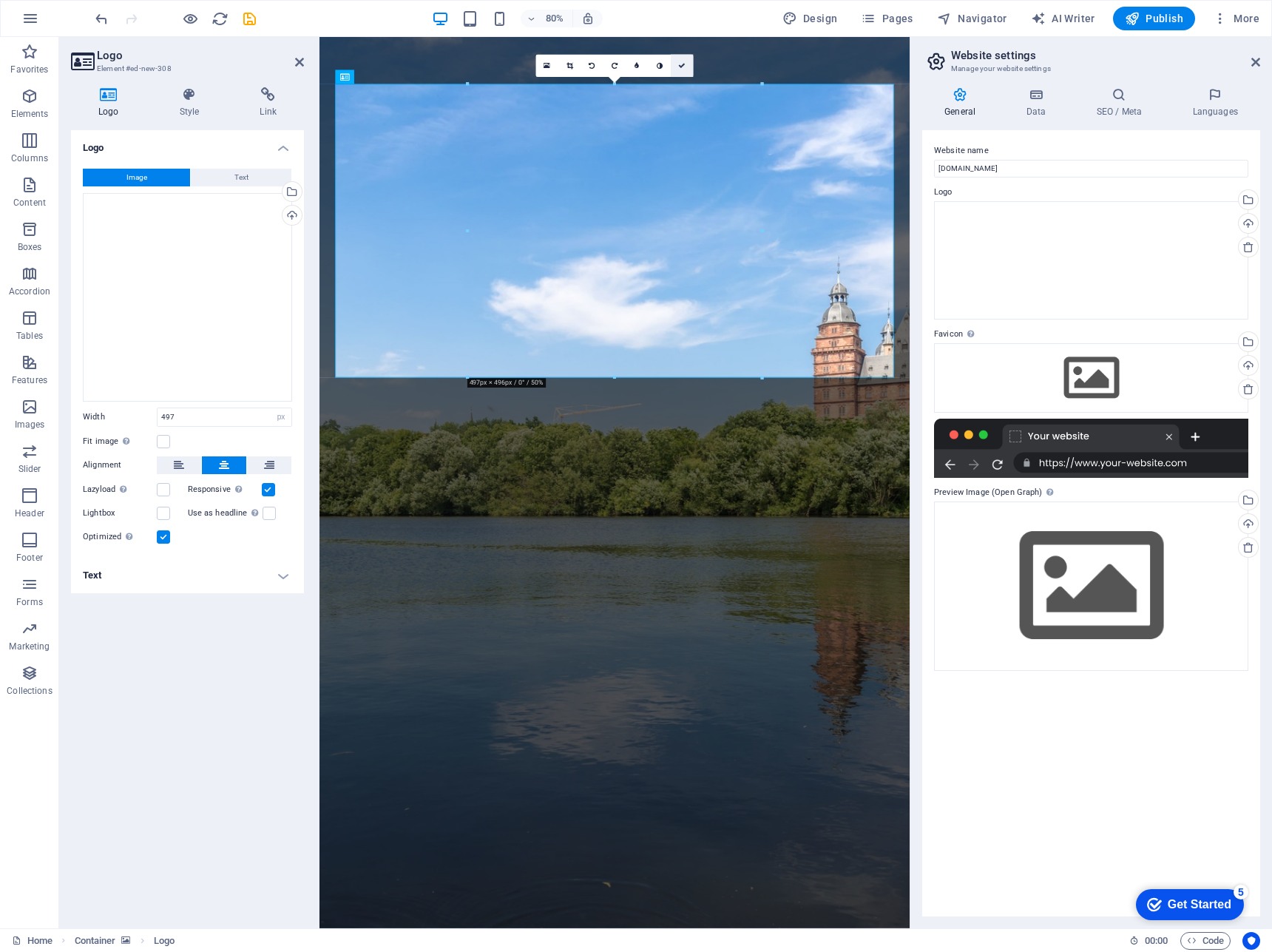
click at [678, 61] on link at bounding box center [681, 65] width 22 height 22
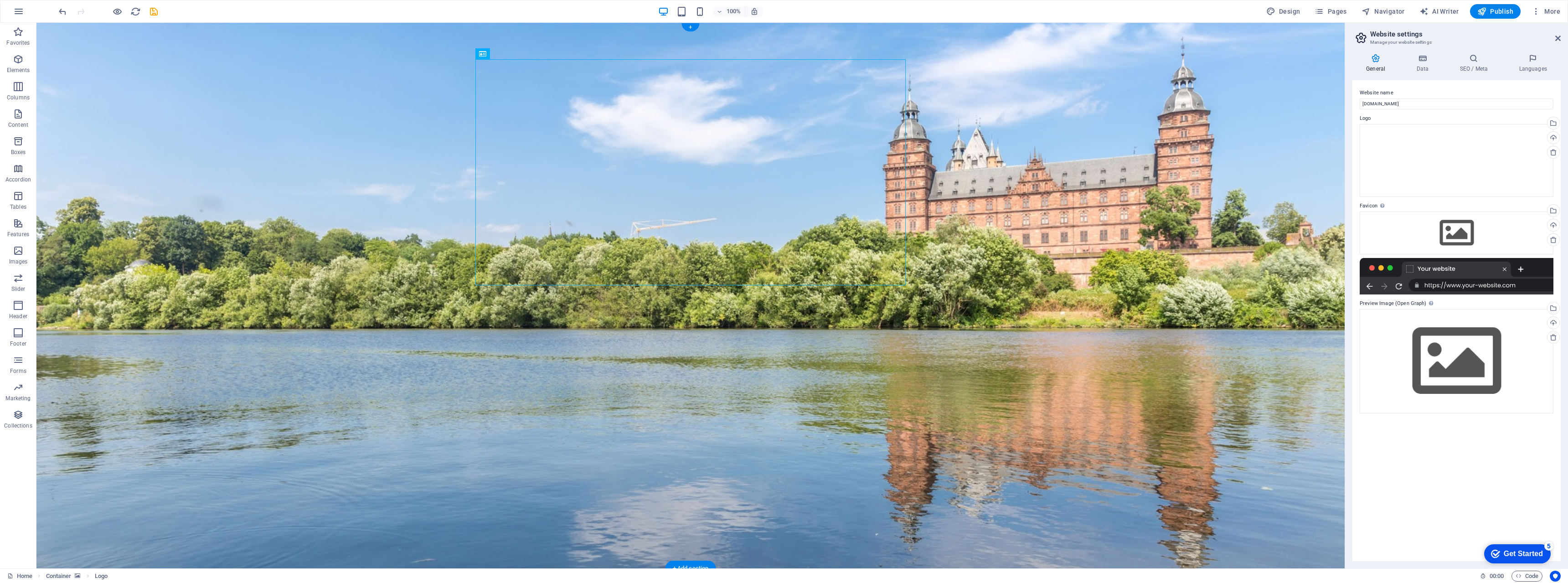
click at [783, 375] on figure at bounding box center [690, 295] width 1308 height 545
click at [20, 70] on p "Elements" at bounding box center [18, 70] width 23 height 7
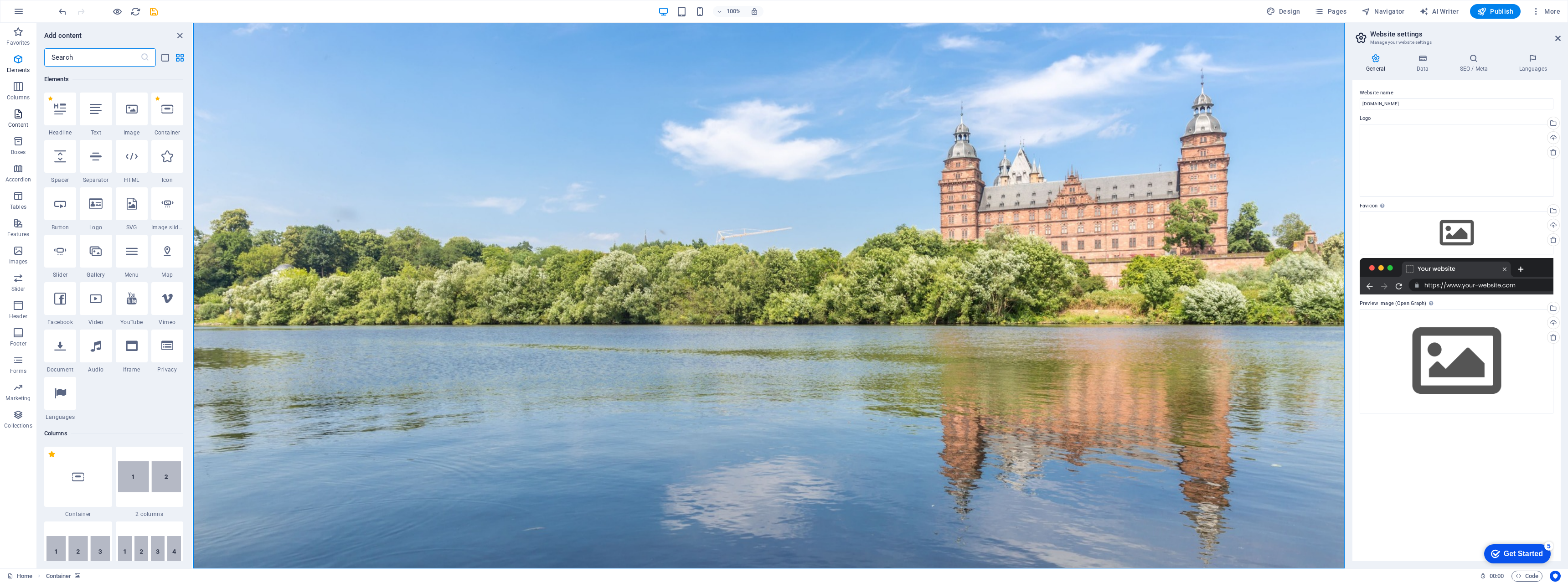
scroll to position [97, 0]
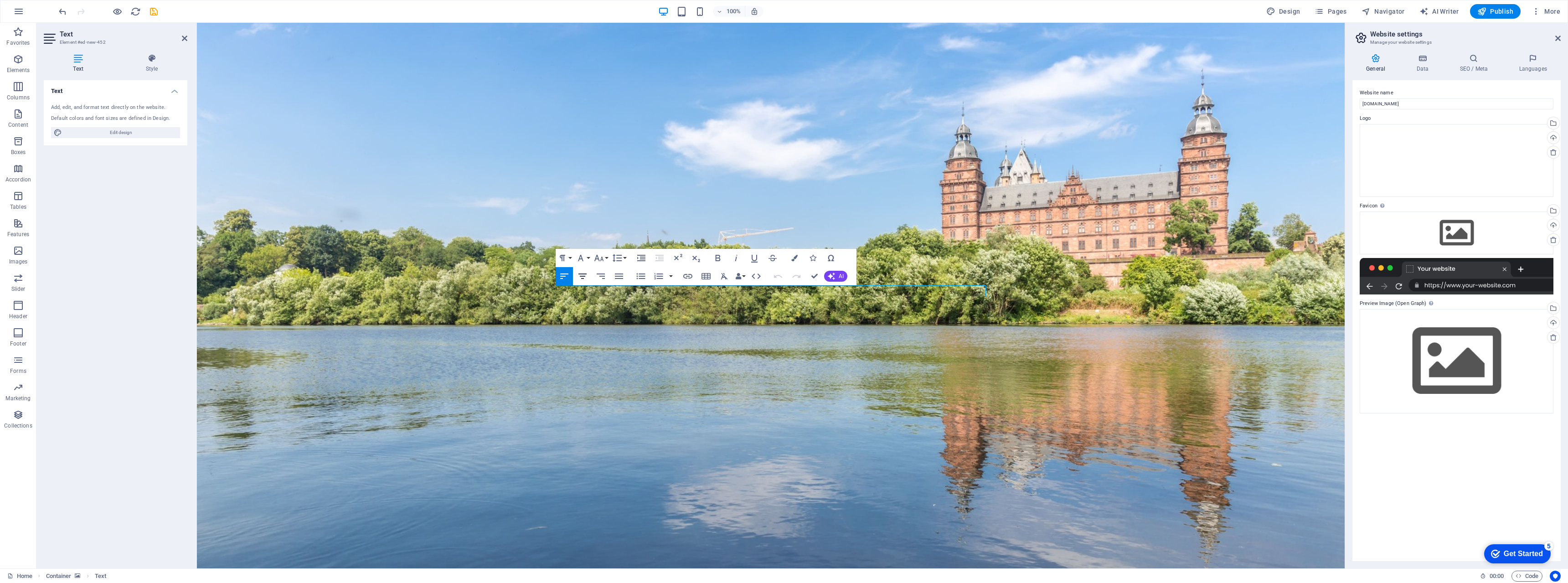
click at [582, 279] on icon "button" at bounding box center [582, 276] width 8 height 5
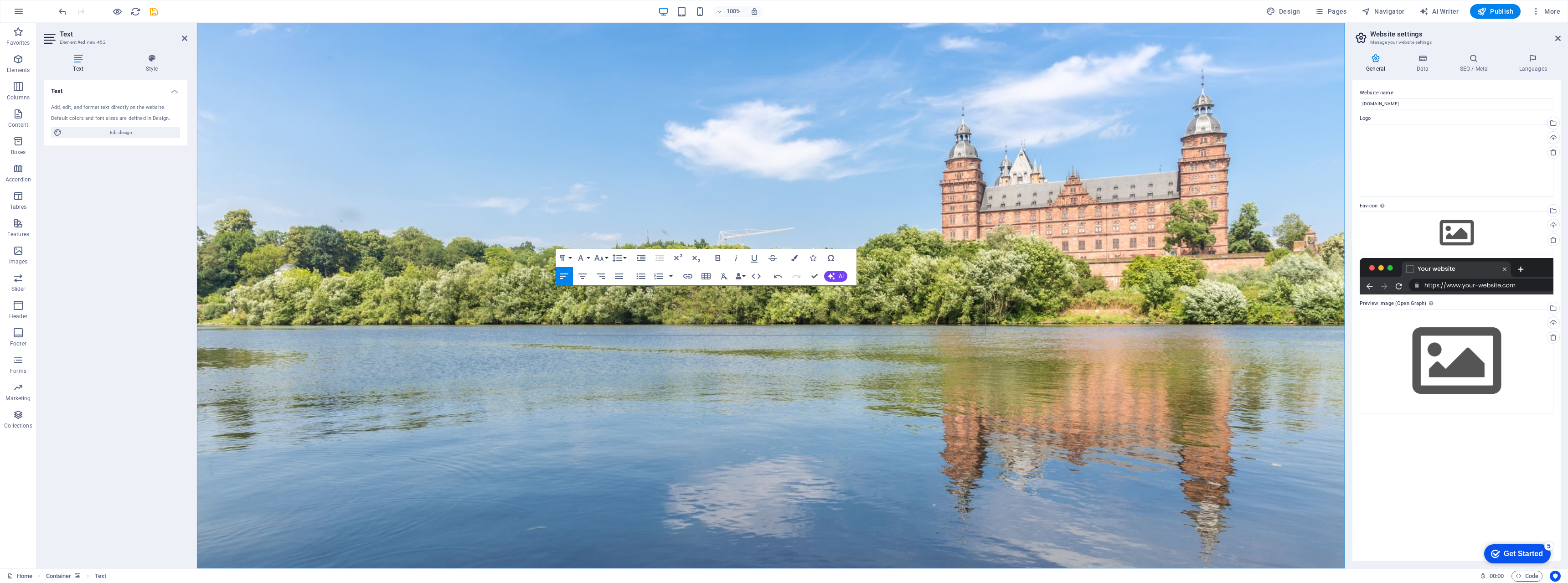
drag, startPoint x: 942, startPoint y: 329, endPoint x: 549, endPoint y: 259, distance: 399.2
click at [549, 259] on div "RMI GmbH | Löherstr.5-9 | 63739 Aschaffenburg Phone: +49 (0) 60 21 - 58 50 150 …" at bounding box center [771, 295] width 1148 height 545
click at [783, 257] on icon "button" at bounding box center [794, 258] width 6 height 6
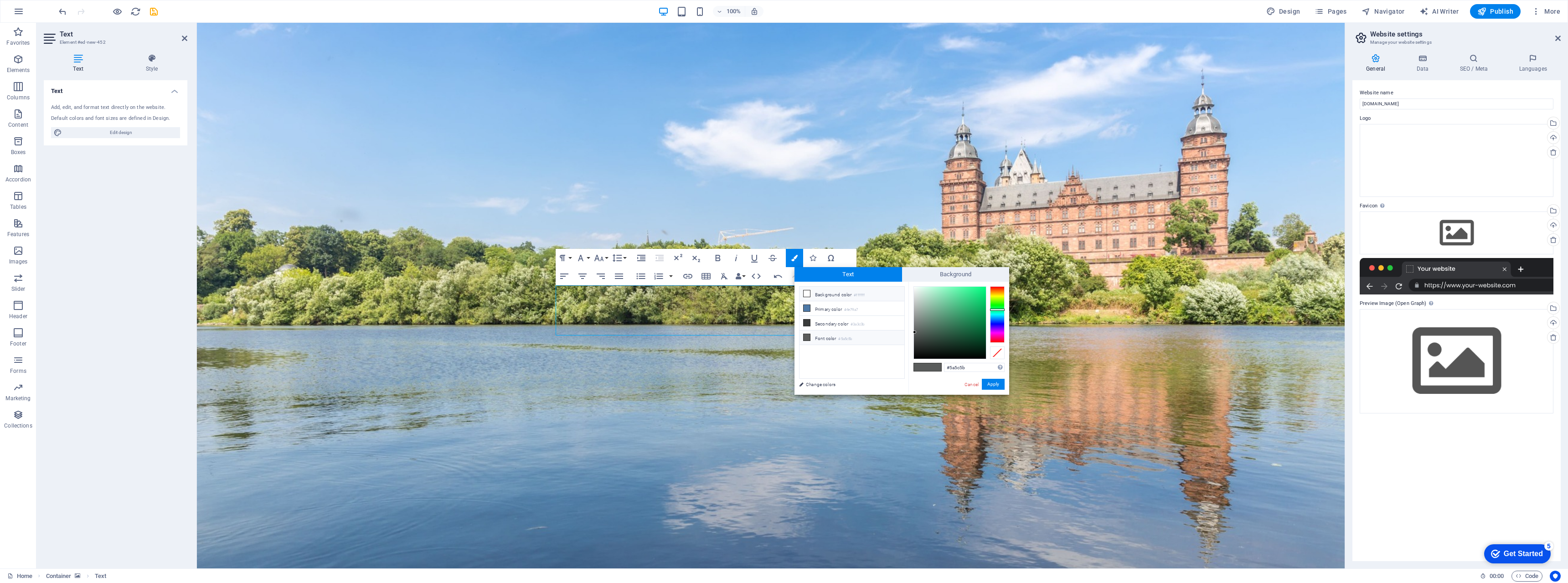
click at [783, 294] on li "Background color #ffffff" at bounding box center [852, 294] width 105 height 15
click at [783, 384] on button "Apply" at bounding box center [993, 384] width 23 height 11
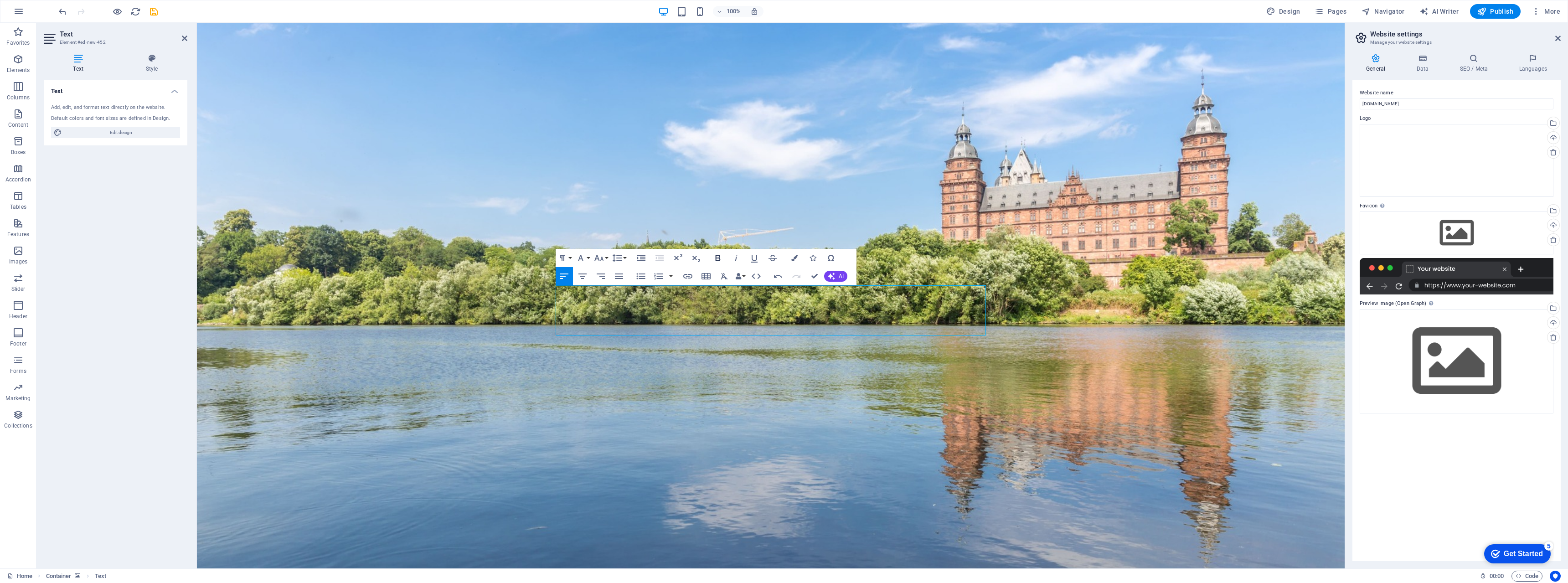
click at [713, 257] on icon "button" at bounding box center [718, 258] width 11 height 11
click at [726, 277] on icon "button" at bounding box center [724, 276] width 7 height 6
click at [602, 258] on icon "button" at bounding box center [599, 258] width 10 height 6
click at [611, 342] on link "14" at bounding box center [609, 344] width 33 height 13
click at [596, 255] on icon "button" at bounding box center [599, 258] width 11 height 11
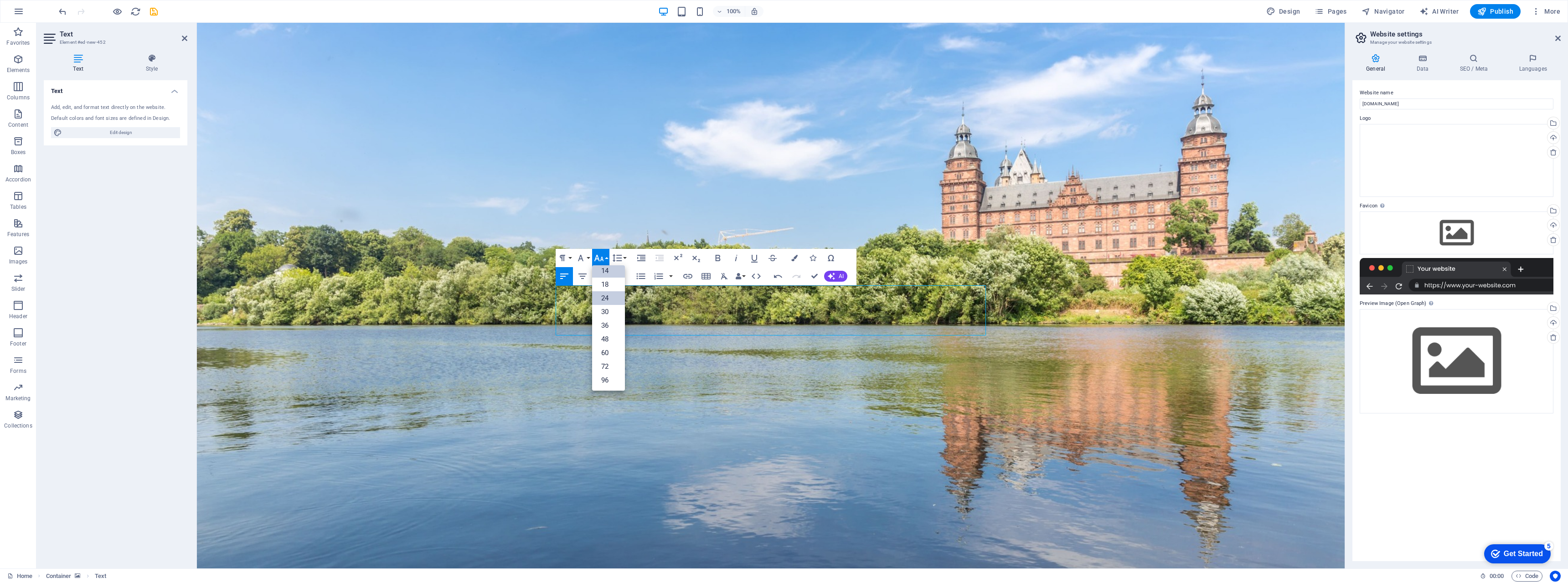
scroll to position [74, 0]
click at [604, 284] on link "18" at bounding box center [609, 284] width 33 height 13
click at [589, 275] on button "Align Center" at bounding box center [583, 276] width 17 height 18
drag, startPoint x: 672, startPoint y: 293, endPoint x: 939, endPoint y: 386, distance: 282.7
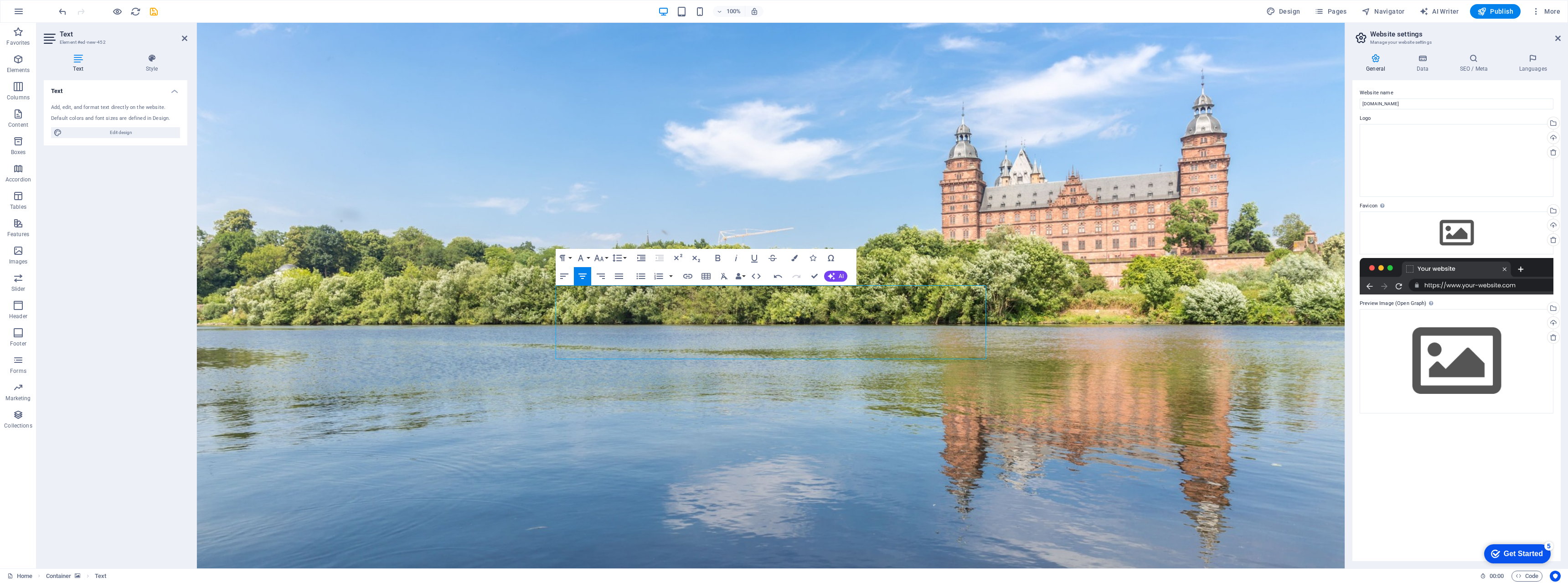
click at [783, 386] on div "RMI GmbH | Löherstr.5-9 | 63739 Aschaffenburg Phone: +49 (0) 60 21 - 58 50 150 …" at bounding box center [771, 295] width 1148 height 545
click at [783, 259] on icon "button" at bounding box center [794, 258] width 6 height 6
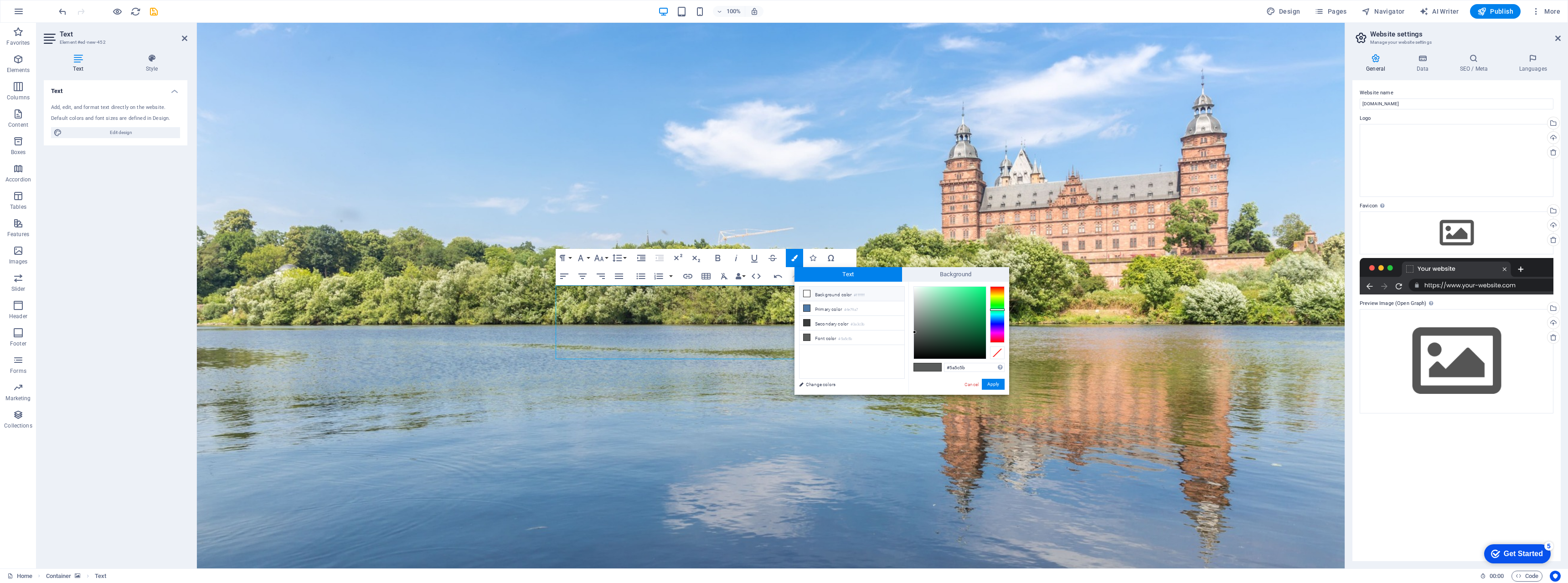
click at [783, 292] on li "Background color #ffffff" at bounding box center [852, 294] width 105 height 15
type input "#ffffff"
click at [783, 388] on button "Apply" at bounding box center [993, 384] width 23 height 11
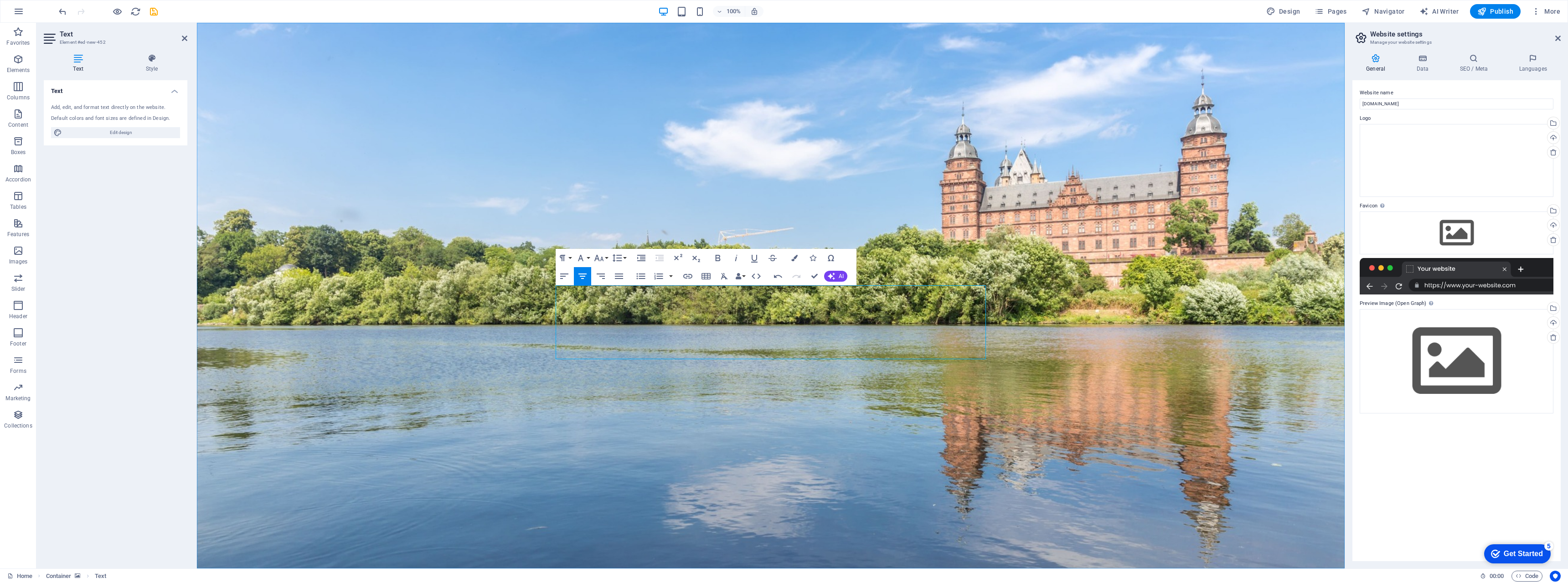
drag, startPoint x: 734, startPoint y: 329, endPoint x: 704, endPoint y: 329, distance: 30.0
drag, startPoint x: 927, startPoint y: 328, endPoint x: 897, endPoint y: 325, distance: 30.1
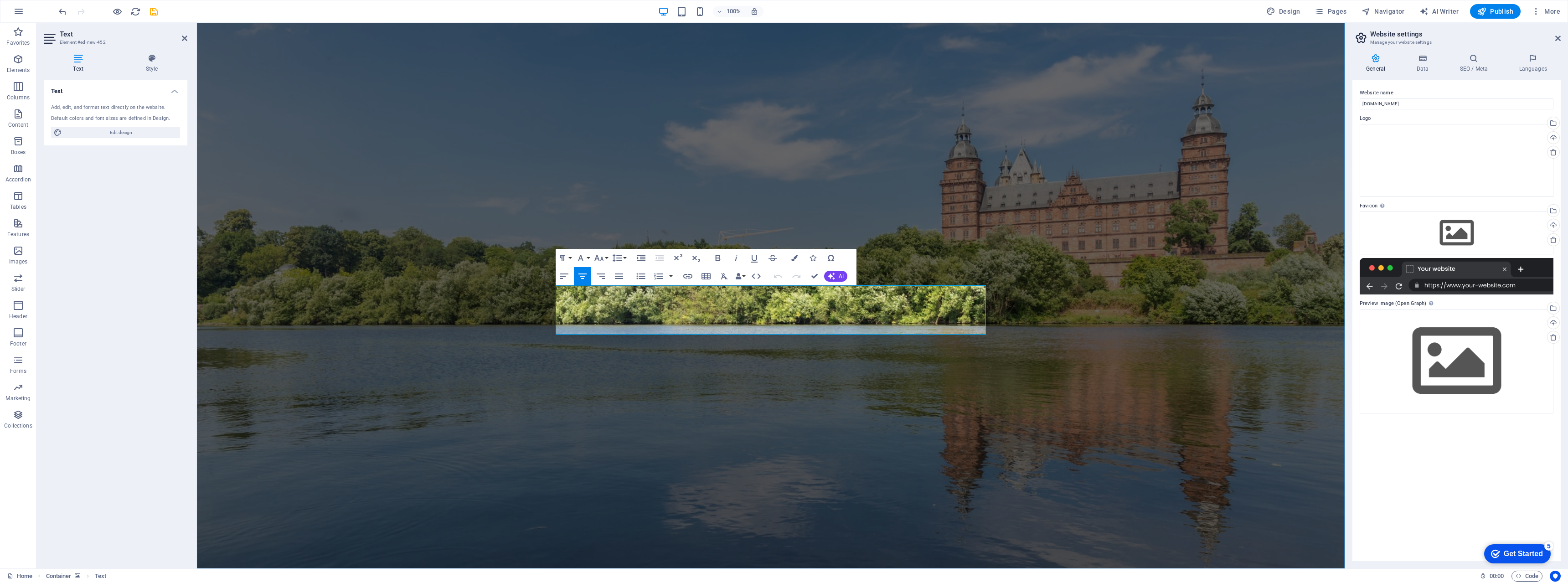
drag, startPoint x: 906, startPoint y: 304, endPoint x: 914, endPoint y: 305, distance: 8.1
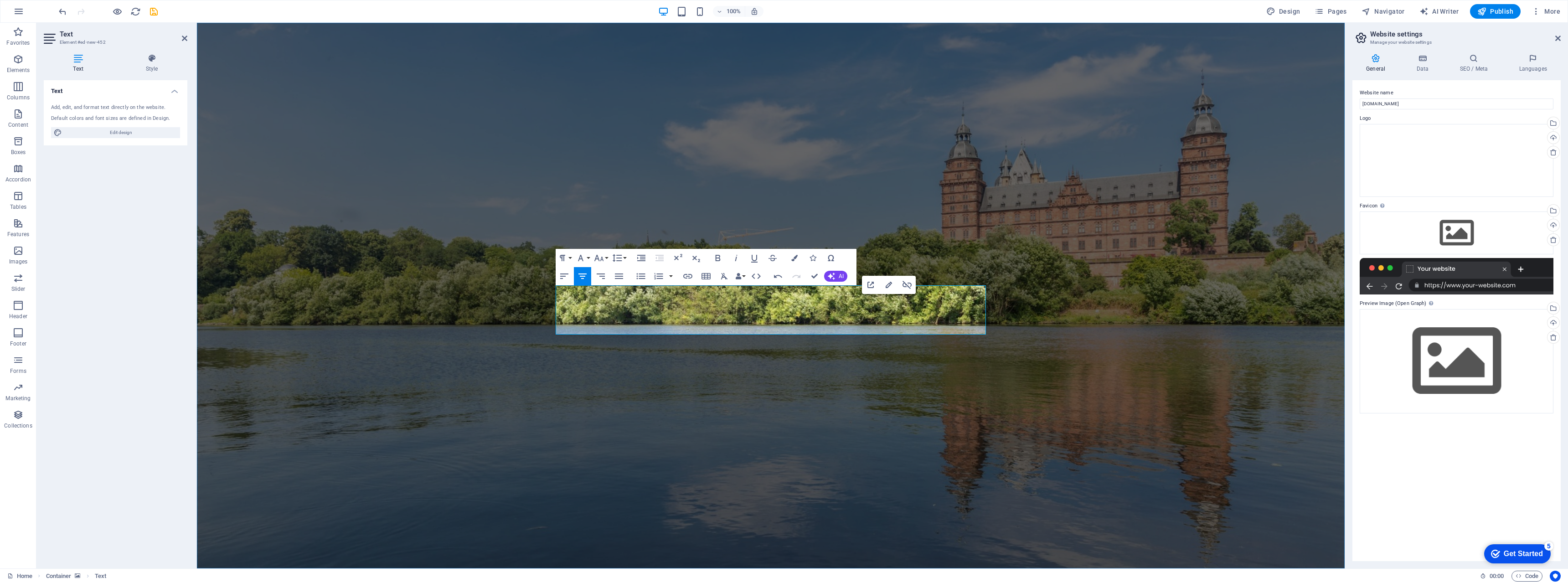
drag, startPoint x: 930, startPoint y: 302, endPoint x: 863, endPoint y: 307, distance: 67.2
drag, startPoint x: 719, startPoint y: 280, endPoint x: 690, endPoint y: 281, distance: 29.0
click at [690, 281] on icon "button" at bounding box center [688, 276] width 11 height 11
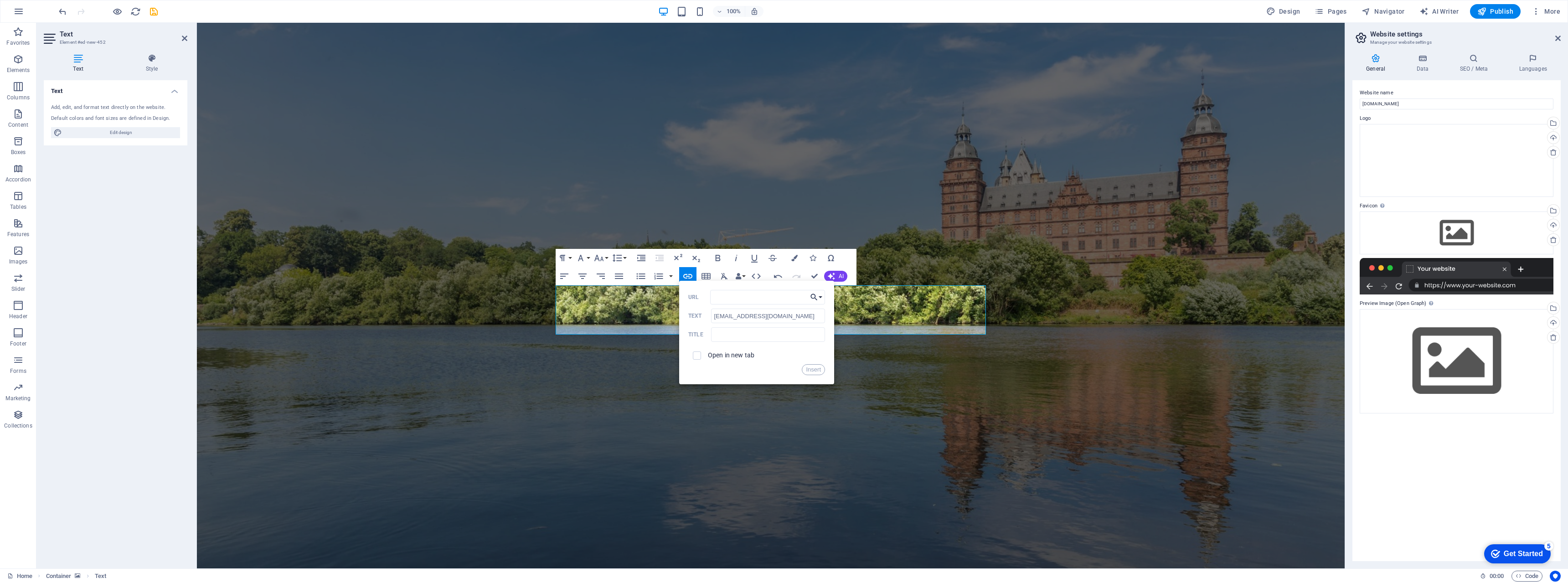
click at [783, 298] on button "Choose Link" at bounding box center [816, 297] width 17 height 15
click at [736, 298] on input "URL" at bounding box center [768, 297] width 115 height 15
type input "m"
click at [768, 318] on input "mail@rmi-ab.com" at bounding box center [768, 316] width 114 height 15
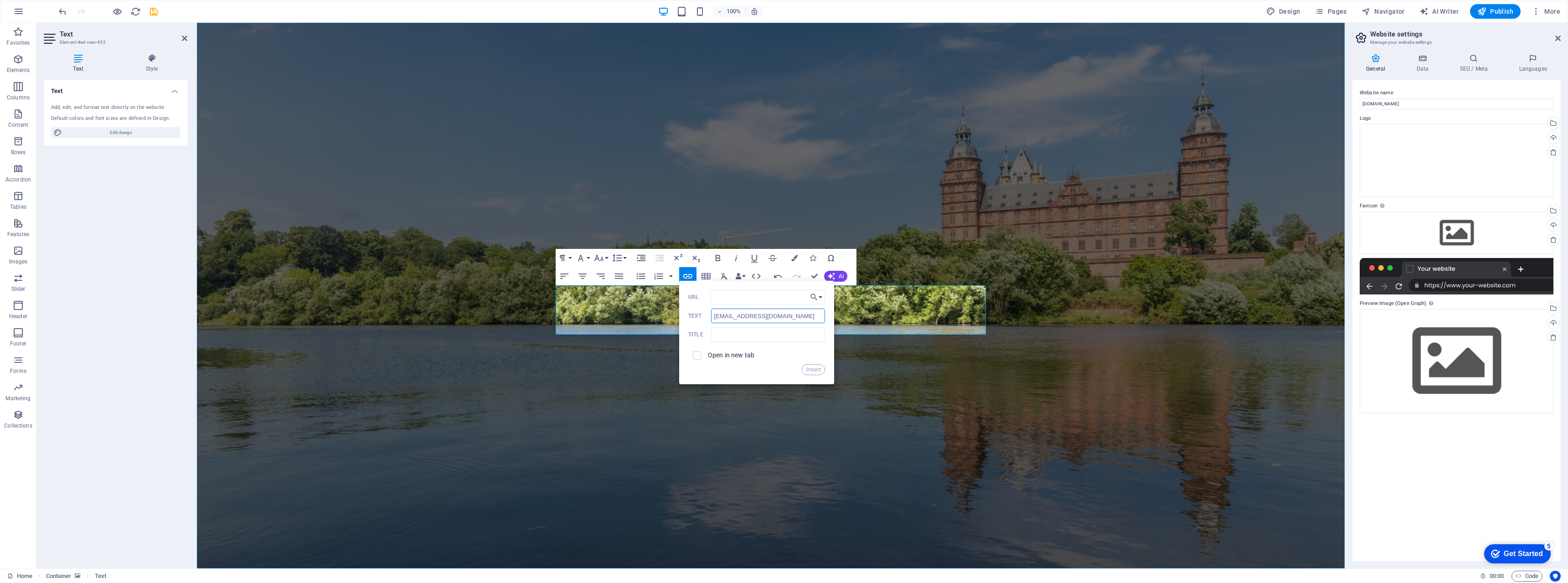
drag, startPoint x: 968, startPoint y: 341, endPoint x: 618, endPoint y: 318, distance: 350.8
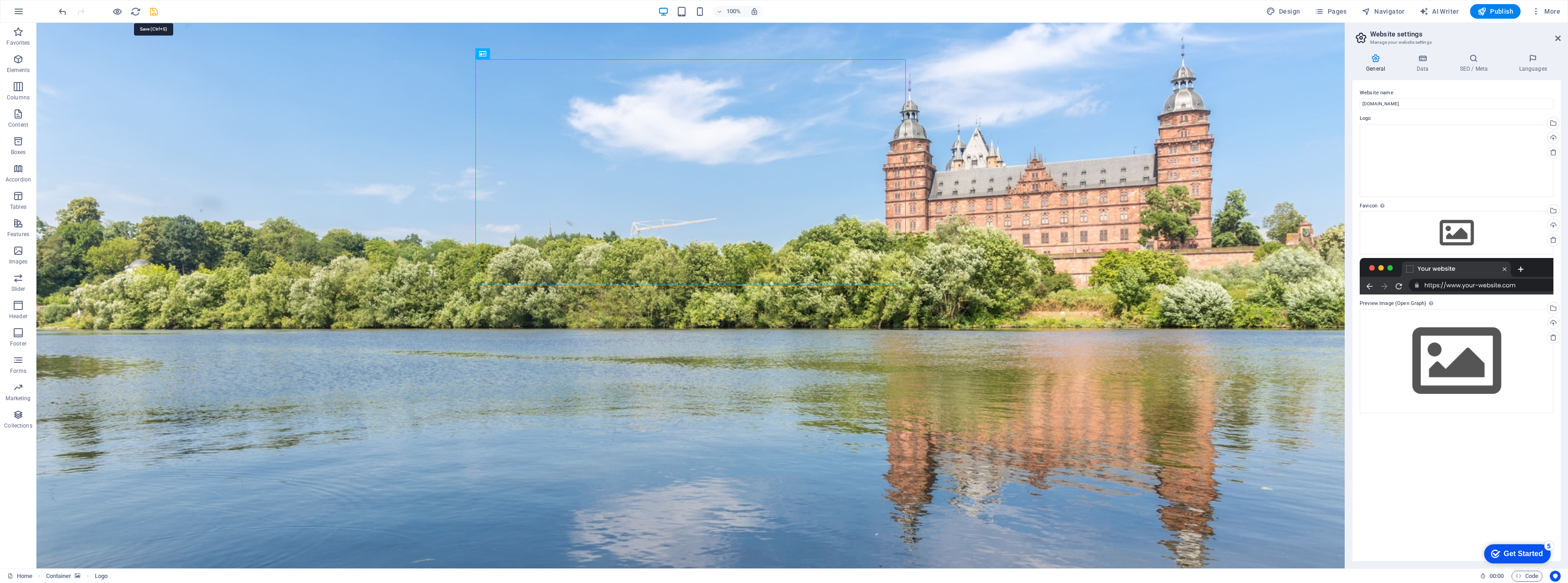
click at [150, 9] on icon "save" at bounding box center [153, 11] width 10 height 10
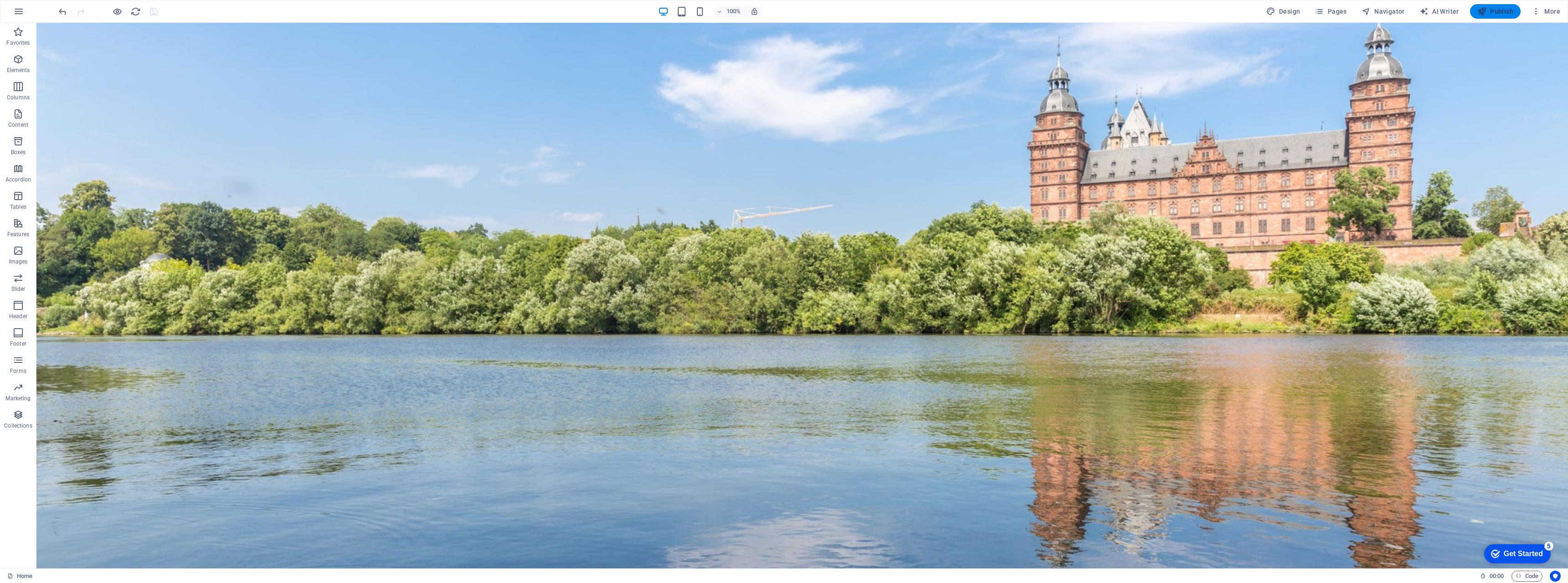
click at [783, 10] on span "Publish" at bounding box center [1495, 11] width 36 height 9
